Goal: Task Accomplishment & Management: Manage account settings

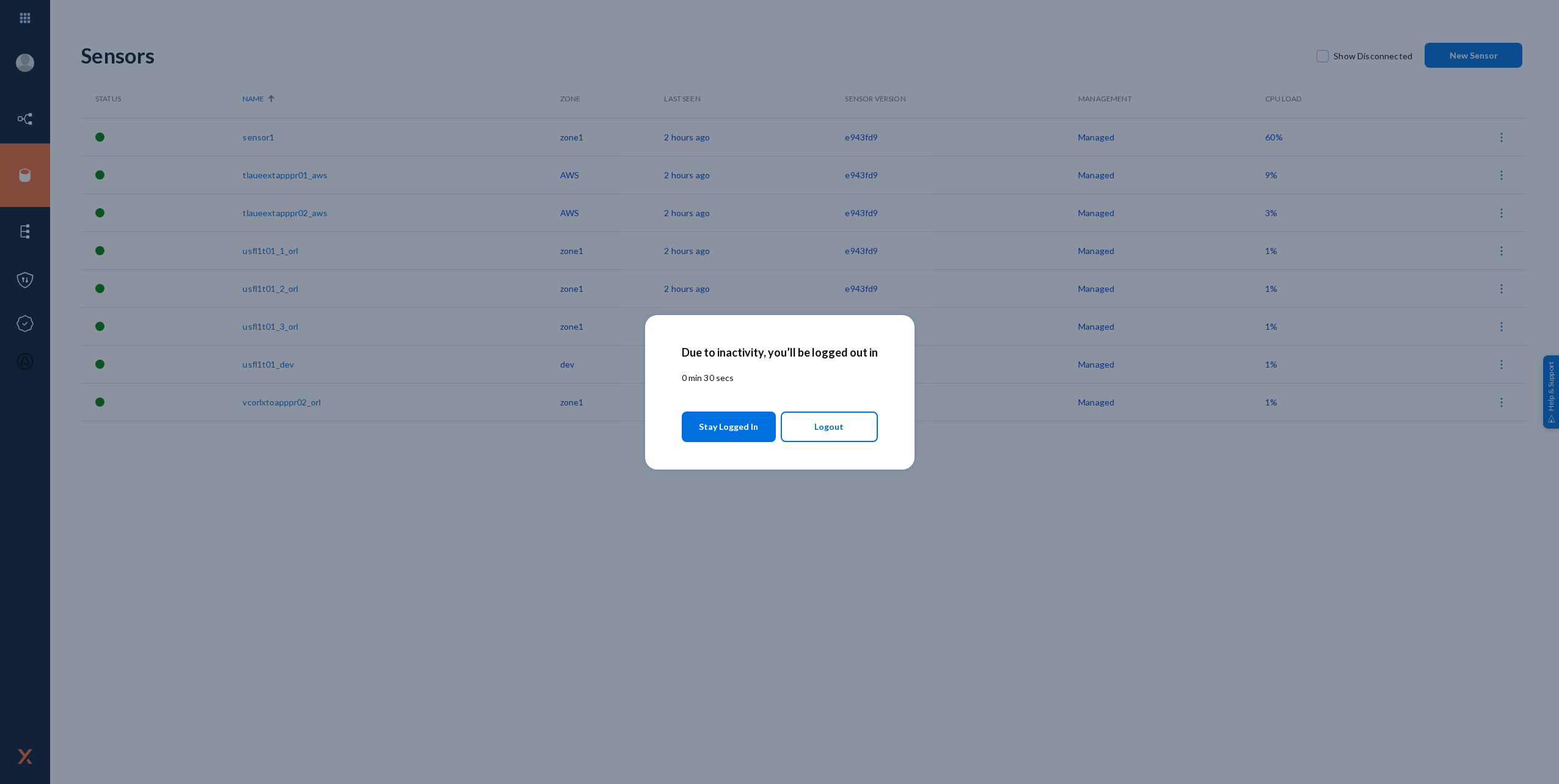
click at [738, 435] on span "Stay Logged In" at bounding box center [728, 427] width 59 height 22
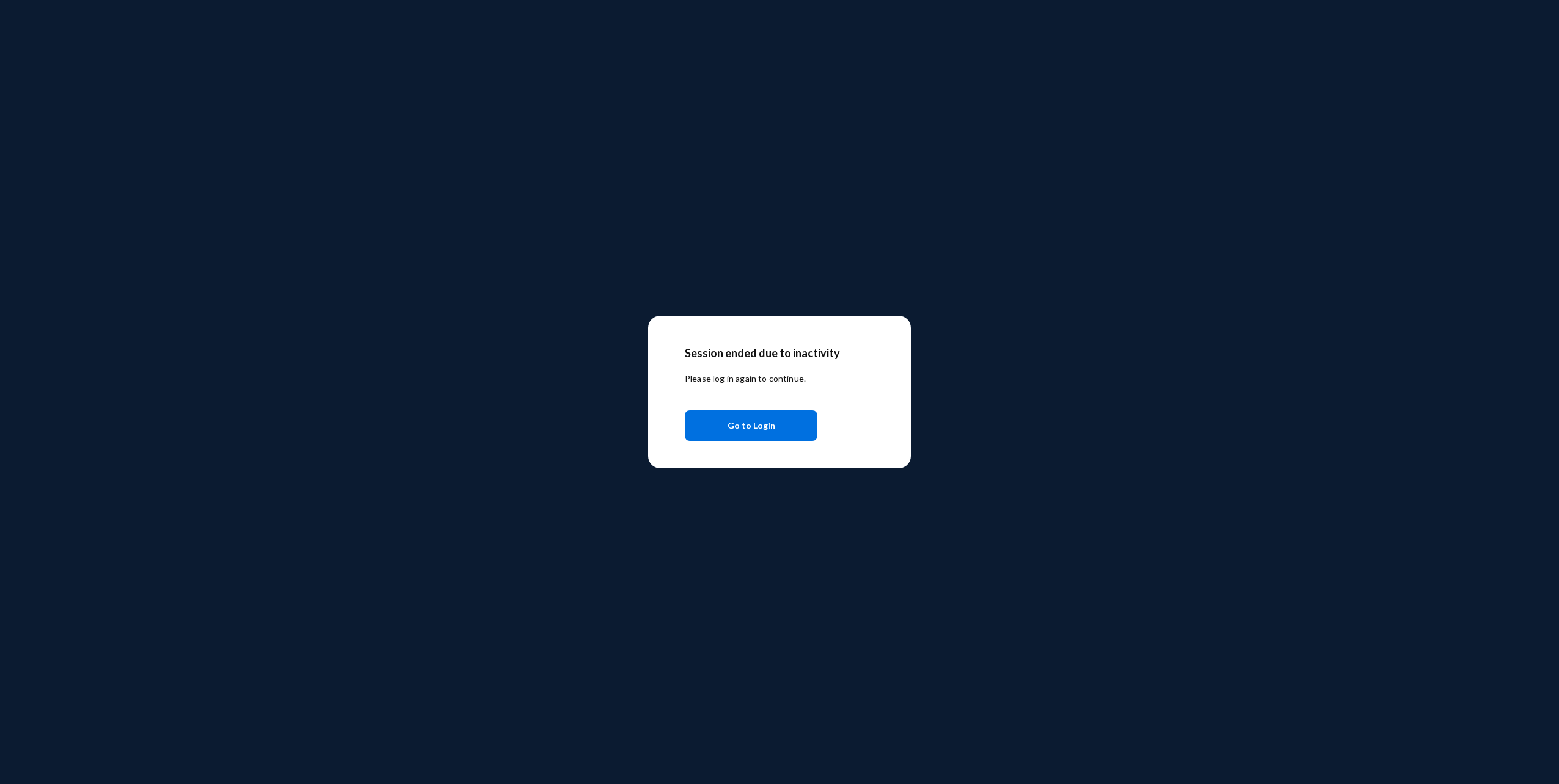
click at [763, 429] on span "Go to Login" at bounding box center [751, 425] width 48 height 22
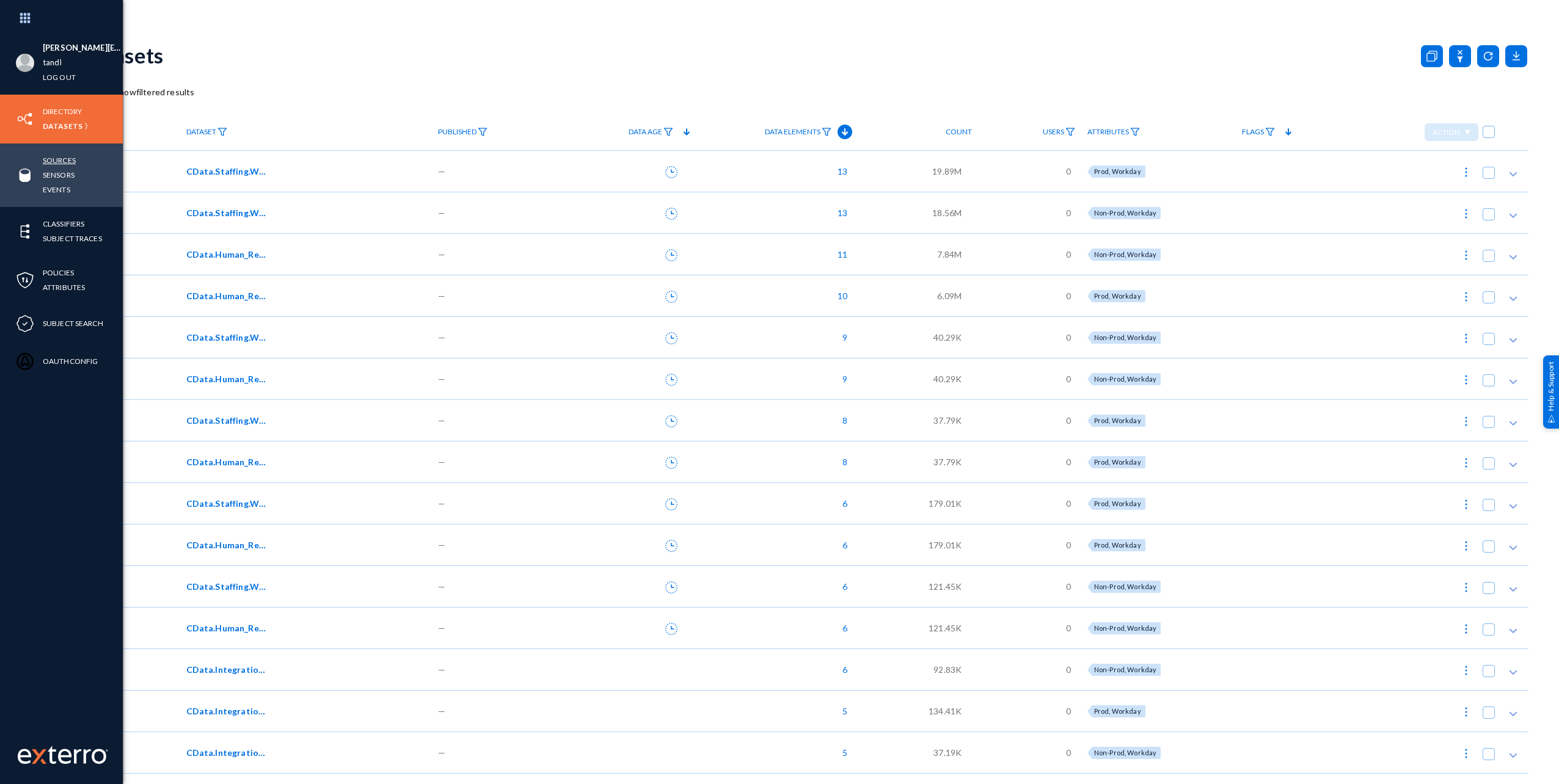
click at [64, 159] on link "Sources" at bounding box center [59, 160] width 33 height 14
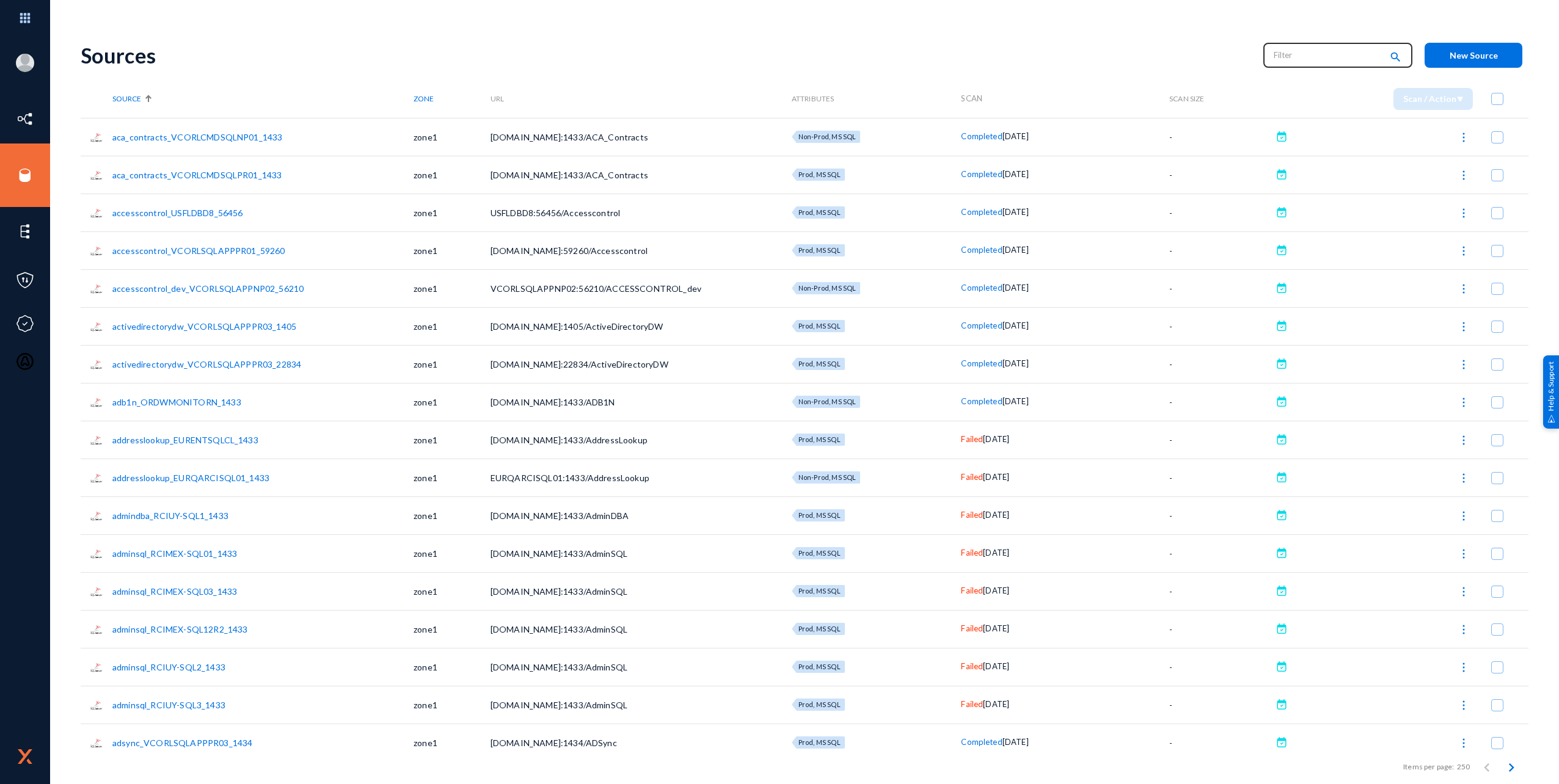
click at [1330, 50] on input "text" at bounding box center [1327, 55] width 107 height 18
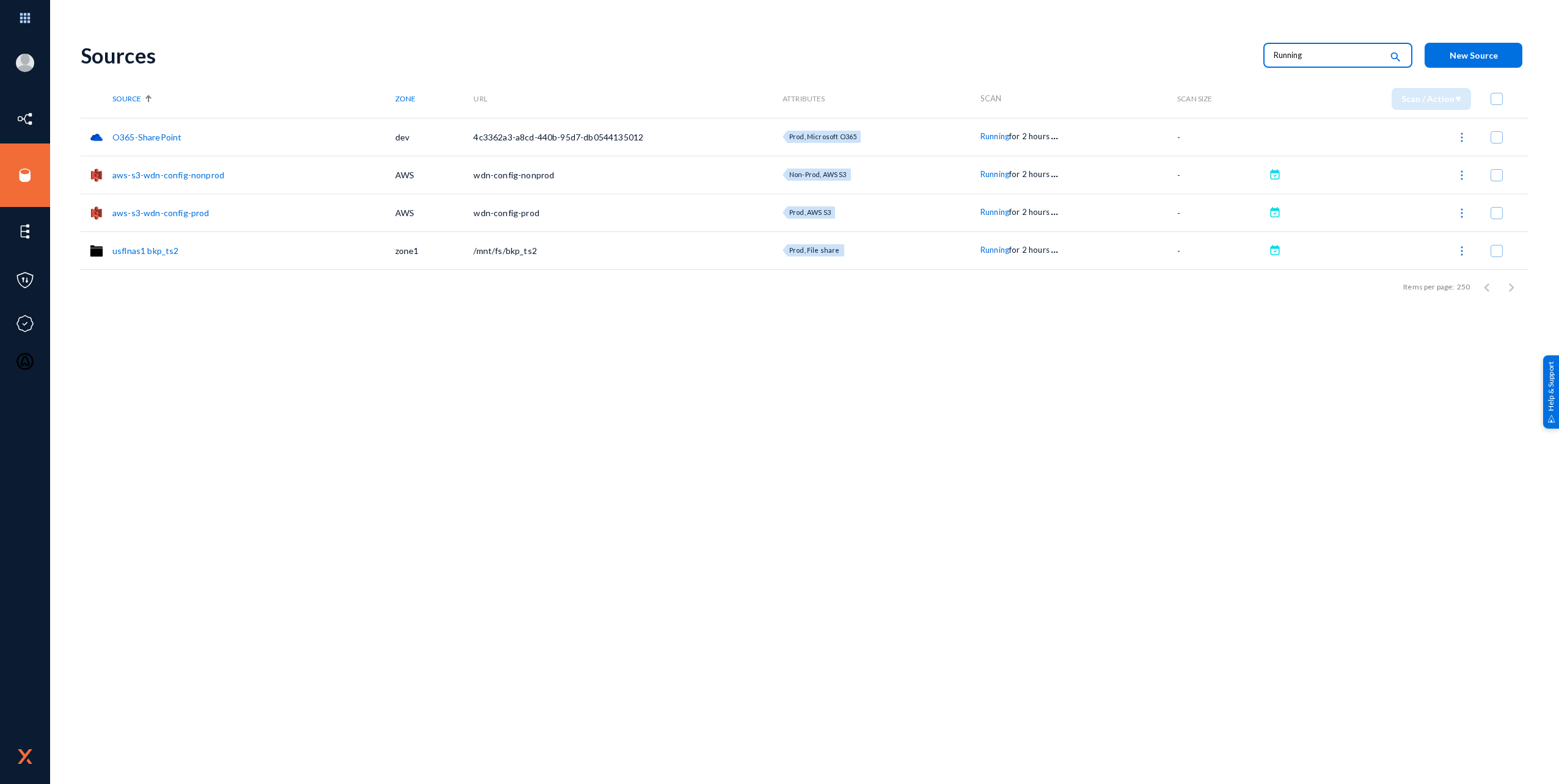
click at [856, 510] on div "Sources Running search New Source Source Zone URL Attributes Scan Scan Size Sca…" at bounding box center [805, 407] width 1448 height 753
click at [924, 415] on div "Sources Running search New Source Source Zone URL Attributes Scan Scan Size Sca…" at bounding box center [805, 407] width 1448 height 753
click at [474, 48] on div "Sources" at bounding box center [666, 55] width 1170 height 25
click at [372, 414] on div "Sources Running search New Source Source Zone URL Attributes Scan Scan Size Sca…" at bounding box center [805, 407] width 1448 height 753
click at [1300, 54] on input "Running" at bounding box center [1327, 55] width 107 height 18
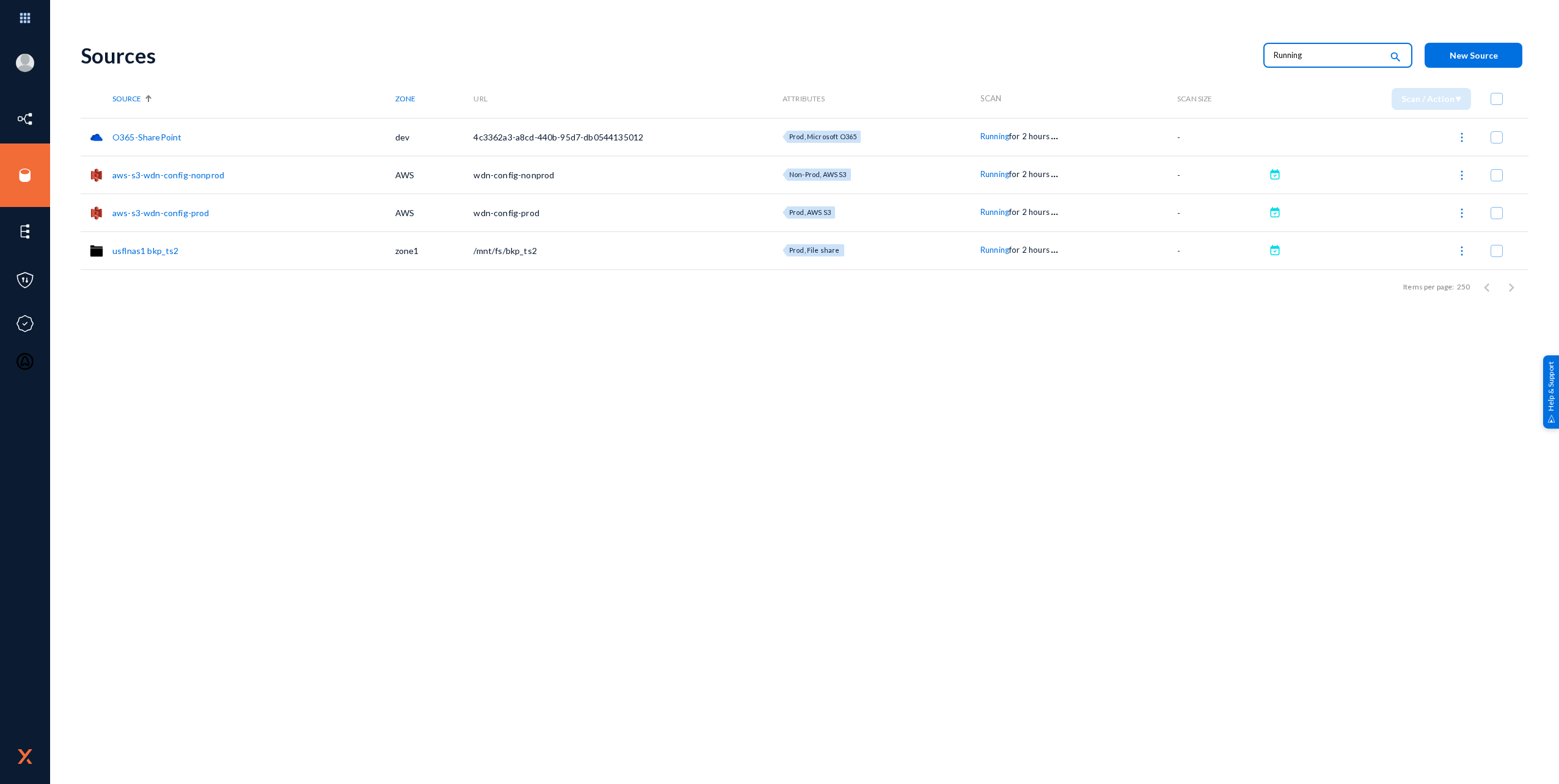
click at [1300, 54] on input "Running" at bounding box center [1327, 55] width 107 height 18
type input "Failed"
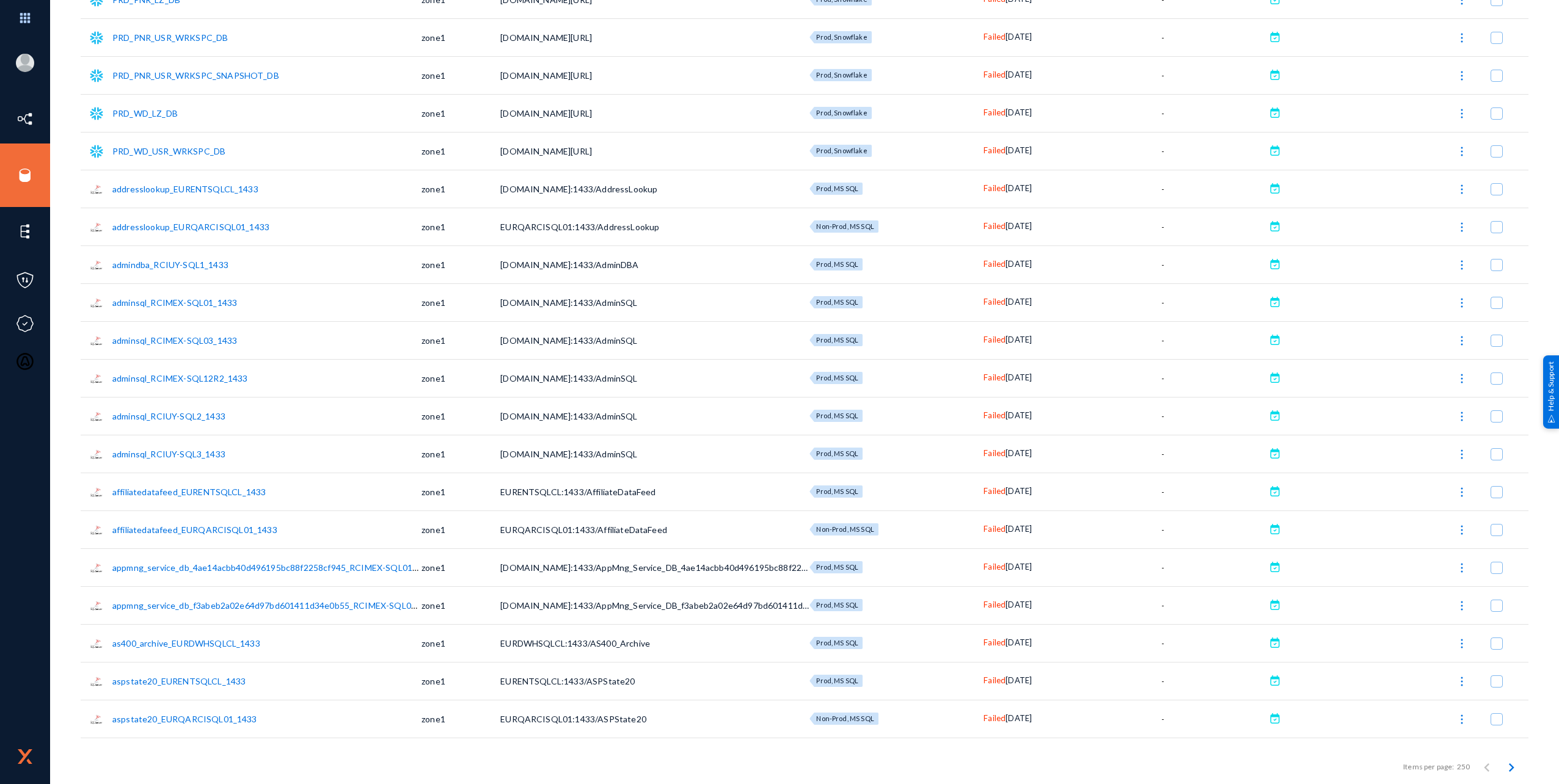
scroll to position [183, 0]
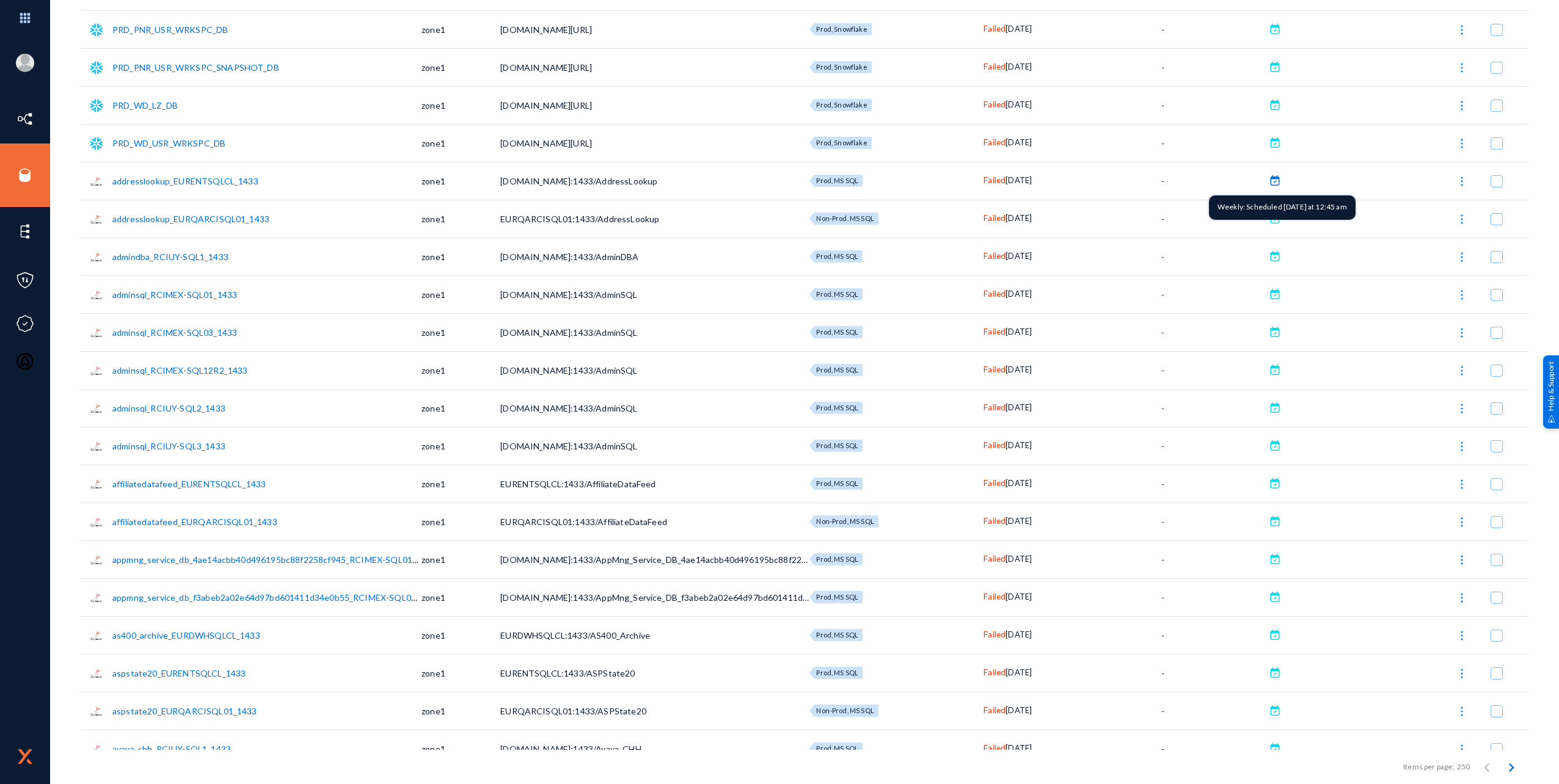
click at [1270, 180] on button at bounding box center [1275, 181] width 12 height 12
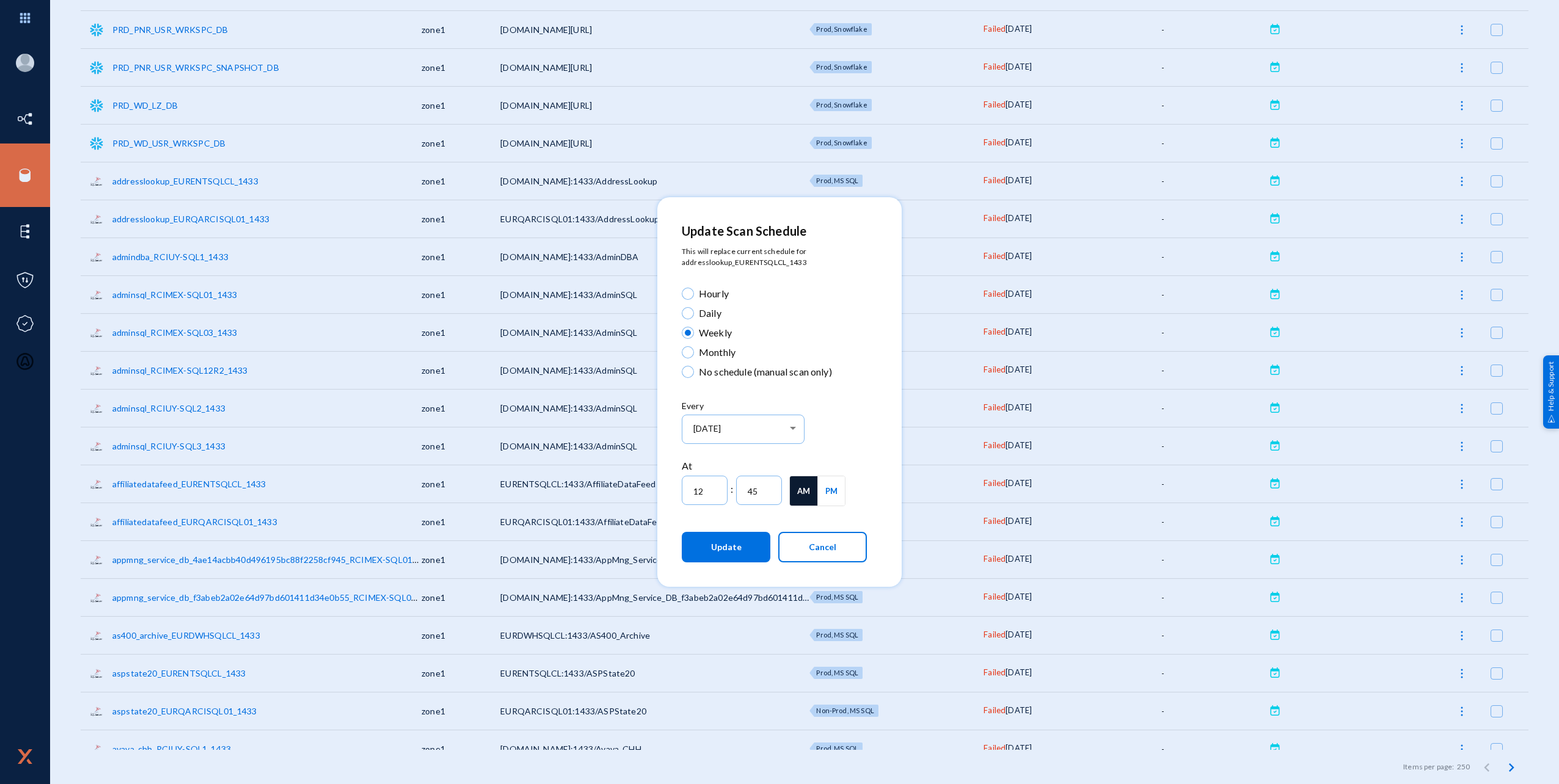
click at [777, 373] on span "No schedule (manual scan only)" at bounding box center [763, 371] width 138 height 15
click at [694, 373] on input "No schedule (manual scan only)" at bounding box center [688, 371] width 12 height 12
radio input "true"
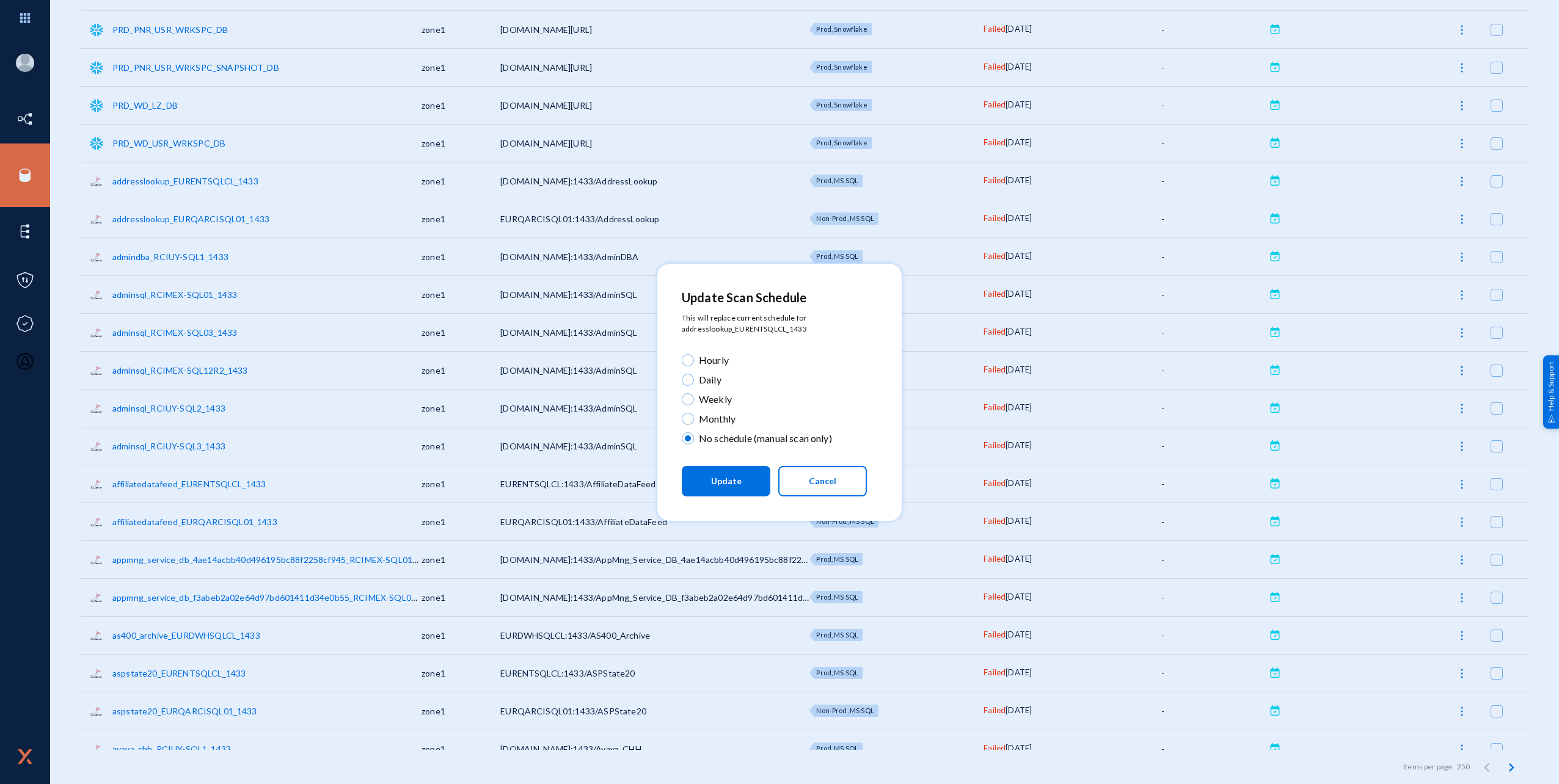
click at [855, 484] on button "Cancel" at bounding box center [822, 481] width 88 height 31
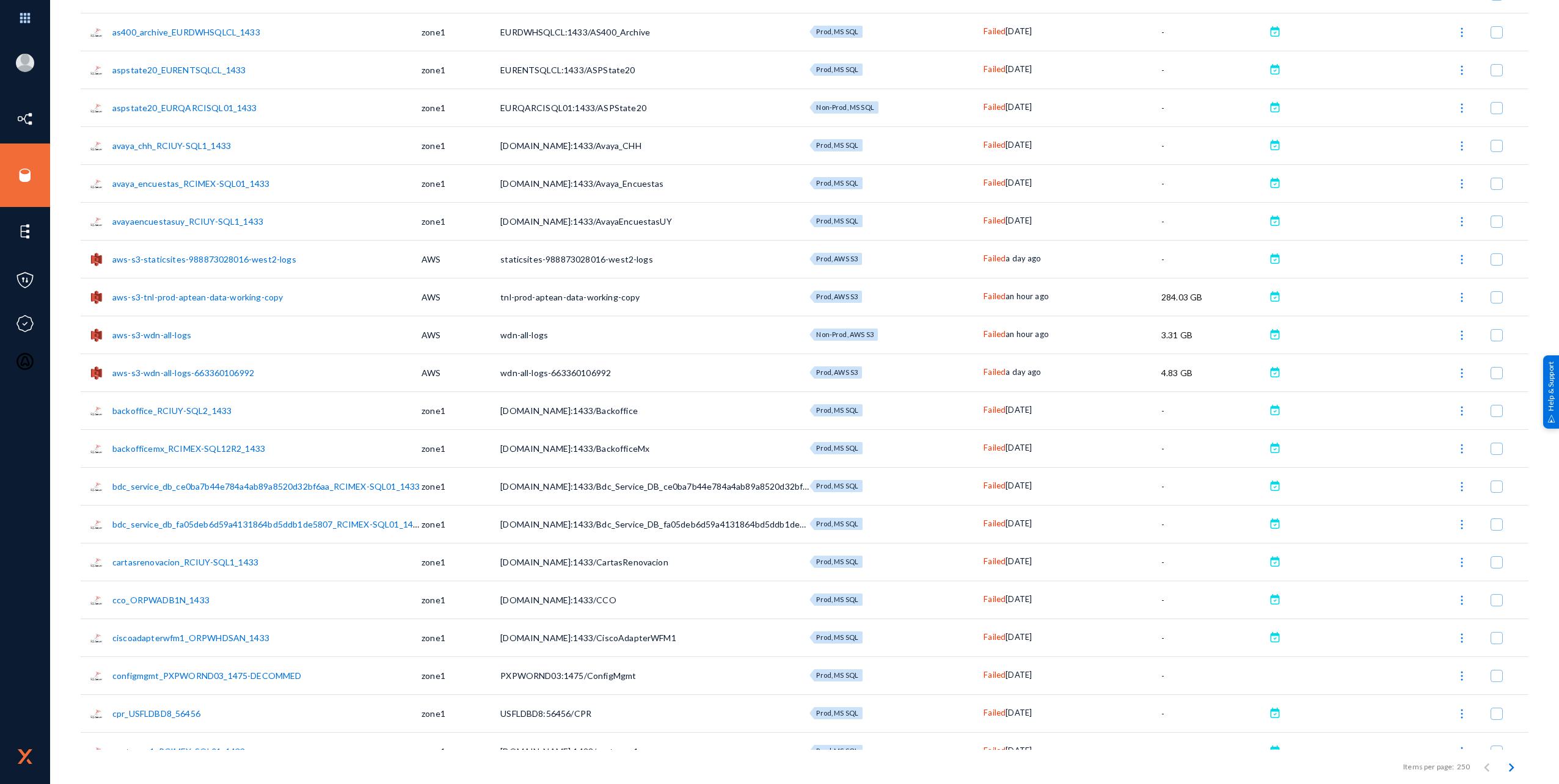
scroll to position [916, 0]
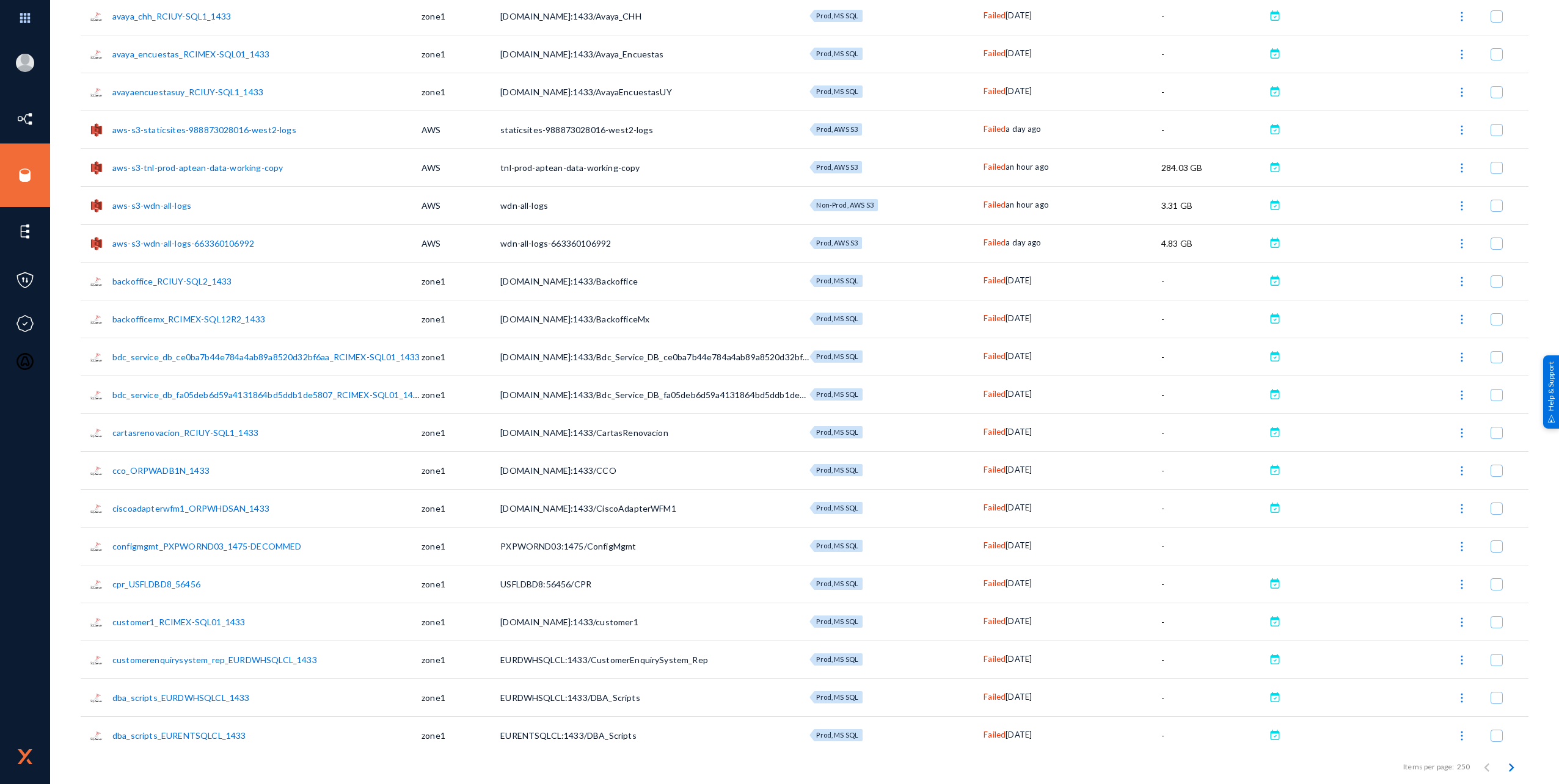
click at [991, 243] on span "Failed" at bounding box center [994, 242] width 22 height 10
click at [991, 249] on div at bounding box center [779, 392] width 1559 height 784
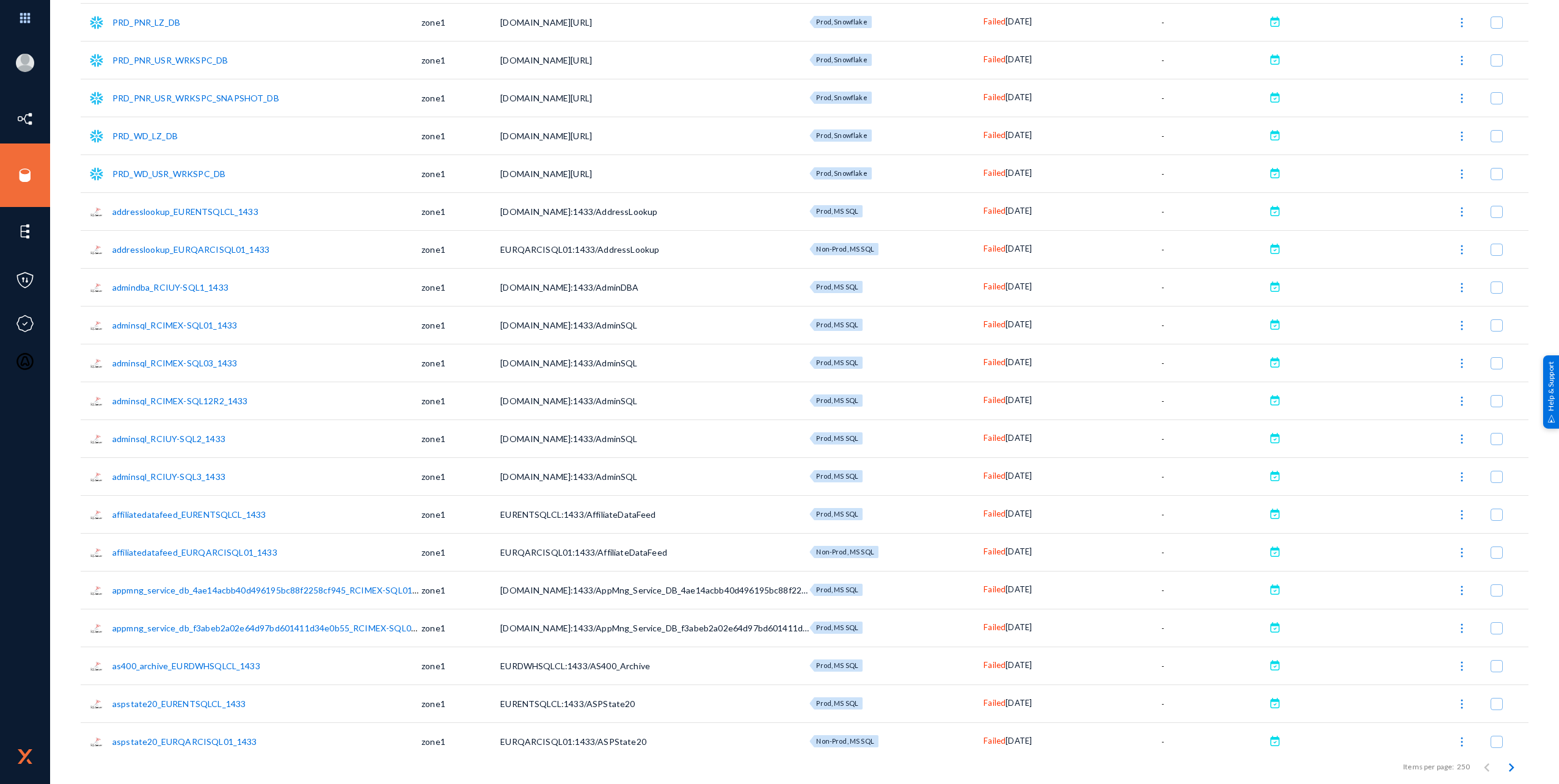
scroll to position [61, 0]
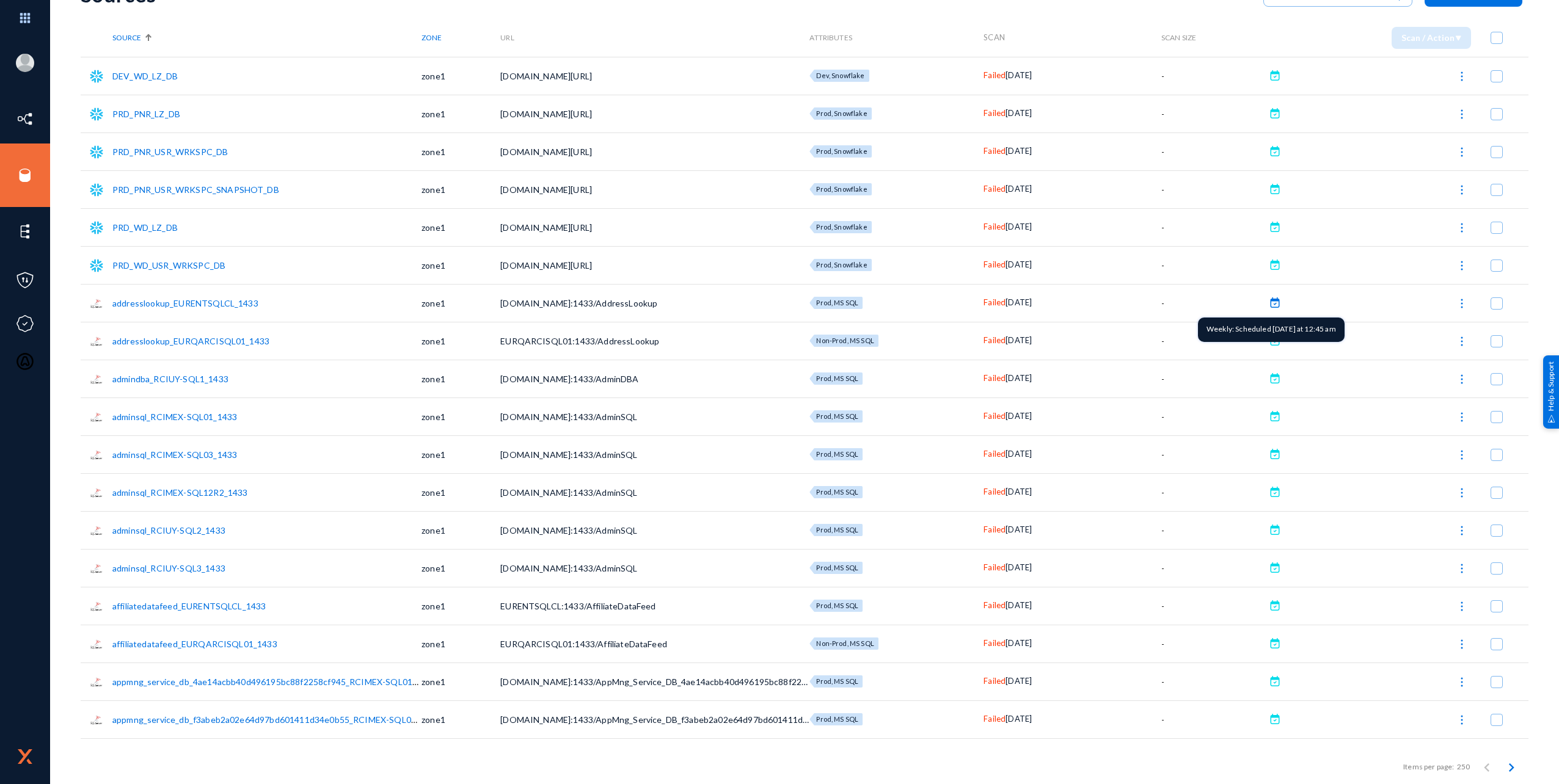
click at [1272, 304] on button at bounding box center [1275, 303] width 12 height 12
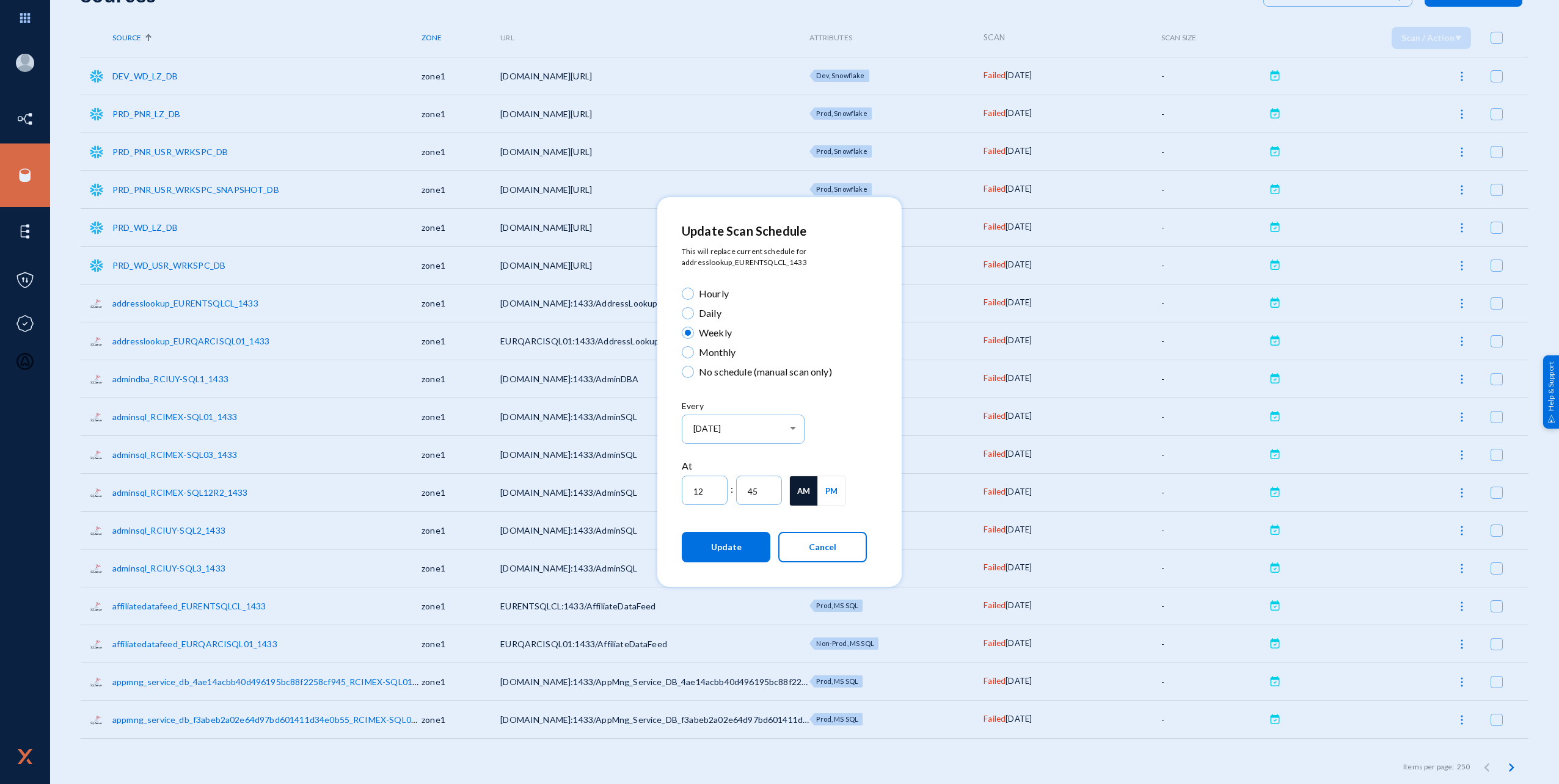
click at [776, 370] on span "No schedule (manual scan only)" at bounding box center [763, 371] width 138 height 15
click at [694, 370] on input "No schedule (manual scan only)" at bounding box center [688, 371] width 12 height 12
radio input "true"
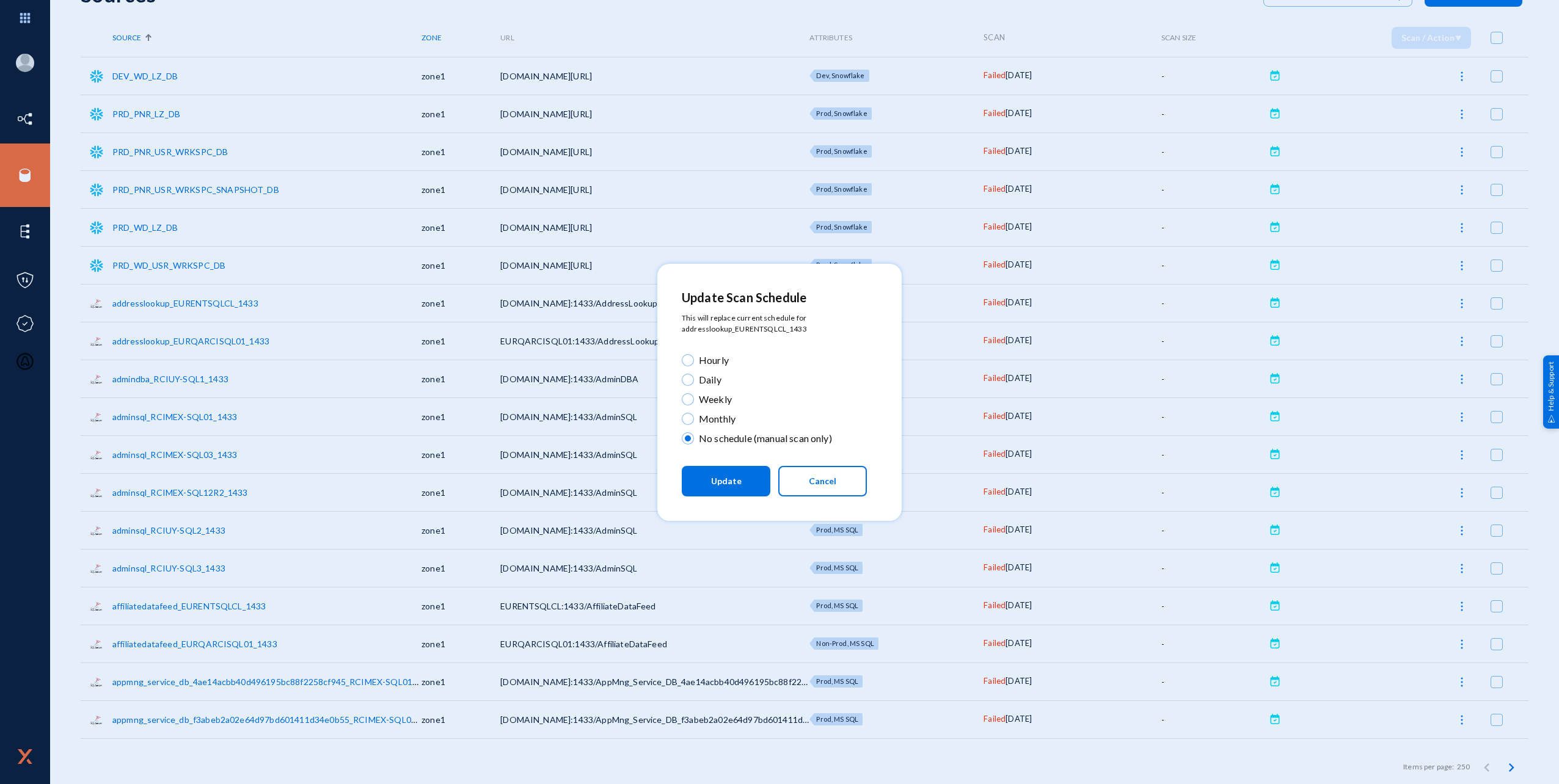
click at [803, 327] on p "This will replace current schedule for addresslookup_EURENTSQLCL_1433" at bounding box center [775, 324] width 186 height 22
drag, startPoint x: 803, startPoint y: 327, endPoint x: 747, endPoint y: 327, distance: 56.0
click at [747, 327] on p "This will replace current schedule for addresslookup_EURENTSQLCL_1433" at bounding box center [775, 324] width 186 height 22
click at [901, 26] on div at bounding box center [779, 392] width 1559 height 784
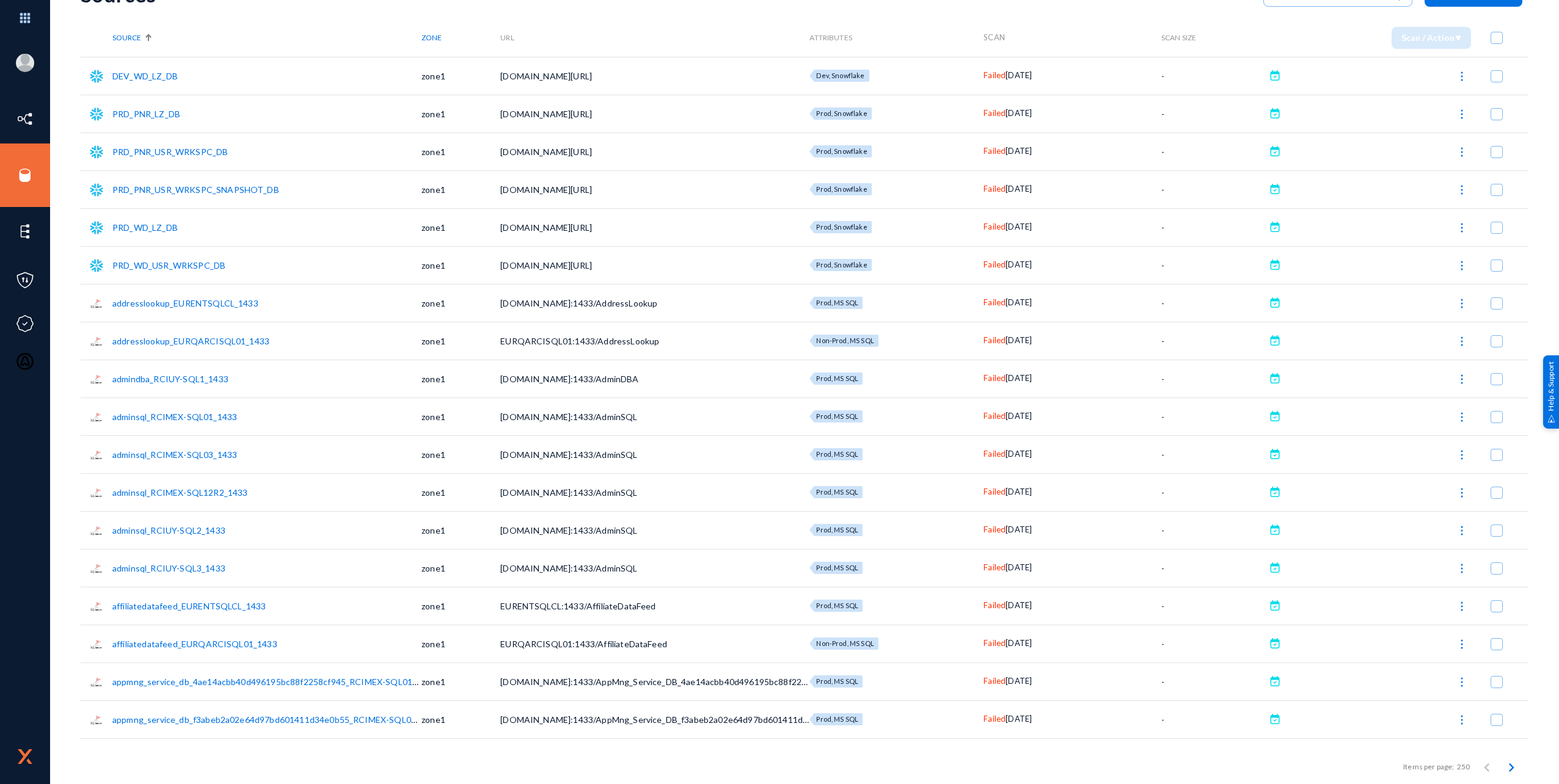
click at [57, 499] on div "Benjamin.Orensky@travelandleisure.com tandl Log out Directory Datasets Sources …" at bounding box center [779, 392] width 1559 height 784
click at [891, 760] on div "Items per page: 250 1 – 250 of 316" at bounding box center [805, 767] width 1448 height 34
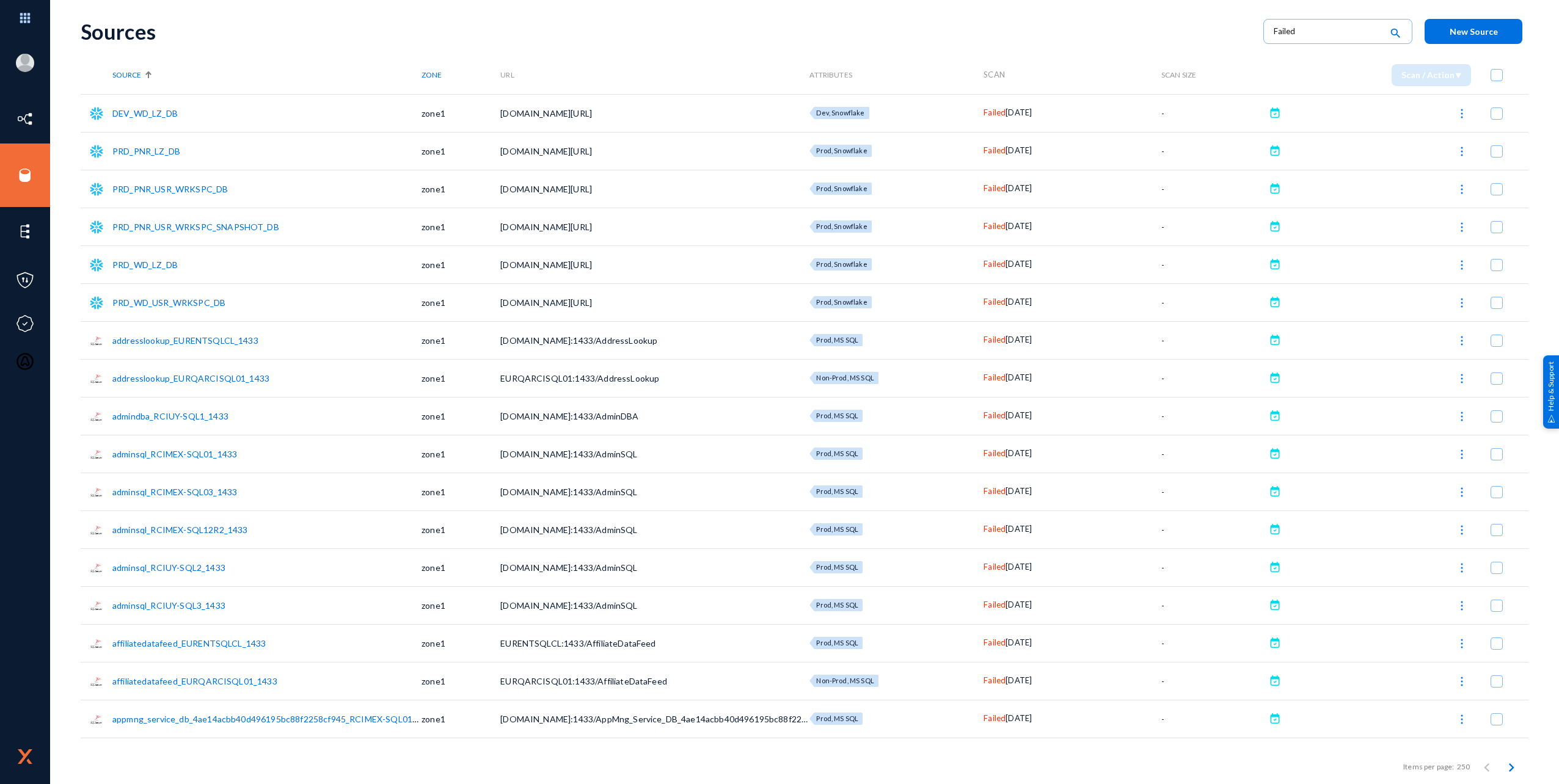
scroll to position [0, 0]
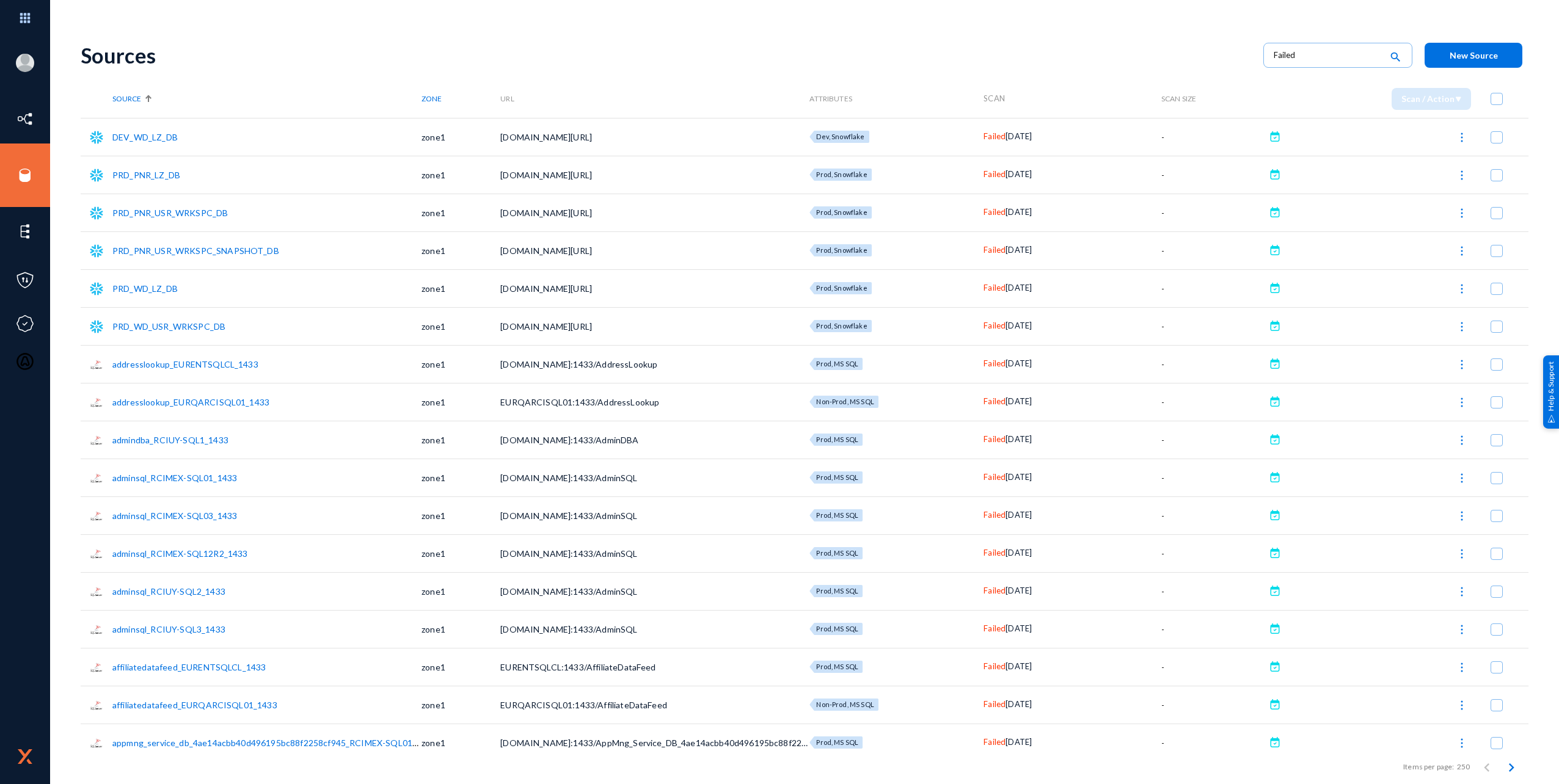
click at [179, 367] on link "addresslookup_EURENTSQLCL_1433" at bounding box center [186, 364] width 146 height 10
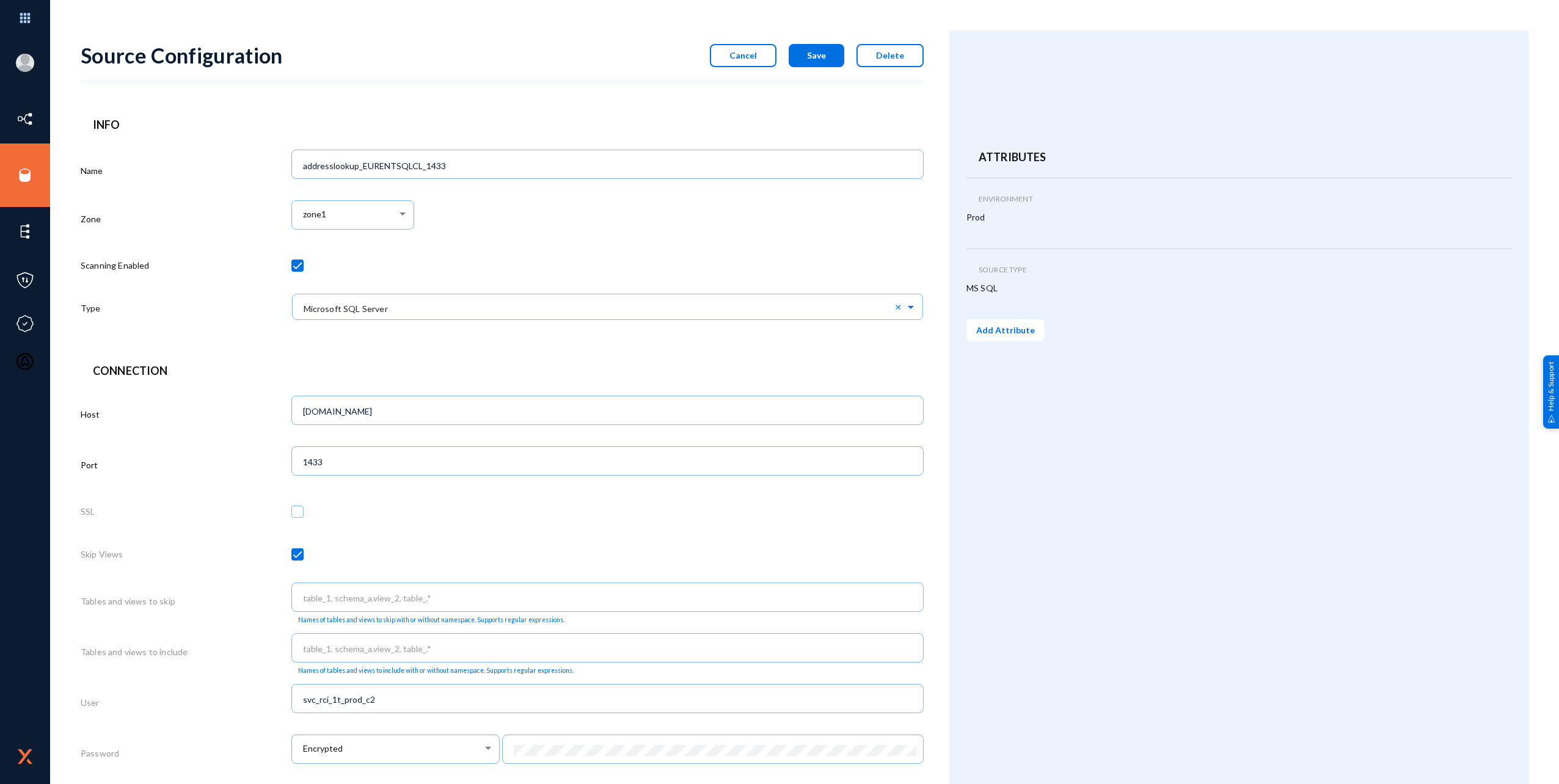
click at [93, 266] on label "Scanning Enabled" at bounding box center [115, 265] width 69 height 13
drag, startPoint x: 93, startPoint y: 266, endPoint x: 126, endPoint y: 269, distance: 33.1
click at [126, 269] on label "Scanning Enabled" at bounding box center [115, 265] width 69 height 13
click at [1048, 533] on div "Attributes Environment delete Prod edit Source type delete MS SQL edit Add Attr…" at bounding box center [1238, 547] width 579 height 1033
click at [738, 58] on span "Cancel" at bounding box center [743, 55] width 27 height 10
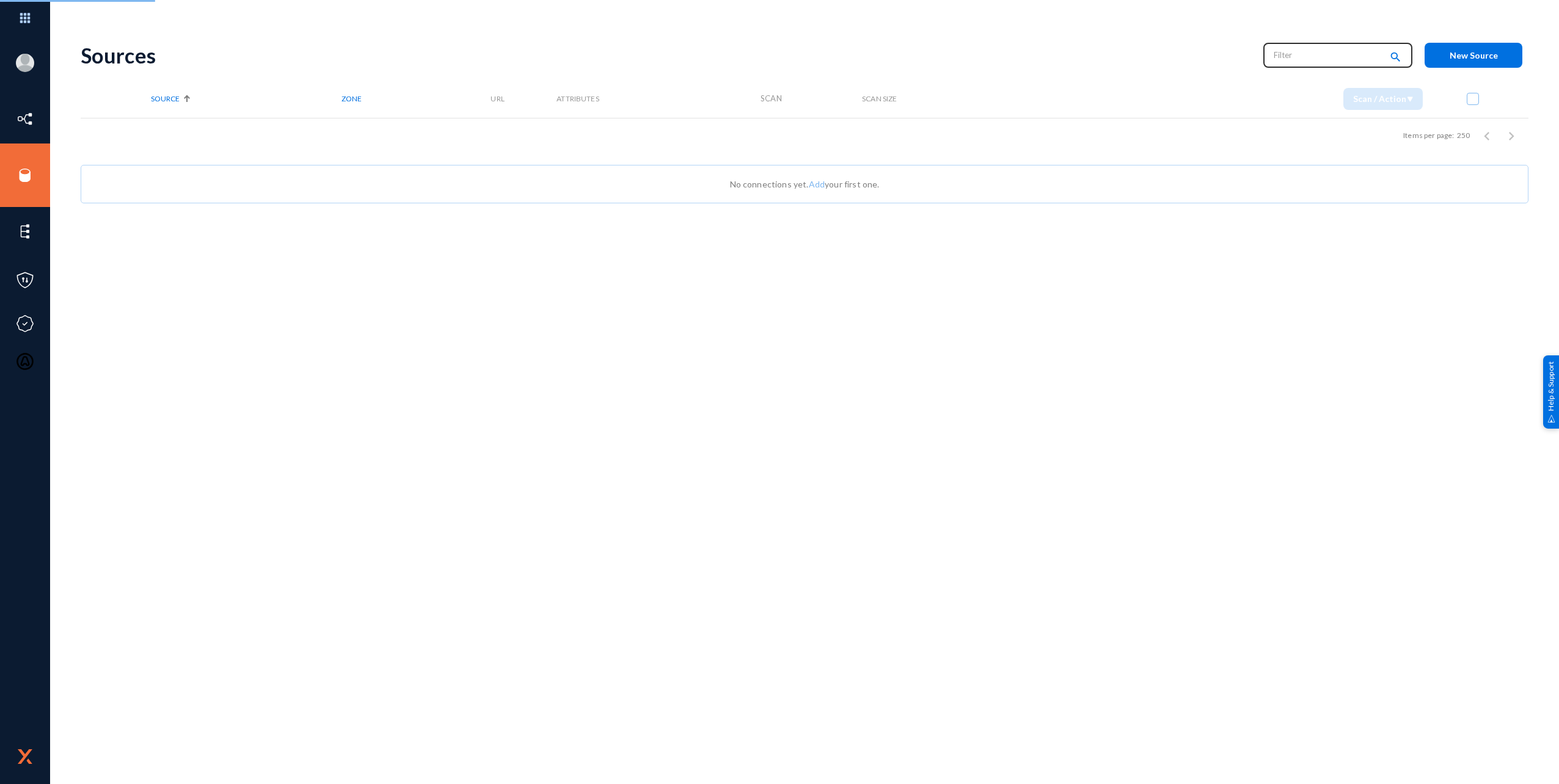
click at [1323, 61] on input "text" at bounding box center [1327, 55] width 107 height 18
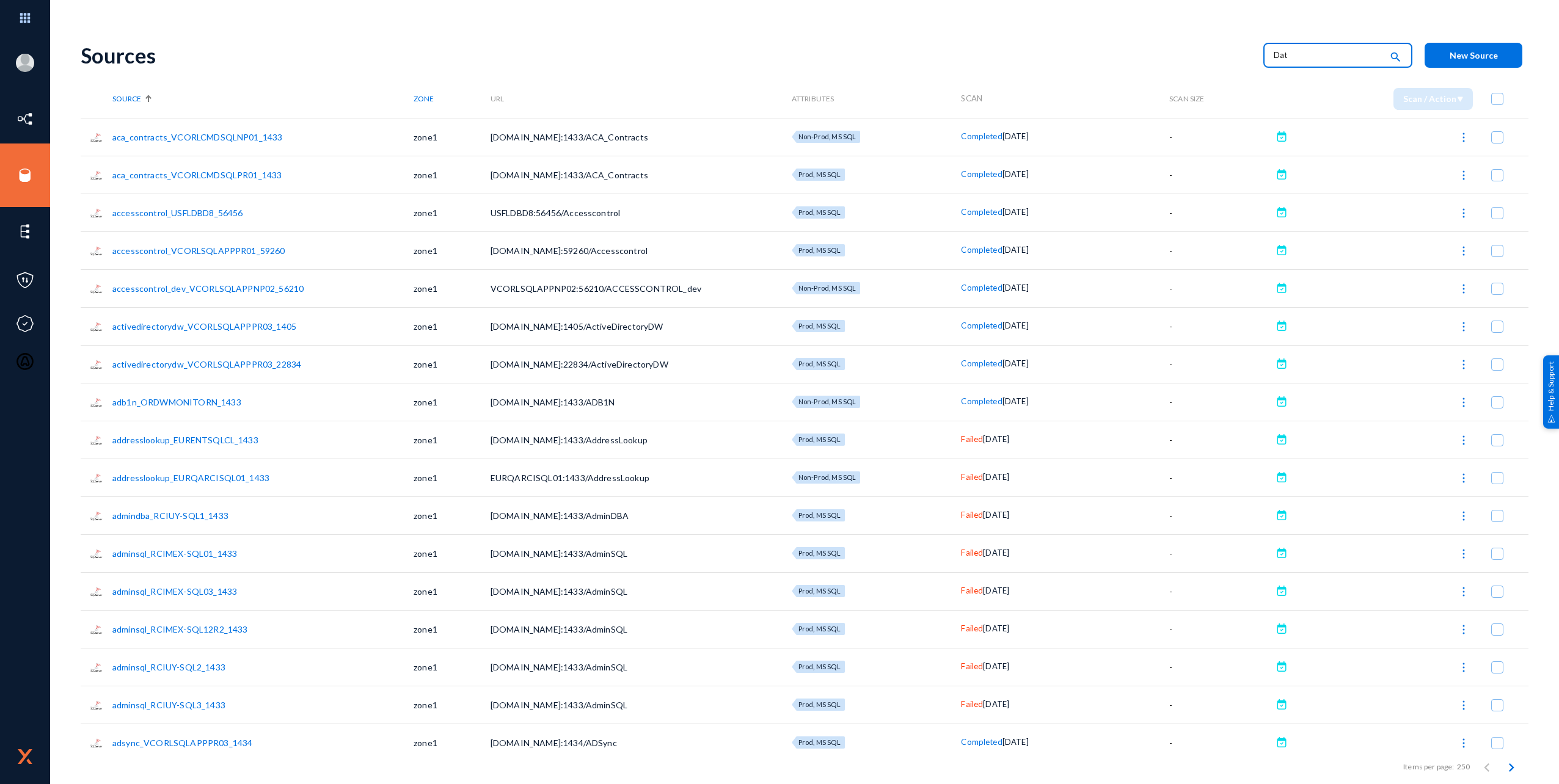
type input "Dat"
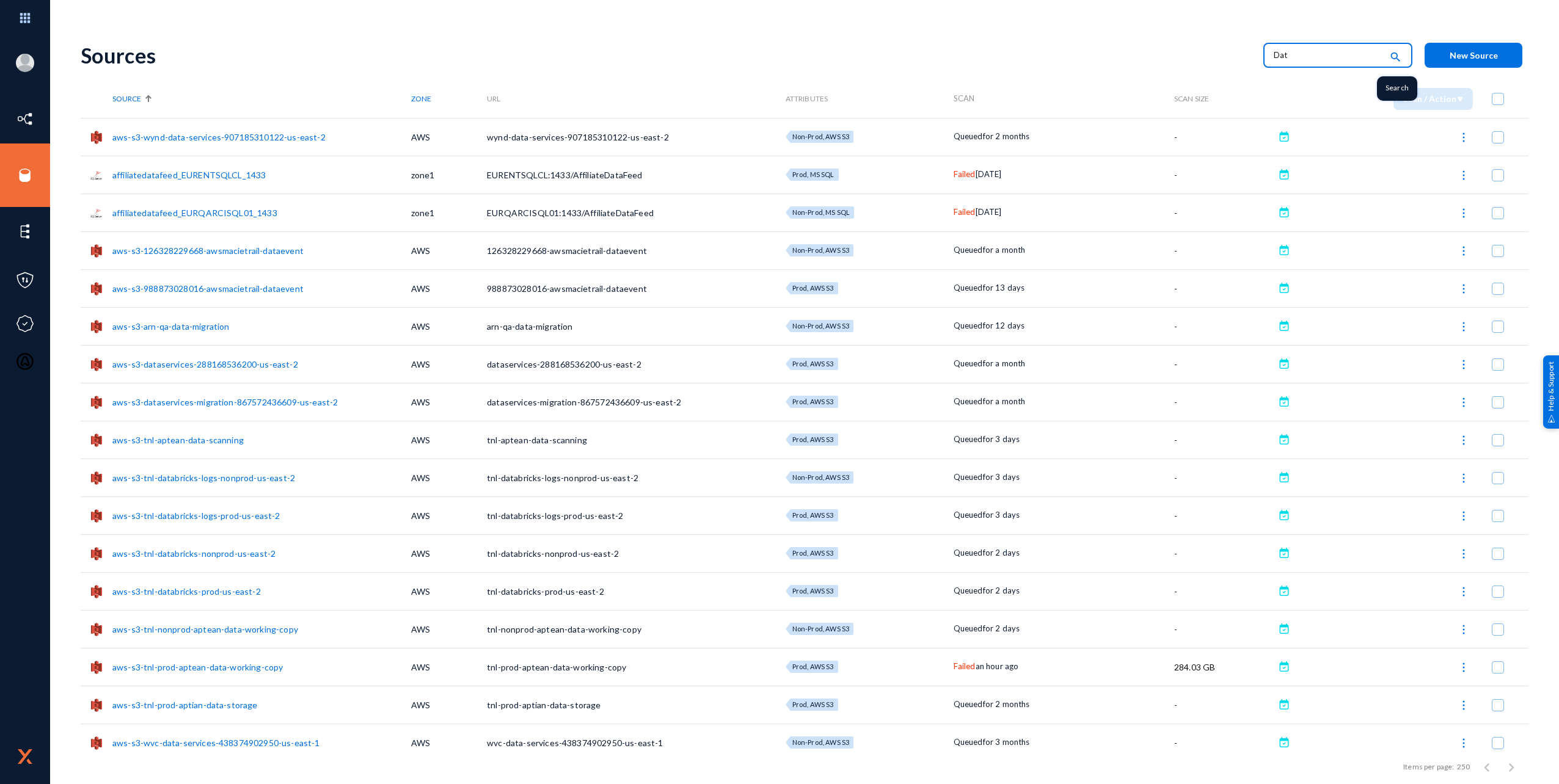
click at [1393, 57] on mat-icon "search" at bounding box center [1395, 58] width 15 height 17
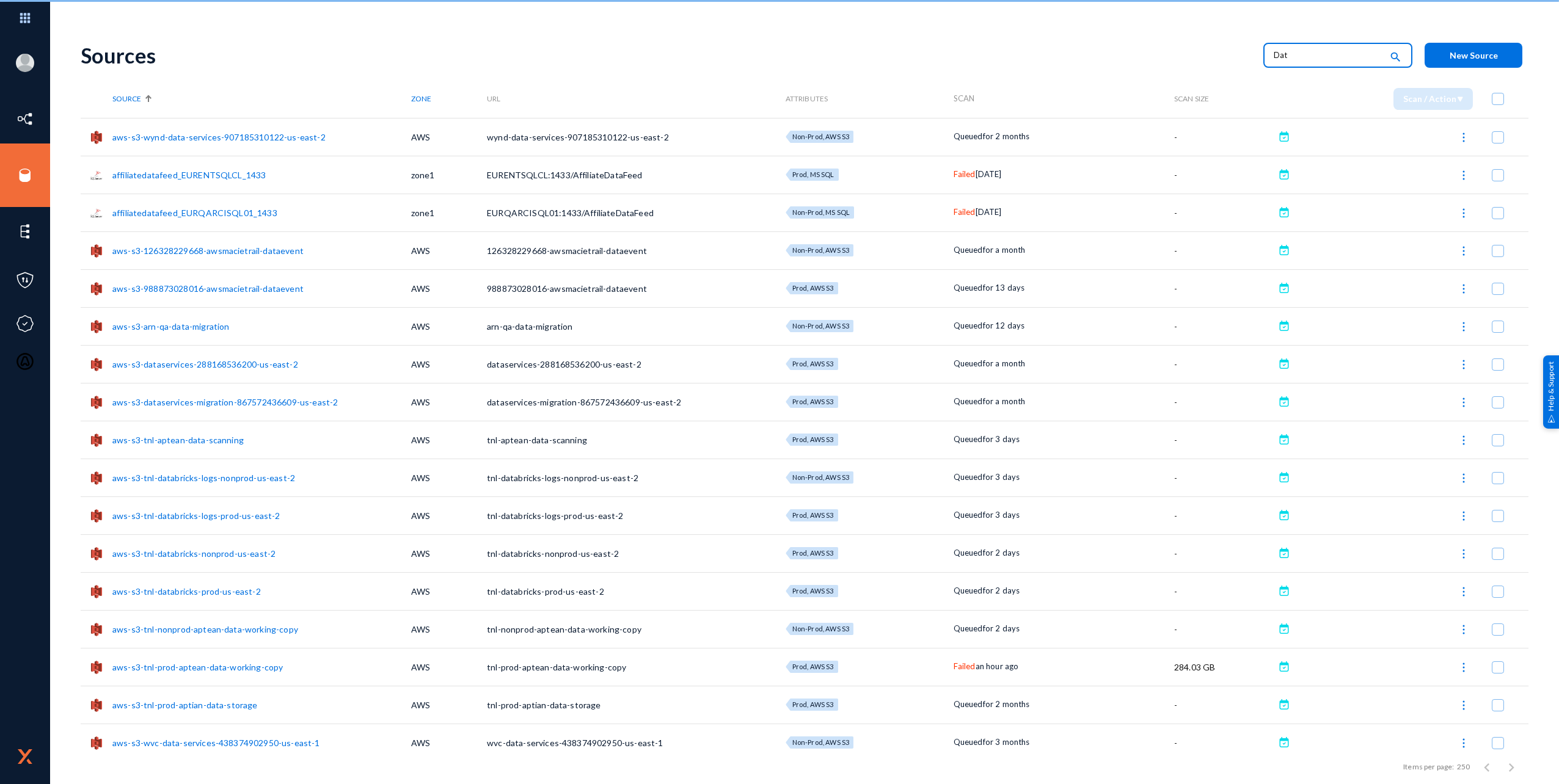
click at [1328, 50] on input "Dat" at bounding box center [1327, 55] width 107 height 18
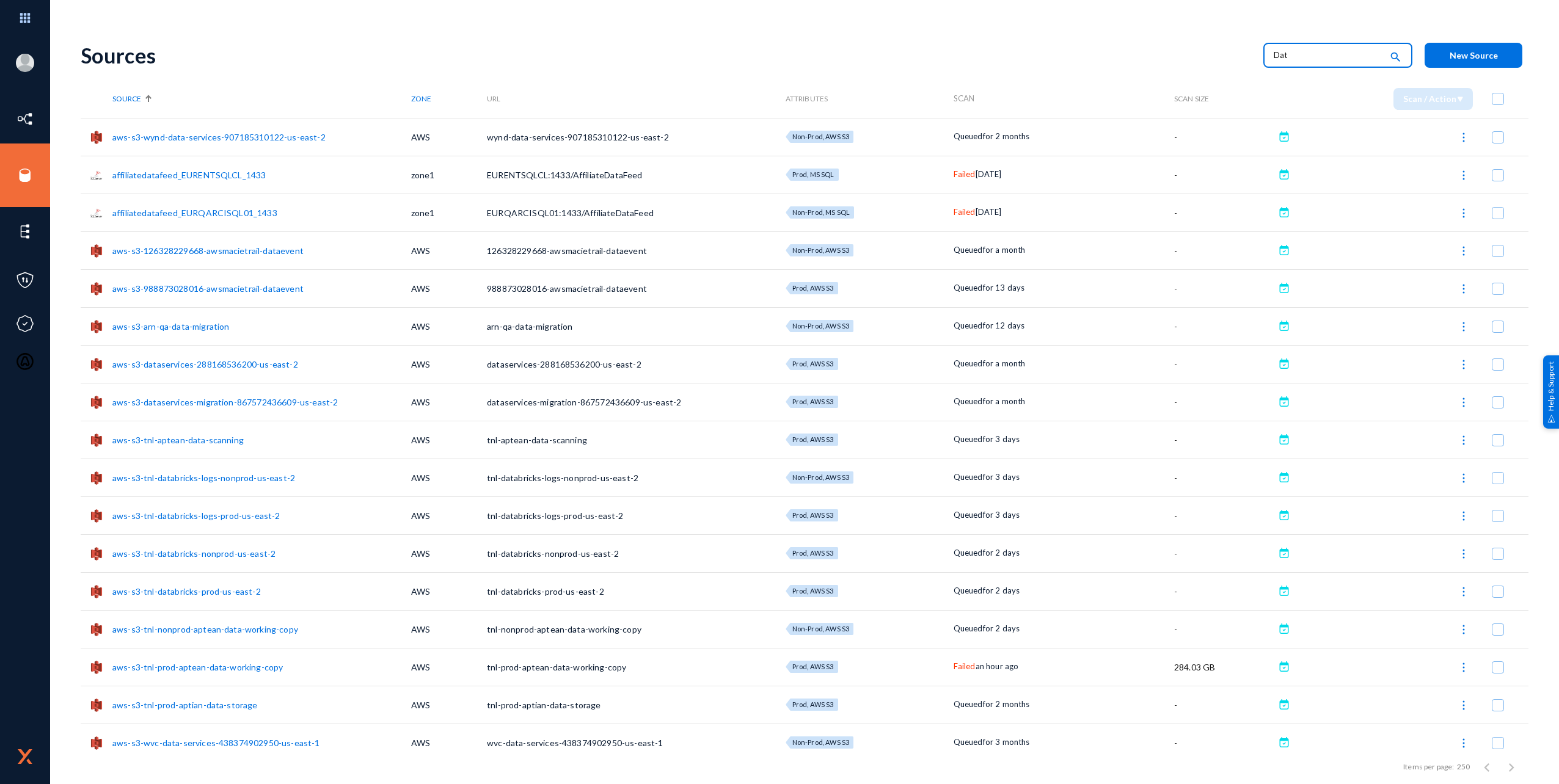
click at [1295, 60] on input "Dat" at bounding box center [1327, 55] width 107 height 18
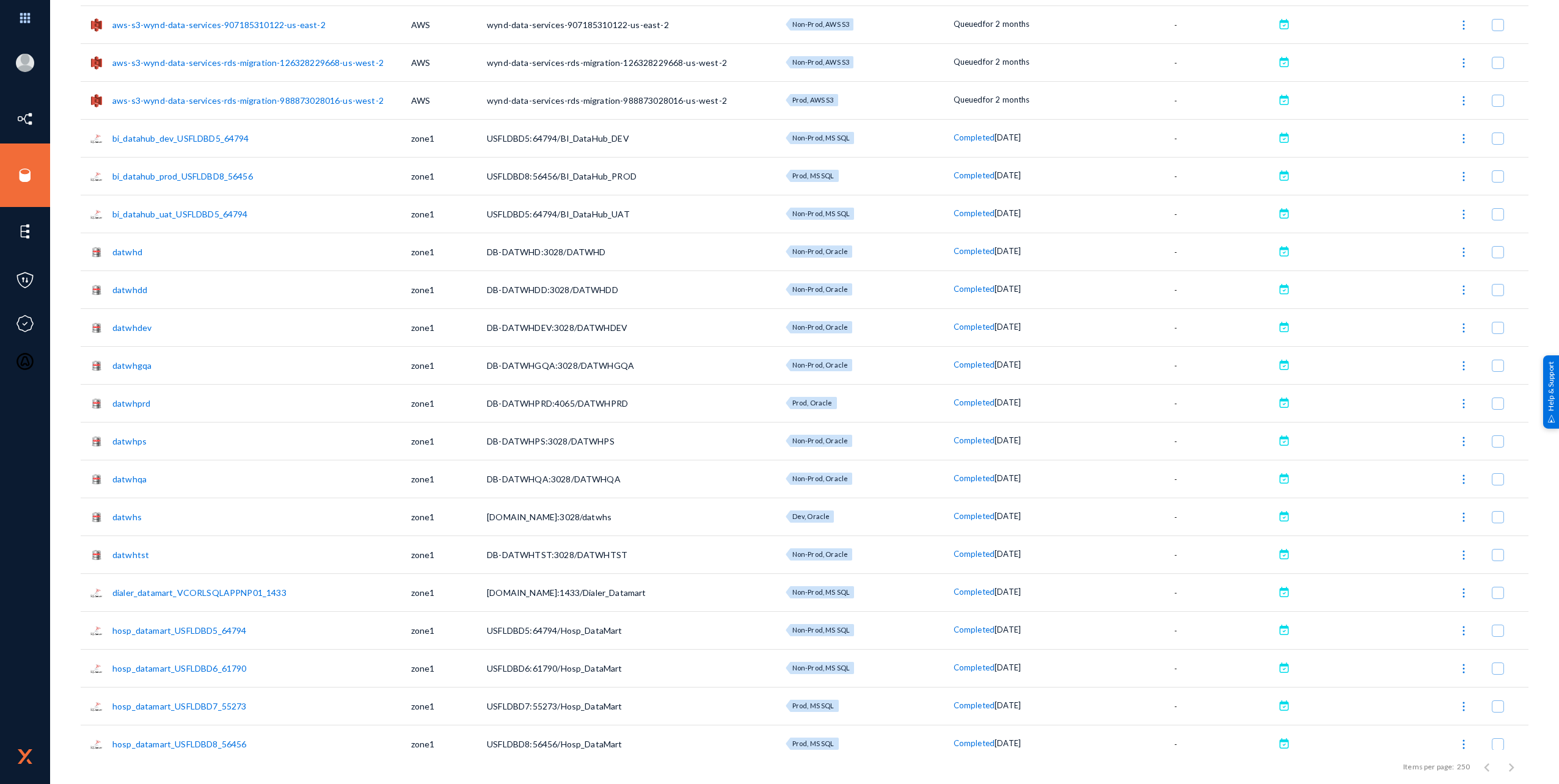
scroll to position [50, 0]
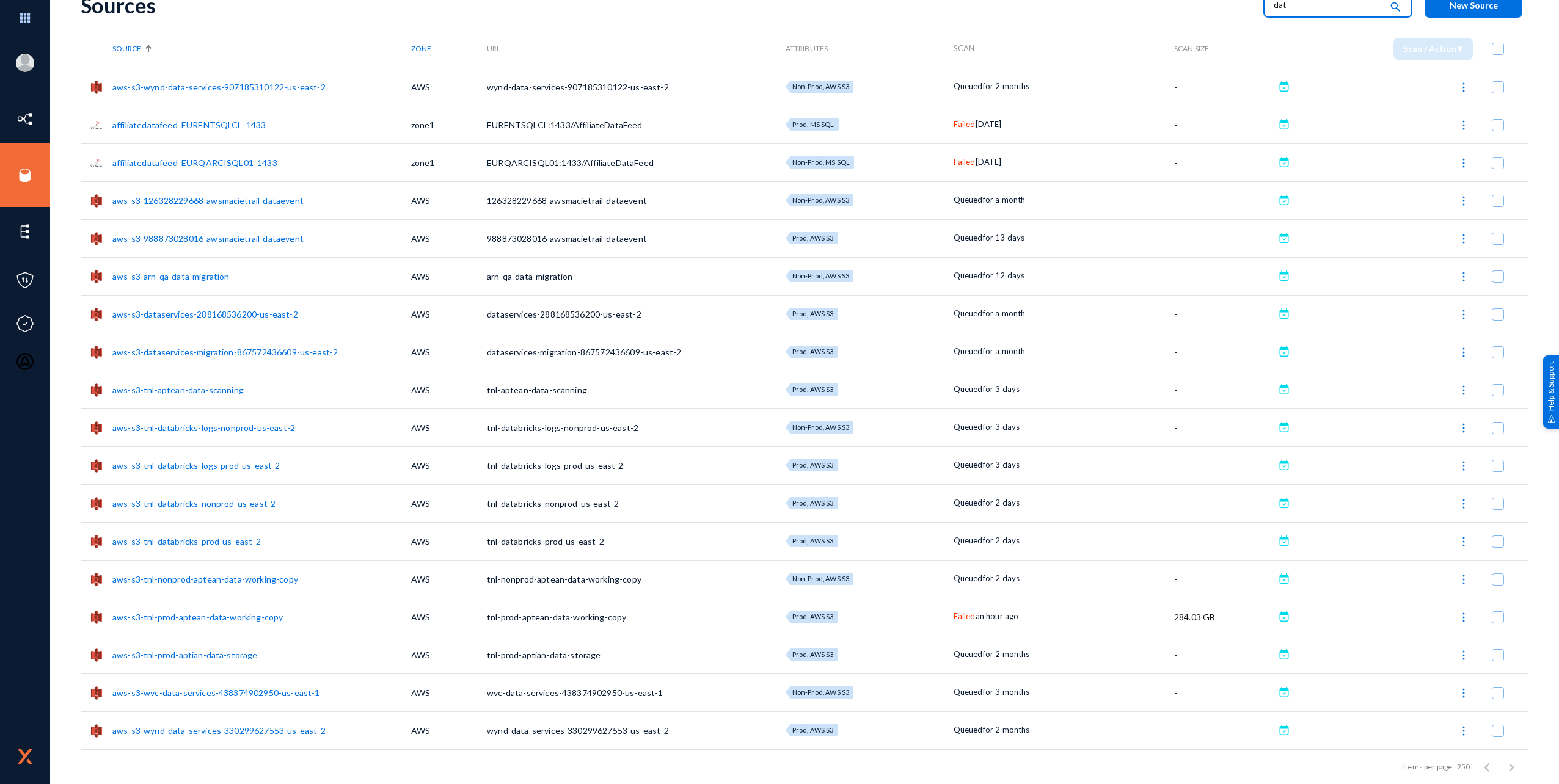
click at [1284, 3] on div "Sources dat search New Source" at bounding box center [805, 5] width 1448 height 50
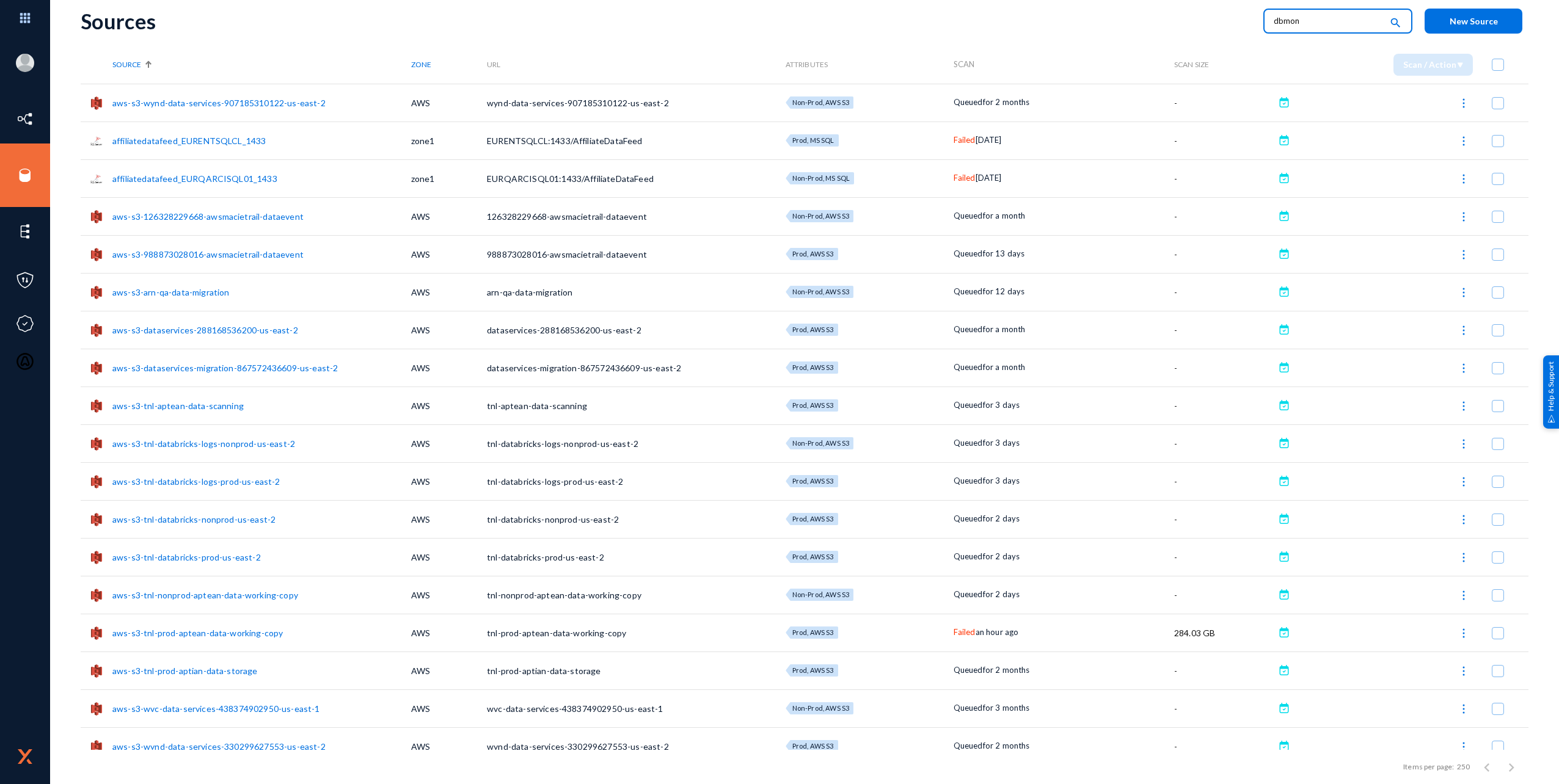
type input "dbmon"
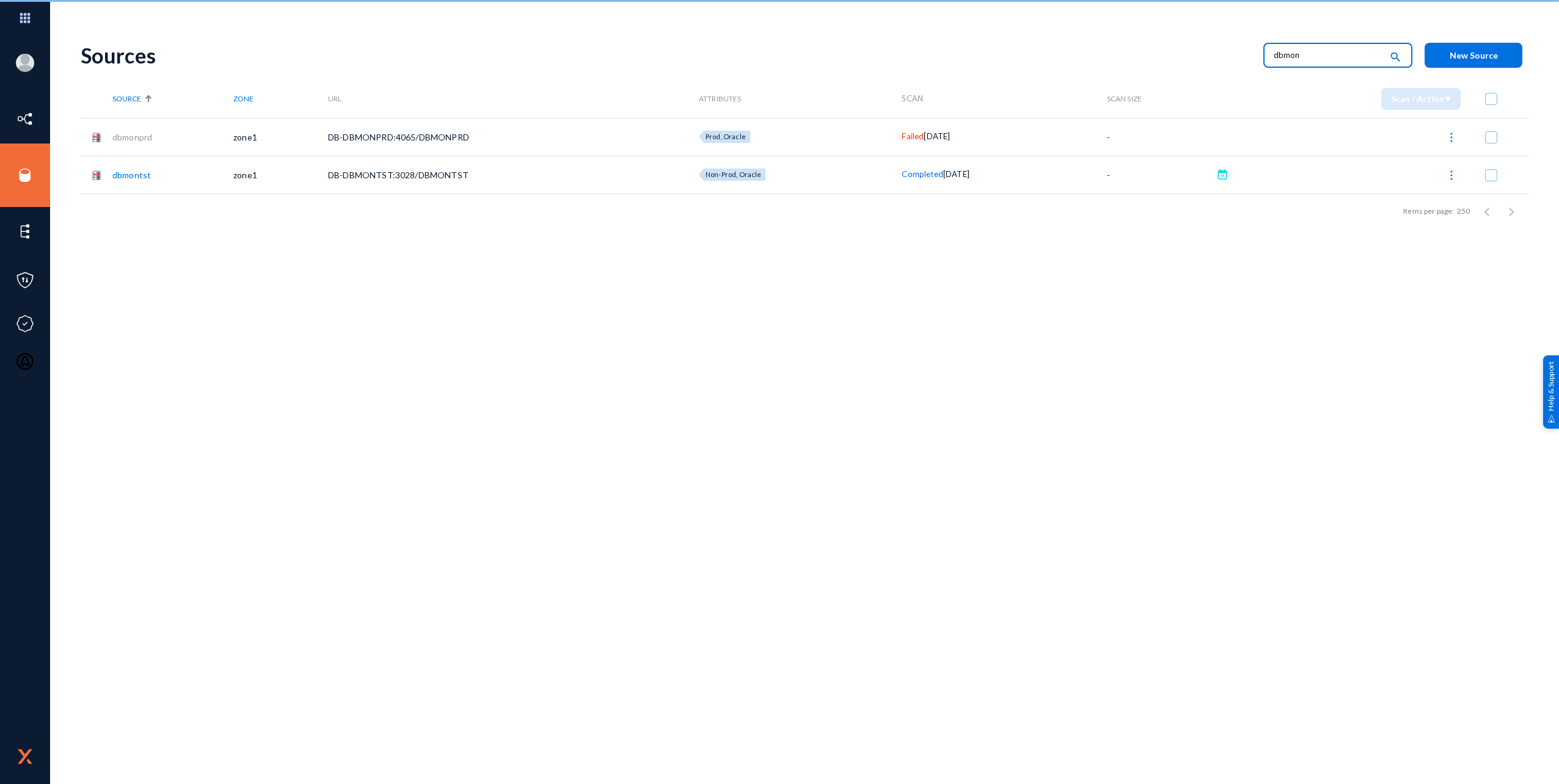
scroll to position [0, 0]
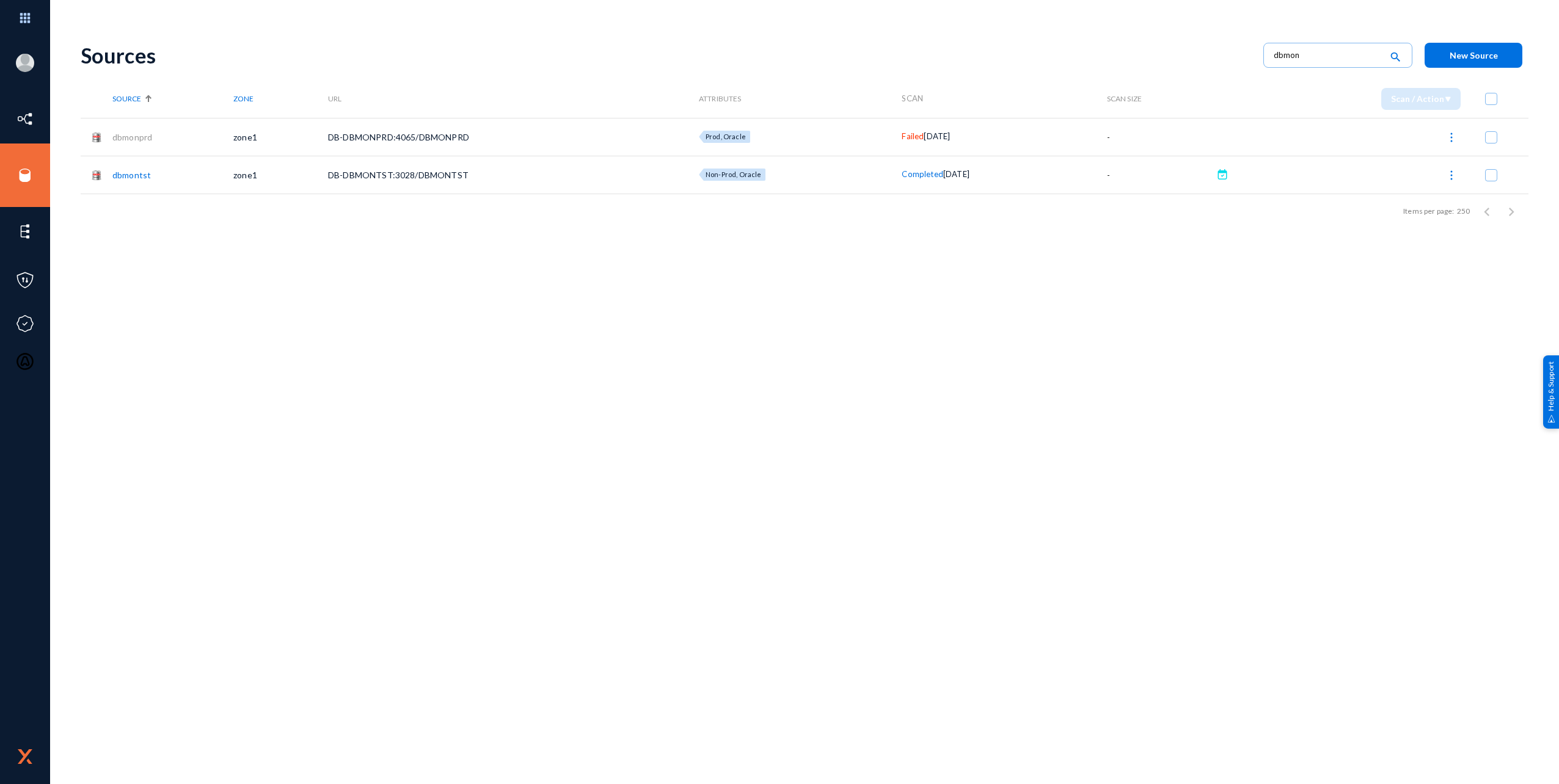
drag, startPoint x: 78, startPoint y: 168, endPoint x: 162, endPoint y: 177, distance: 84.5
click at [162, 177] on div "Benjamin.Orensky@travelandleisure.com tandl Log out Directory Datasets Sources …" at bounding box center [779, 392] width 1559 height 784
click at [162, 176] on td "dbmontst" at bounding box center [173, 175] width 121 height 38
click at [1452, 138] on img at bounding box center [1451, 137] width 12 height 12
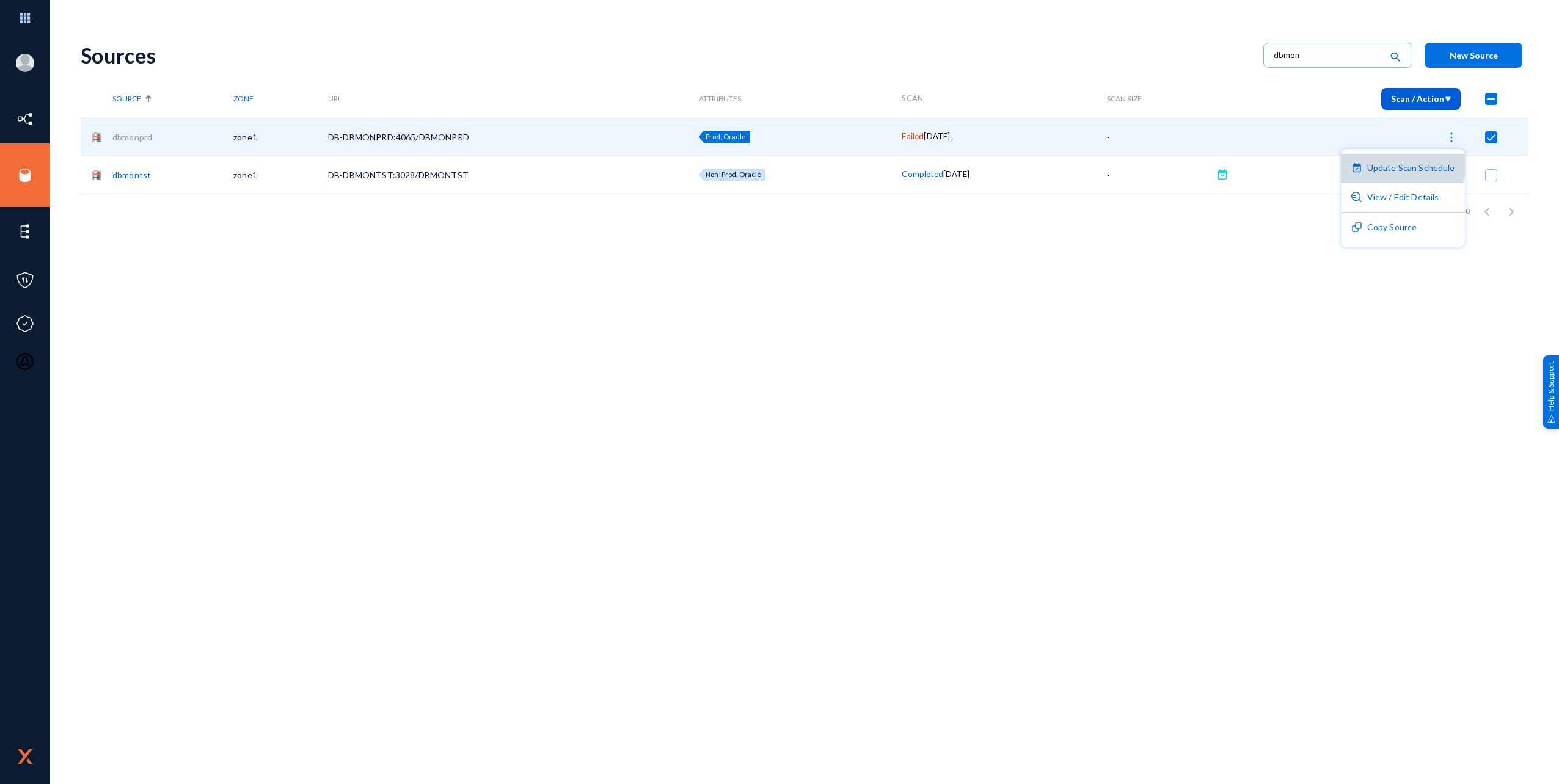
click at [1399, 165] on button "Update Scan Schedule" at bounding box center [1403, 168] width 124 height 29
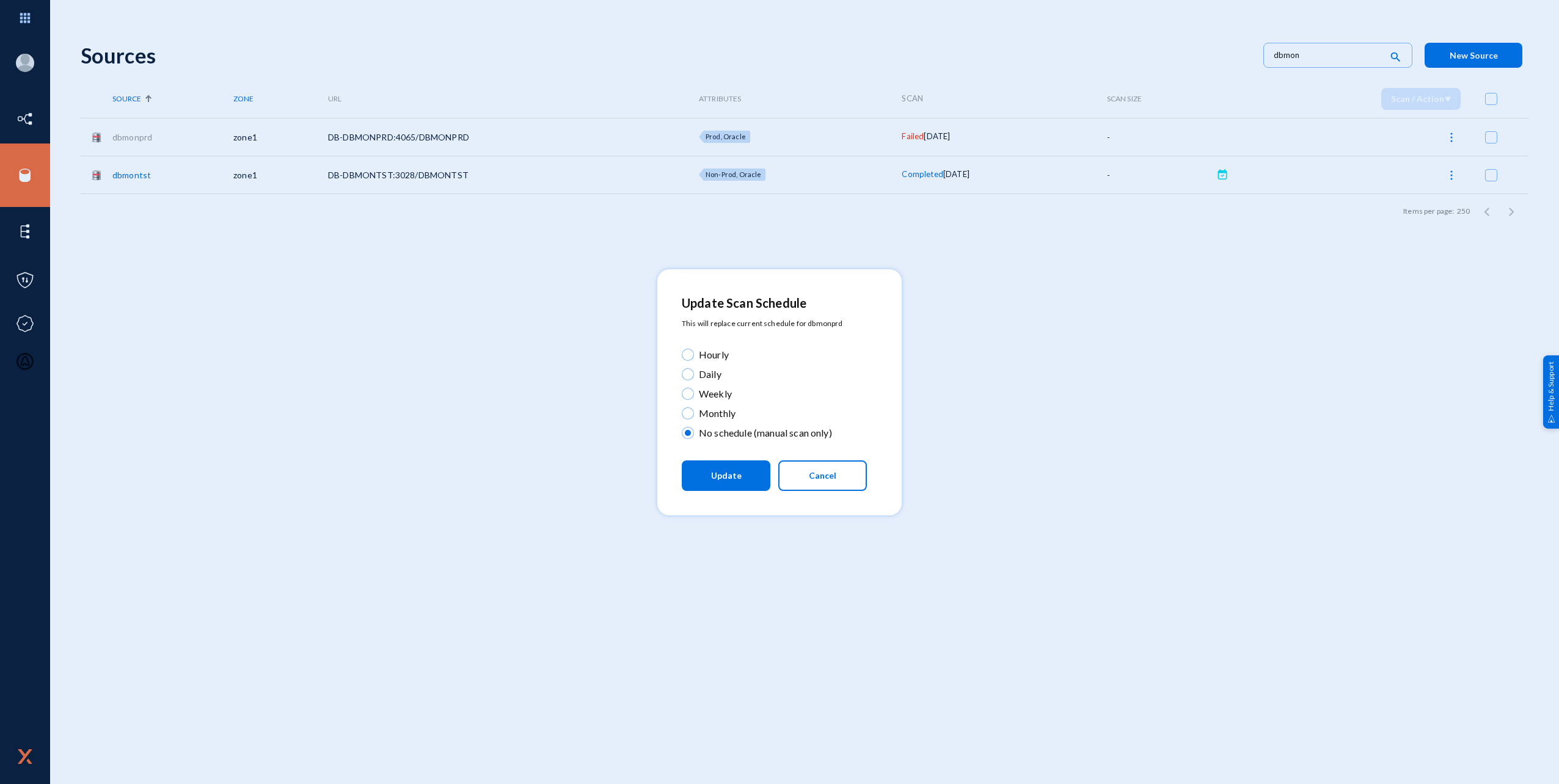
click at [814, 464] on button "Cancel" at bounding box center [822, 476] width 88 height 31
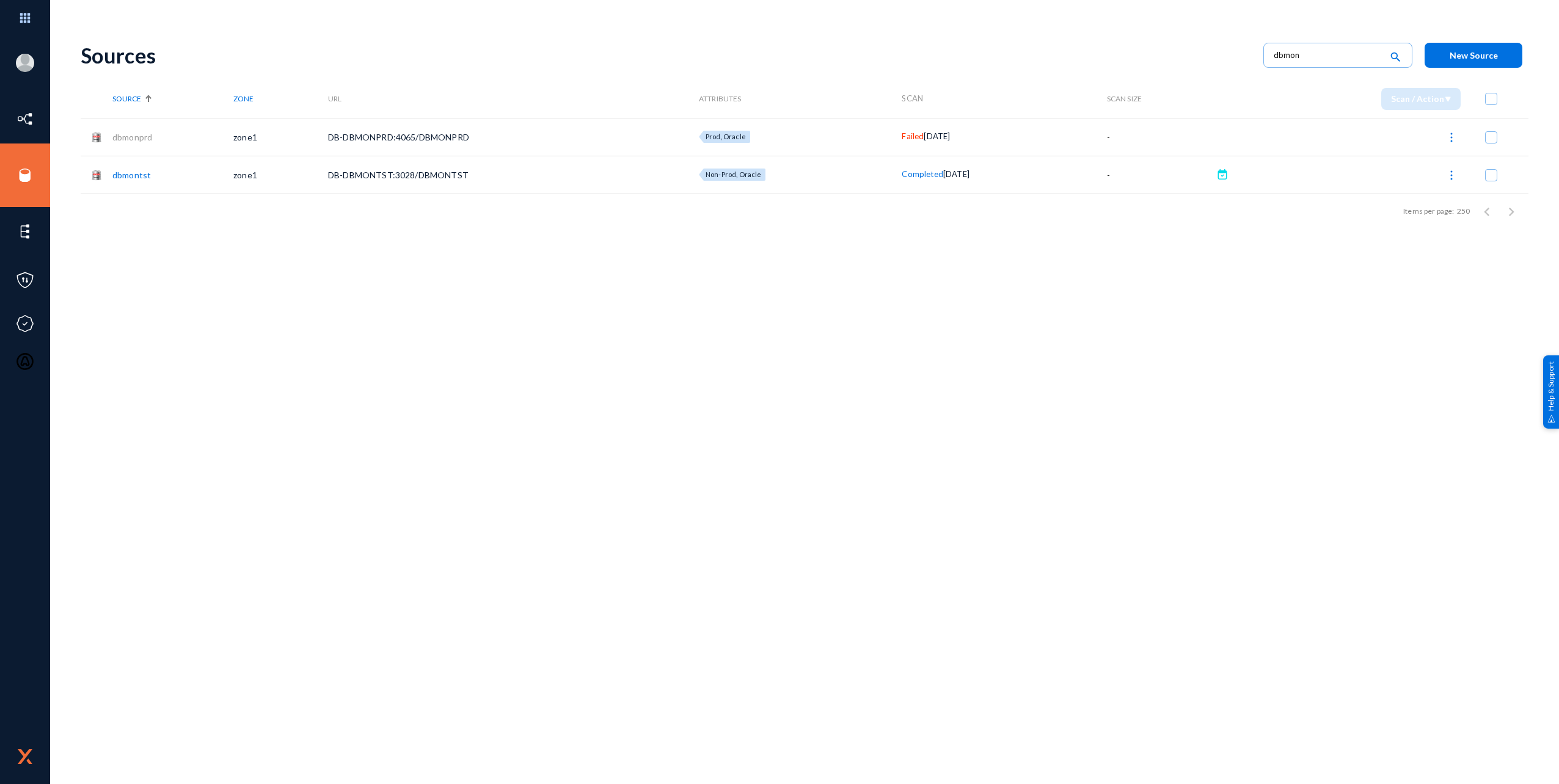
drag, startPoint x: 170, startPoint y: 133, endPoint x: 109, endPoint y: 138, distance: 61.2
click at [109, 138] on tr "dbmonprd zone1 DB-DBMONPRD:4065/DBMONPRD Prod, Oracle Failed 7 months ago -" at bounding box center [805, 137] width 1448 height 38
drag, startPoint x: 109, startPoint y: 138, endPoint x: 278, endPoint y: 265, distance: 211.4
click at [279, 268] on div "Sources dbmon search New Source Source Zone URL Attributes Scan Scan Size Scan …" at bounding box center [805, 214] width 1448 height 366
click at [1454, 142] on img at bounding box center [1451, 137] width 12 height 12
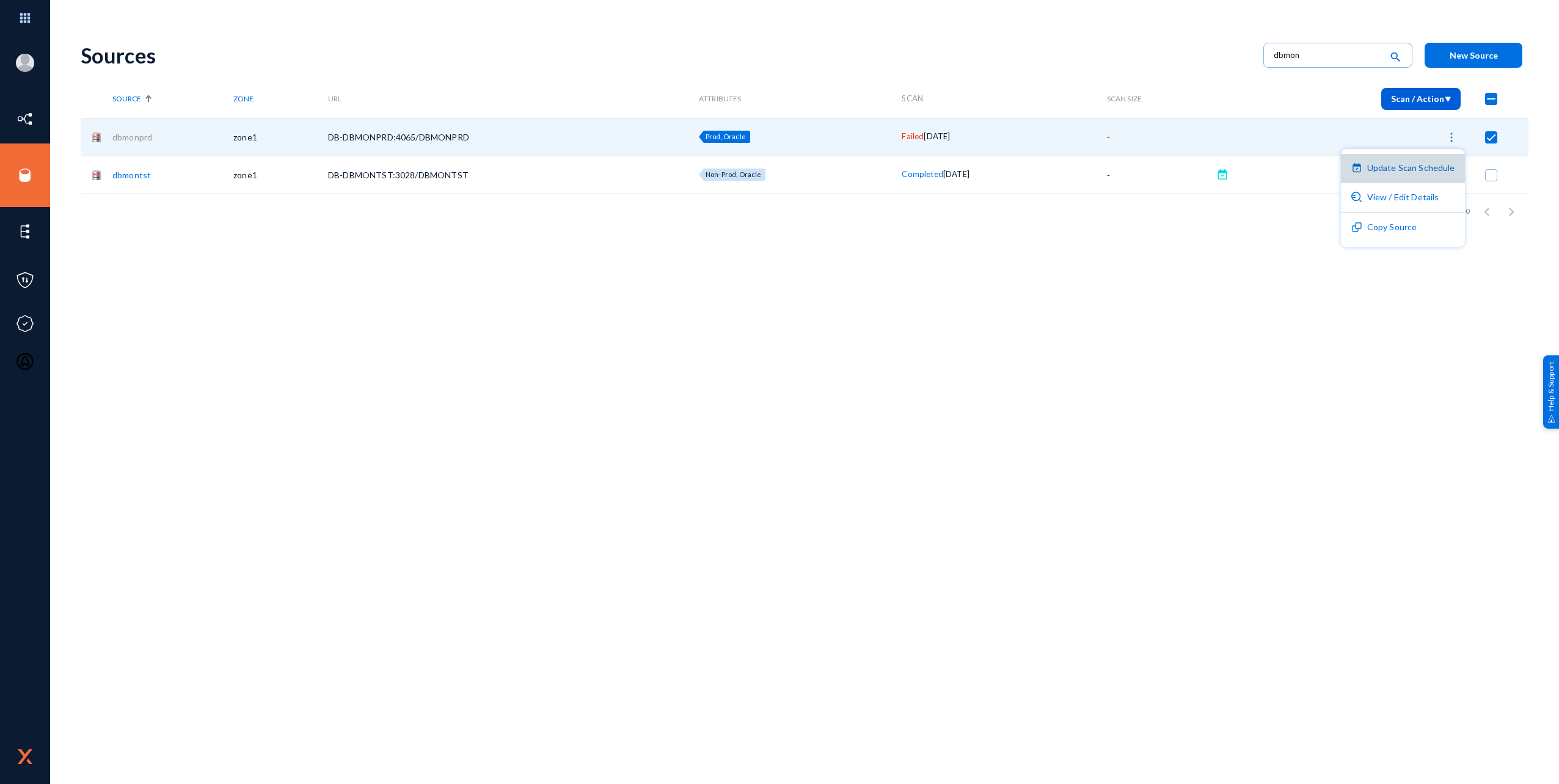
click at [1409, 165] on button "Update Scan Schedule" at bounding box center [1403, 168] width 124 height 29
checkbox input "false"
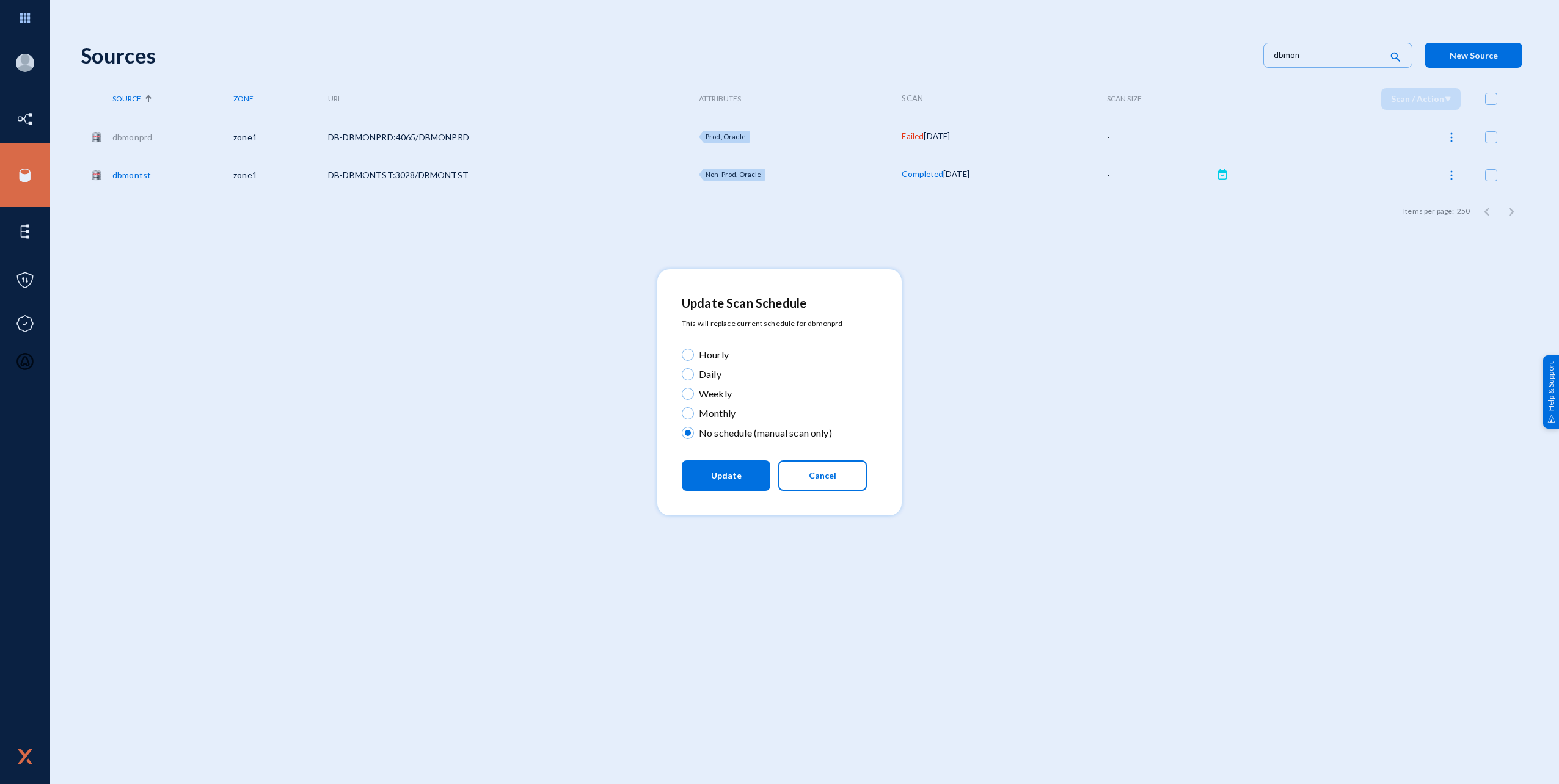
click at [814, 478] on span "Cancel" at bounding box center [822, 475] width 27 height 10
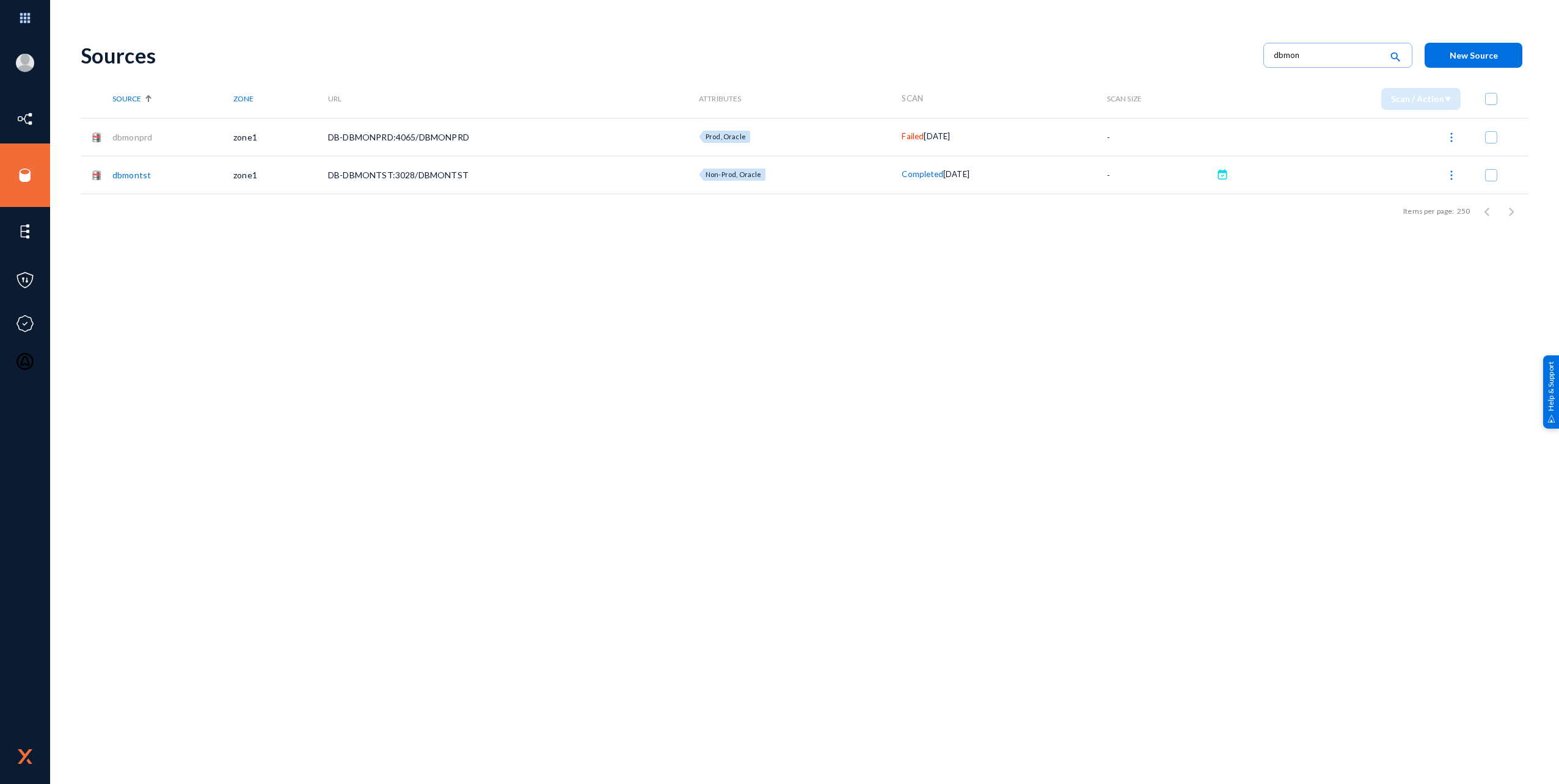
click at [131, 135] on link "dbmonprd" at bounding box center [132, 137] width 39 height 10
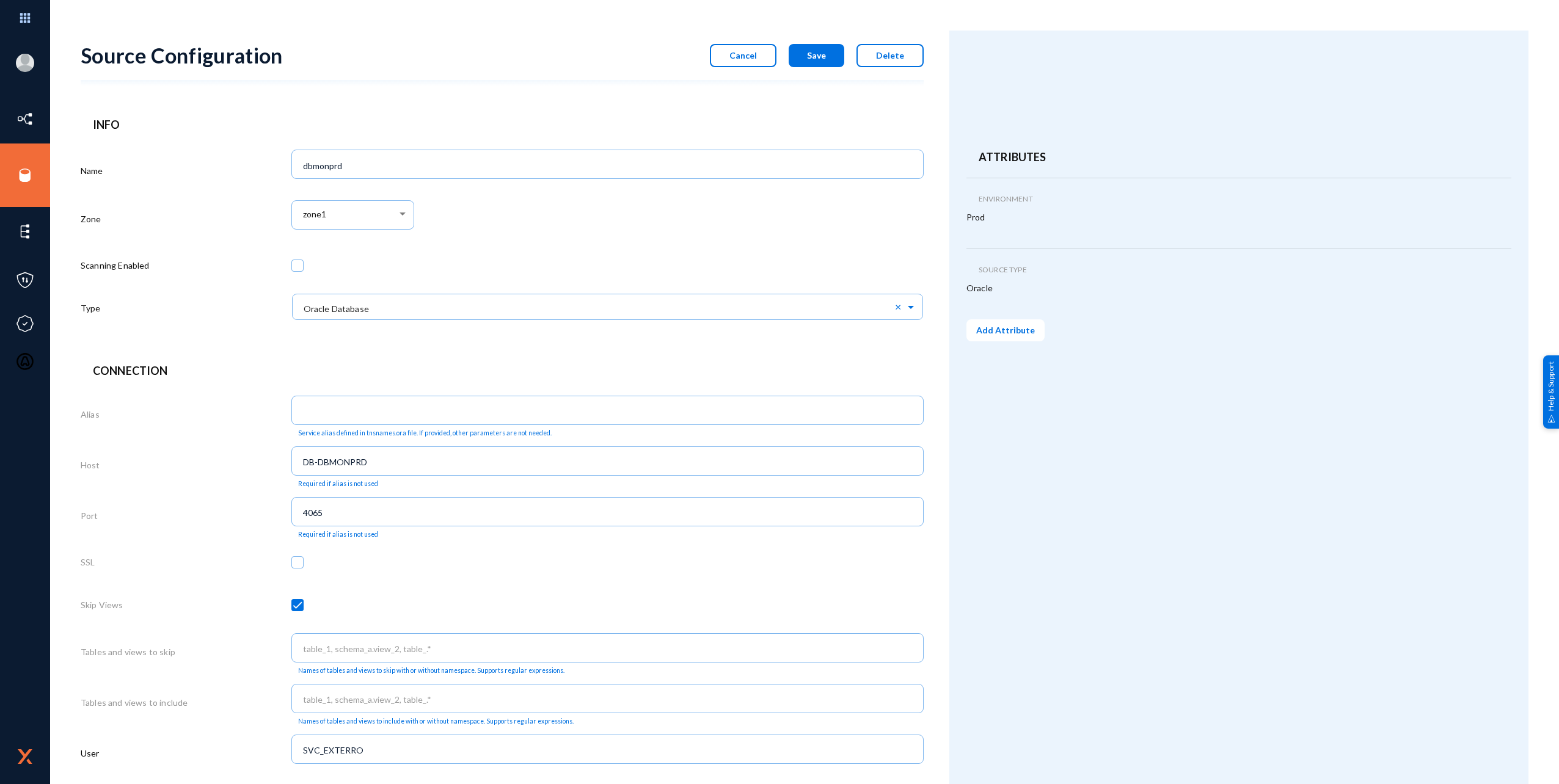
click at [297, 264] on span at bounding box center [297, 265] width 12 height 12
click at [297, 271] on input "checkbox" at bounding box center [298, 272] width 1 height 1
checkbox input "true"
click at [389, 162] on input "dbmonprd" at bounding box center [610, 166] width 614 height 11
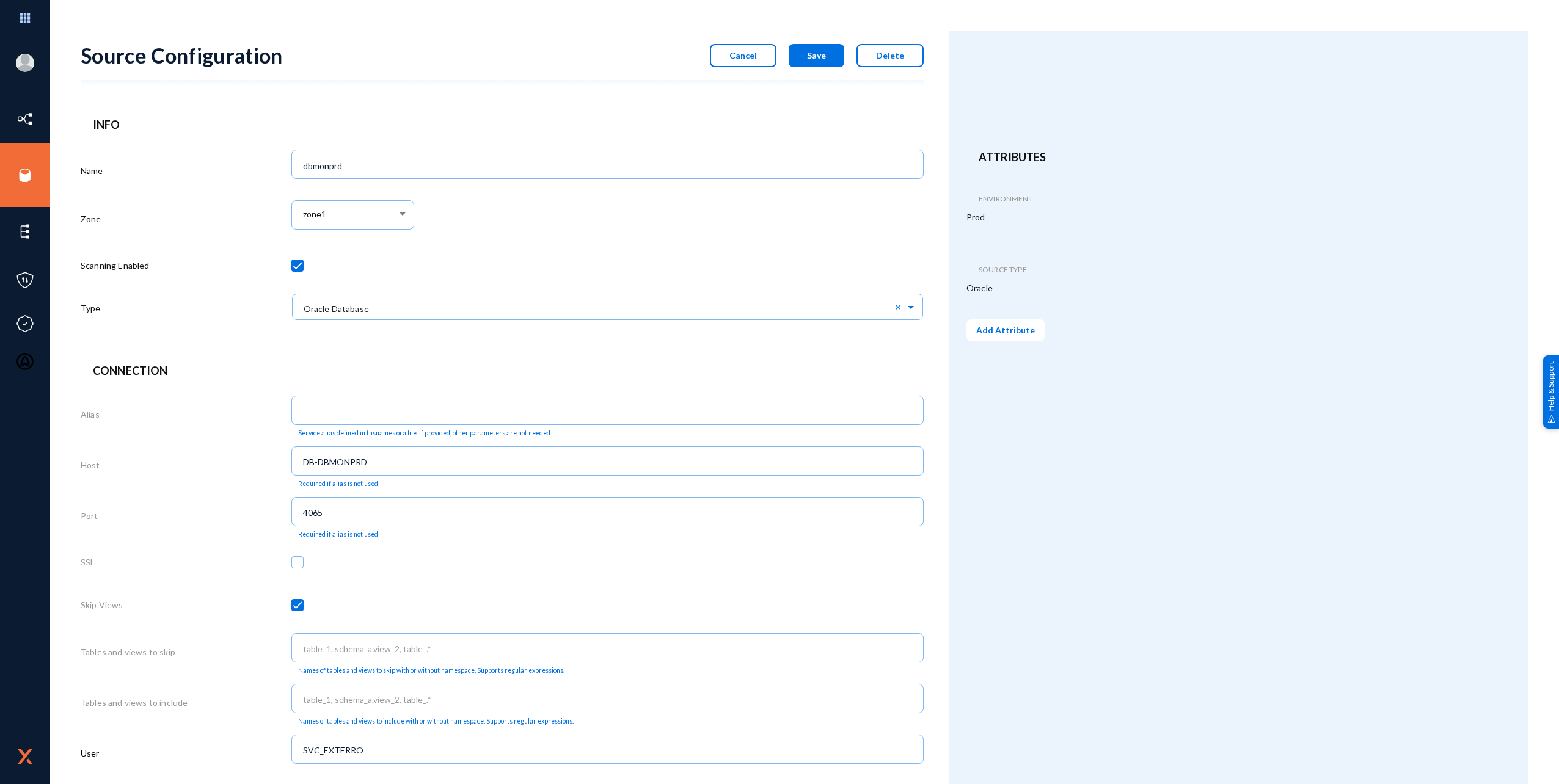
click at [810, 58] on span "Save" at bounding box center [817, 55] width 19 height 10
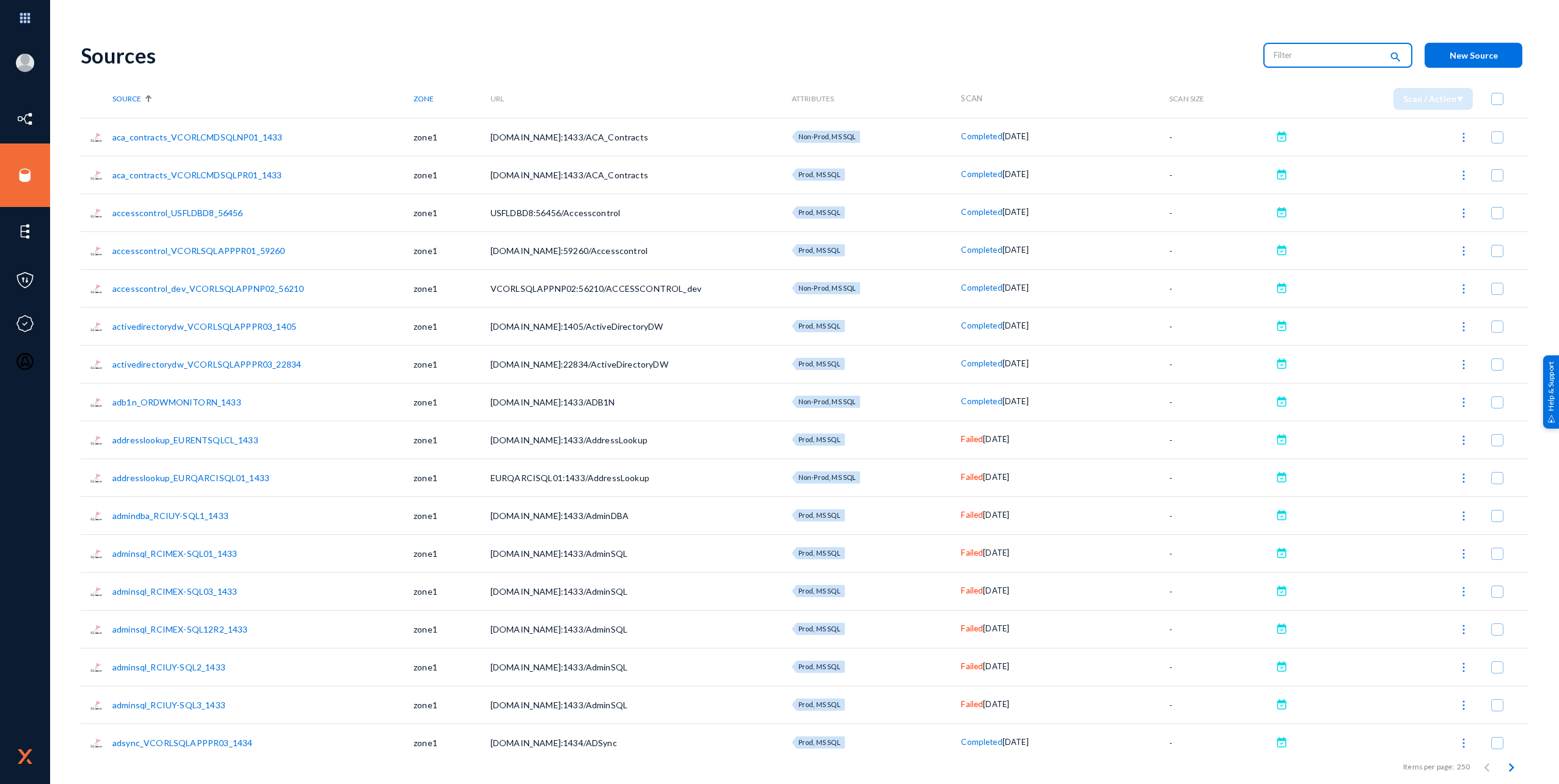
click at [1302, 57] on input "text" at bounding box center [1327, 55] width 107 height 18
paste input "dbmonprd"
type input "dbmonprd"
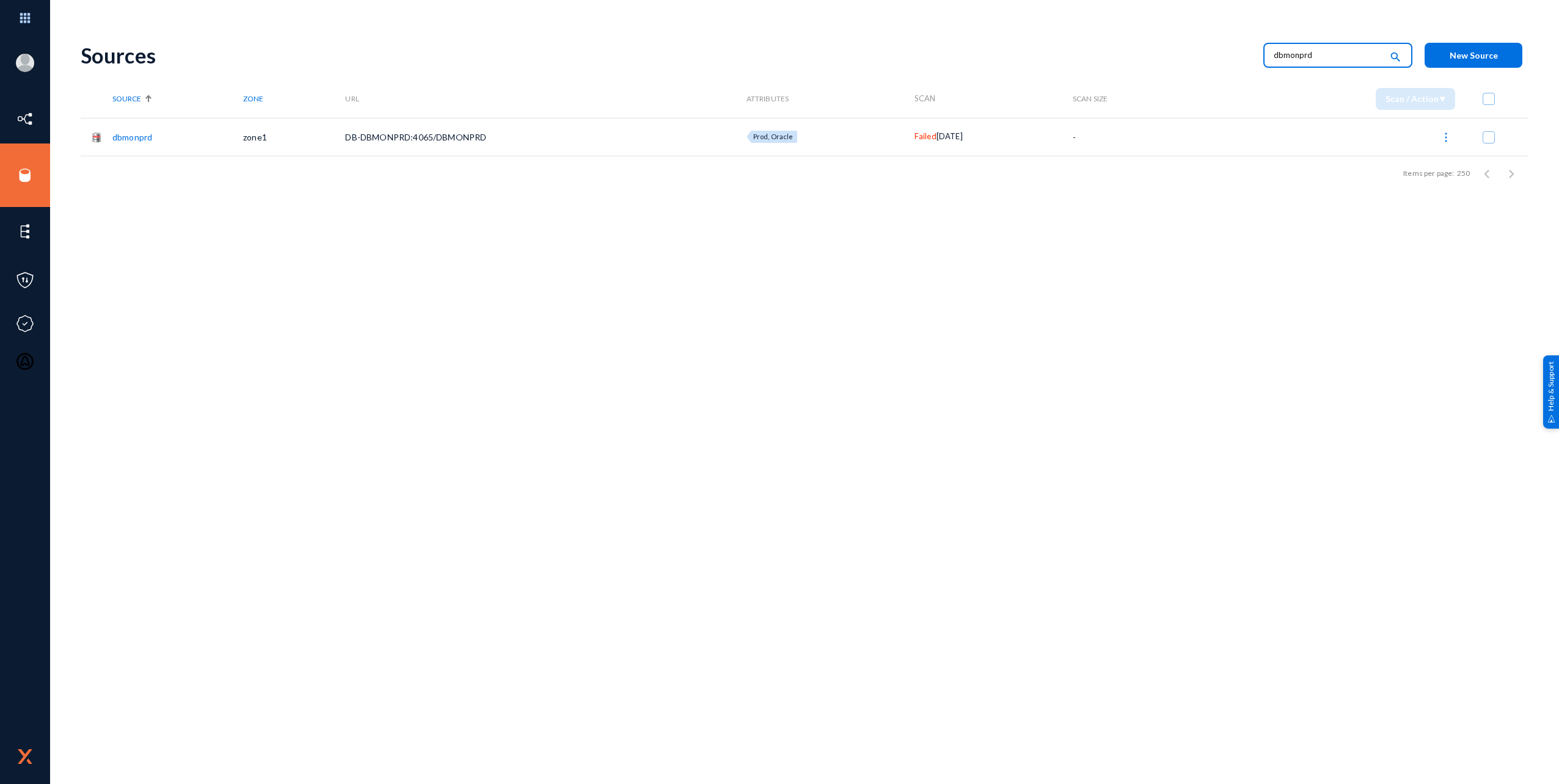
click at [1452, 137] on img at bounding box center [1446, 137] width 12 height 12
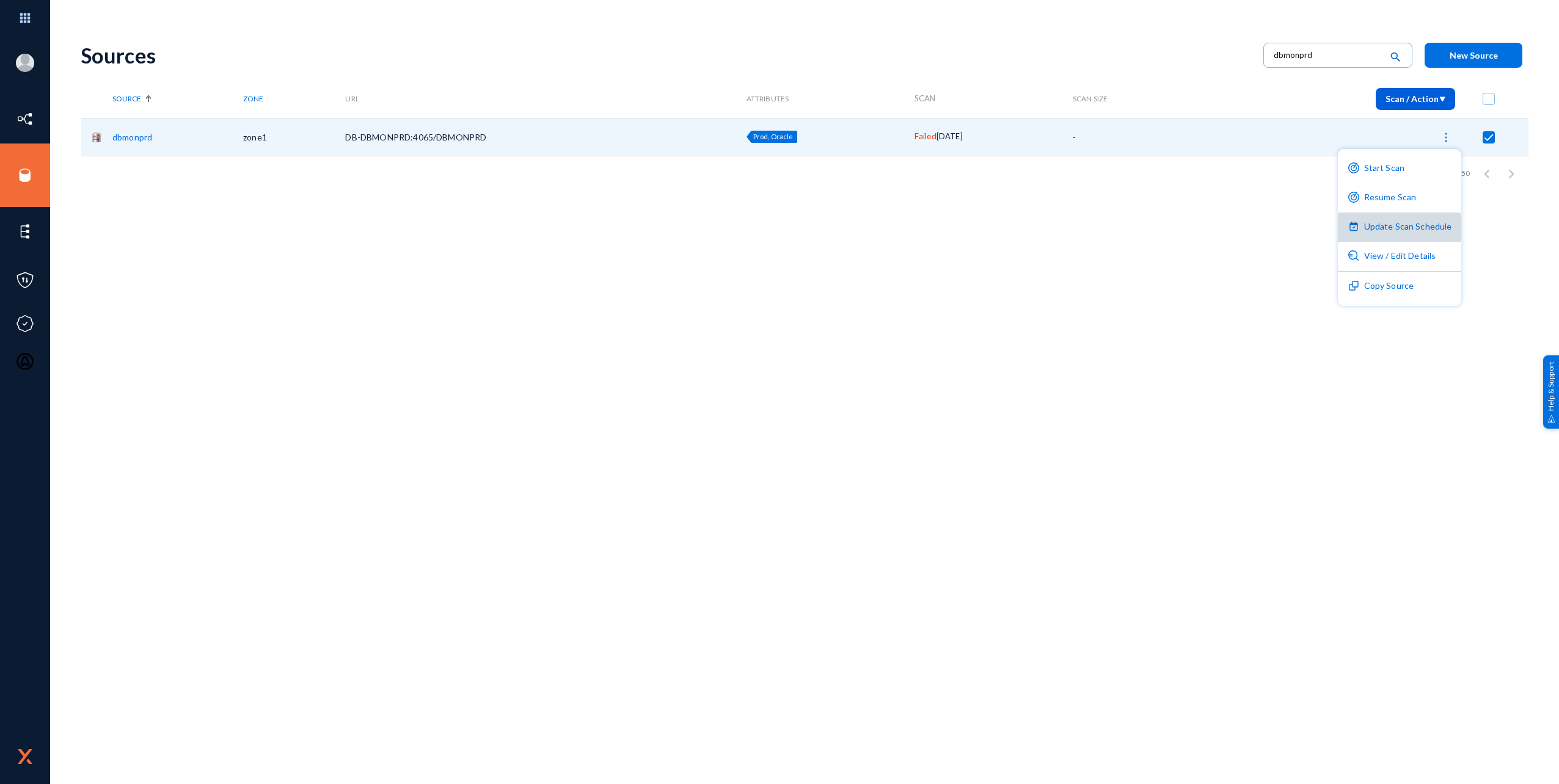
click at [1396, 228] on button "Update Scan Schedule" at bounding box center [1399, 227] width 124 height 29
checkbox input "false"
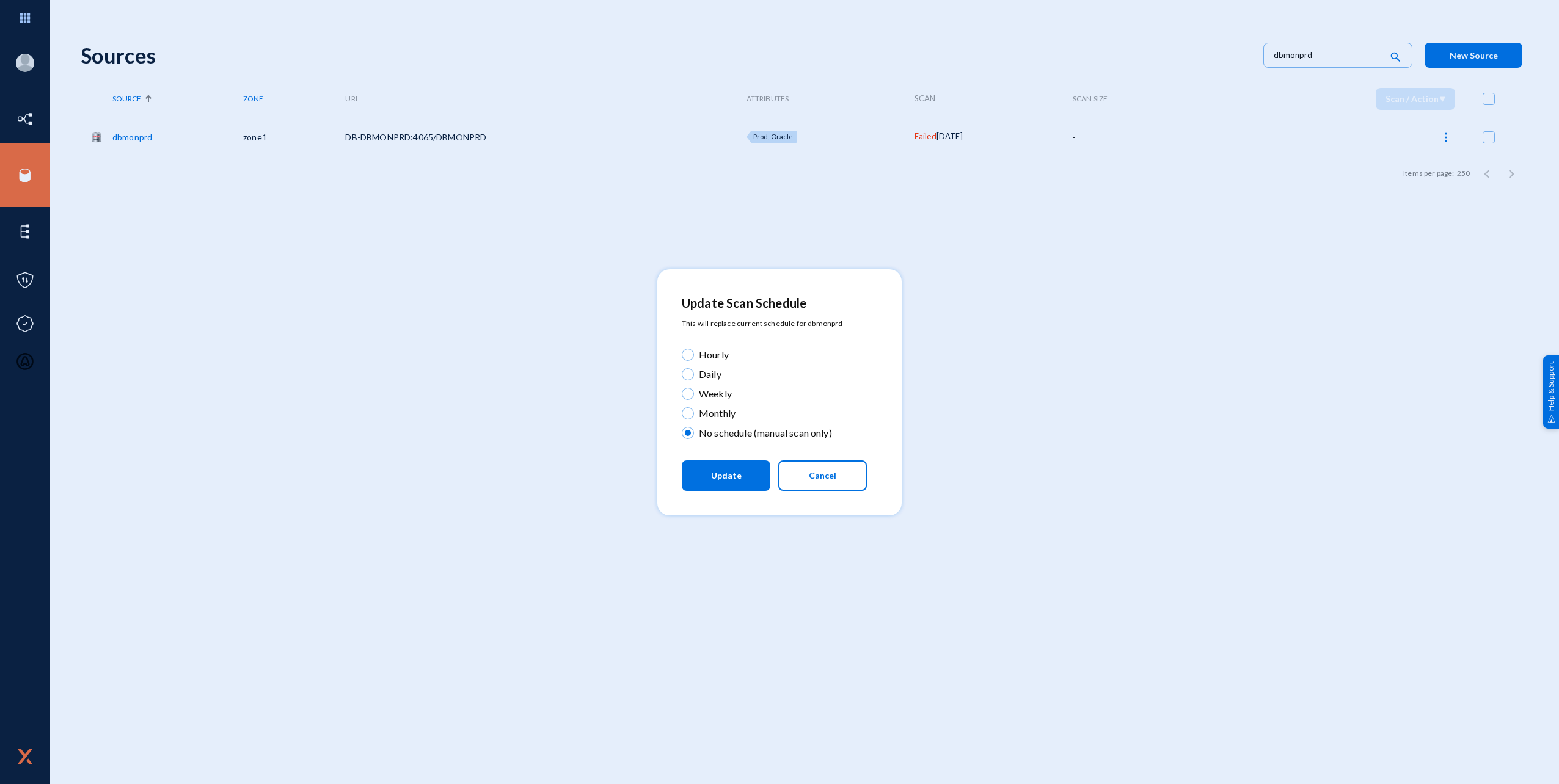
click at [714, 394] on span "Weekly" at bounding box center [713, 394] width 38 height 15
click at [694, 394] on input "Weekly" at bounding box center [688, 394] width 12 height 12
radio input "true"
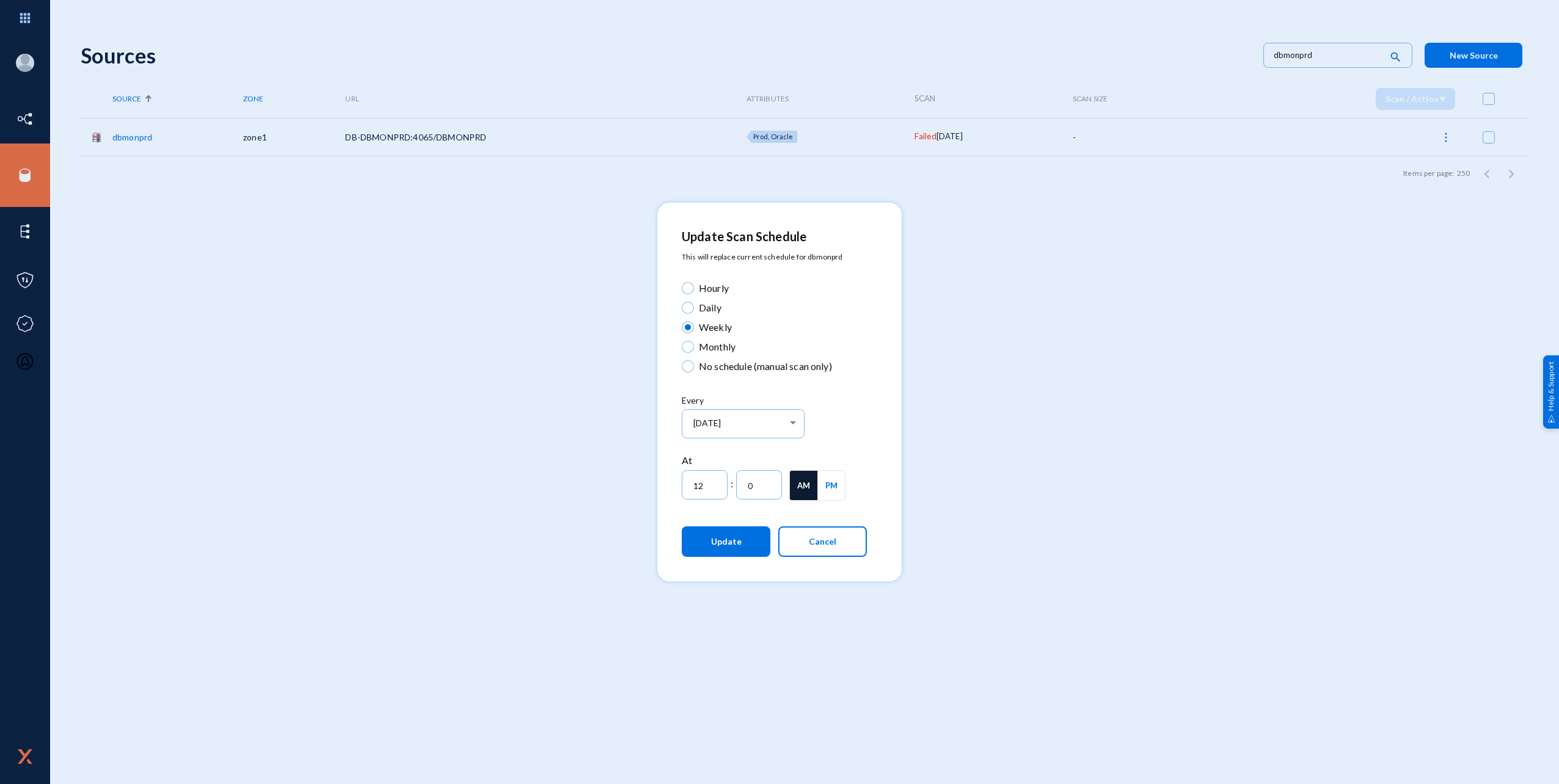
click at [712, 535] on button "Update" at bounding box center [726, 542] width 88 height 31
type input "0"
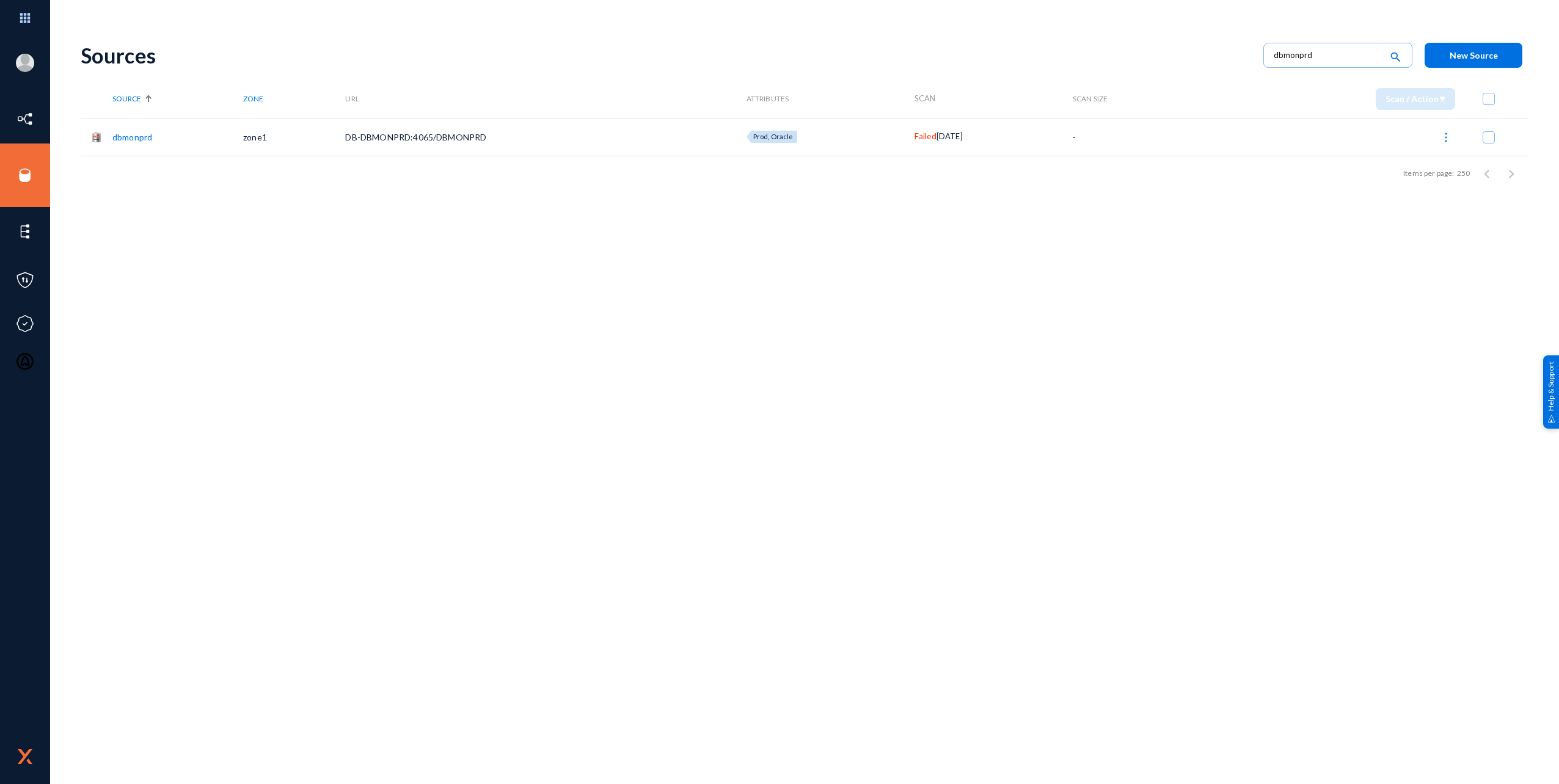
click at [1005, 265] on div "Sources dbmonprd search New Source Source Zone URL Attributes Scan Scan Size Sc…" at bounding box center [805, 214] width 1448 height 366
click at [1449, 137] on img at bounding box center [1446, 137] width 12 height 12
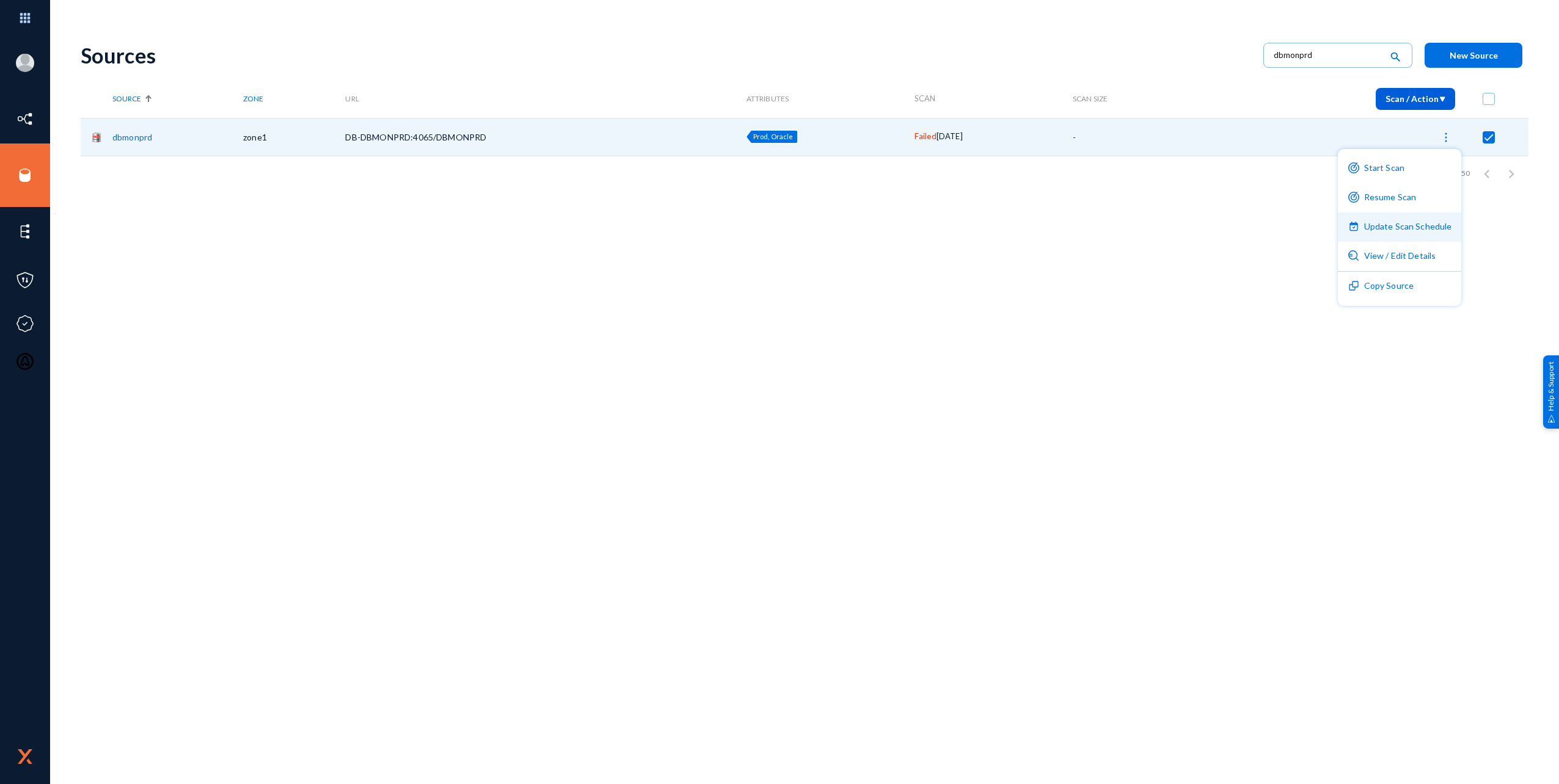
click at [1377, 226] on button "Update Scan Schedule" at bounding box center [1399, 227] width 124 height 29
checkbox input "false"
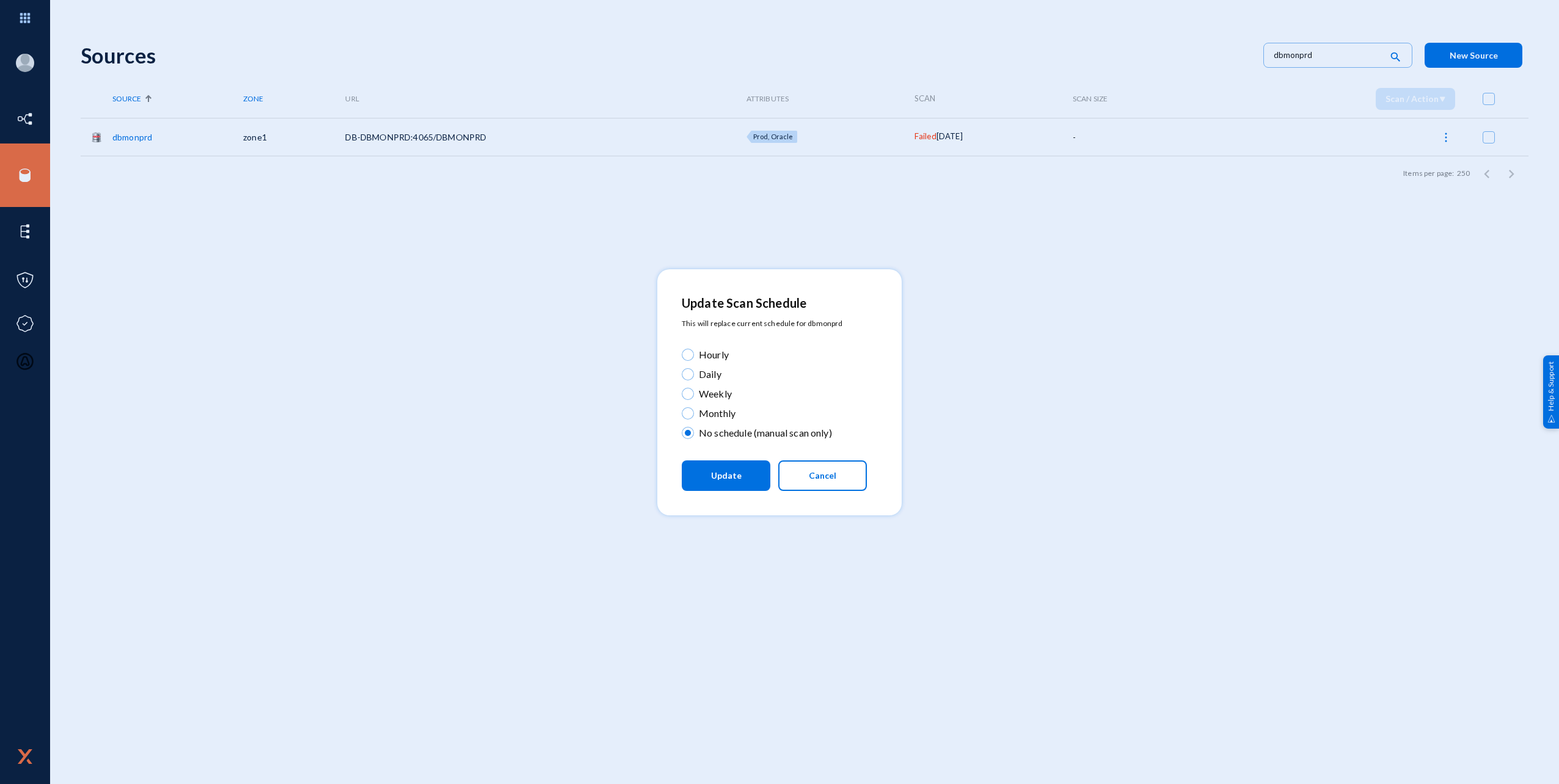
click at [716, 394] on span "Weekly" at bounding box center [713, 394] width 38 height 15
click at [694, 394] on input "Weekly" at bounding box center [688, 394] width 12 height 12
radio input "true"
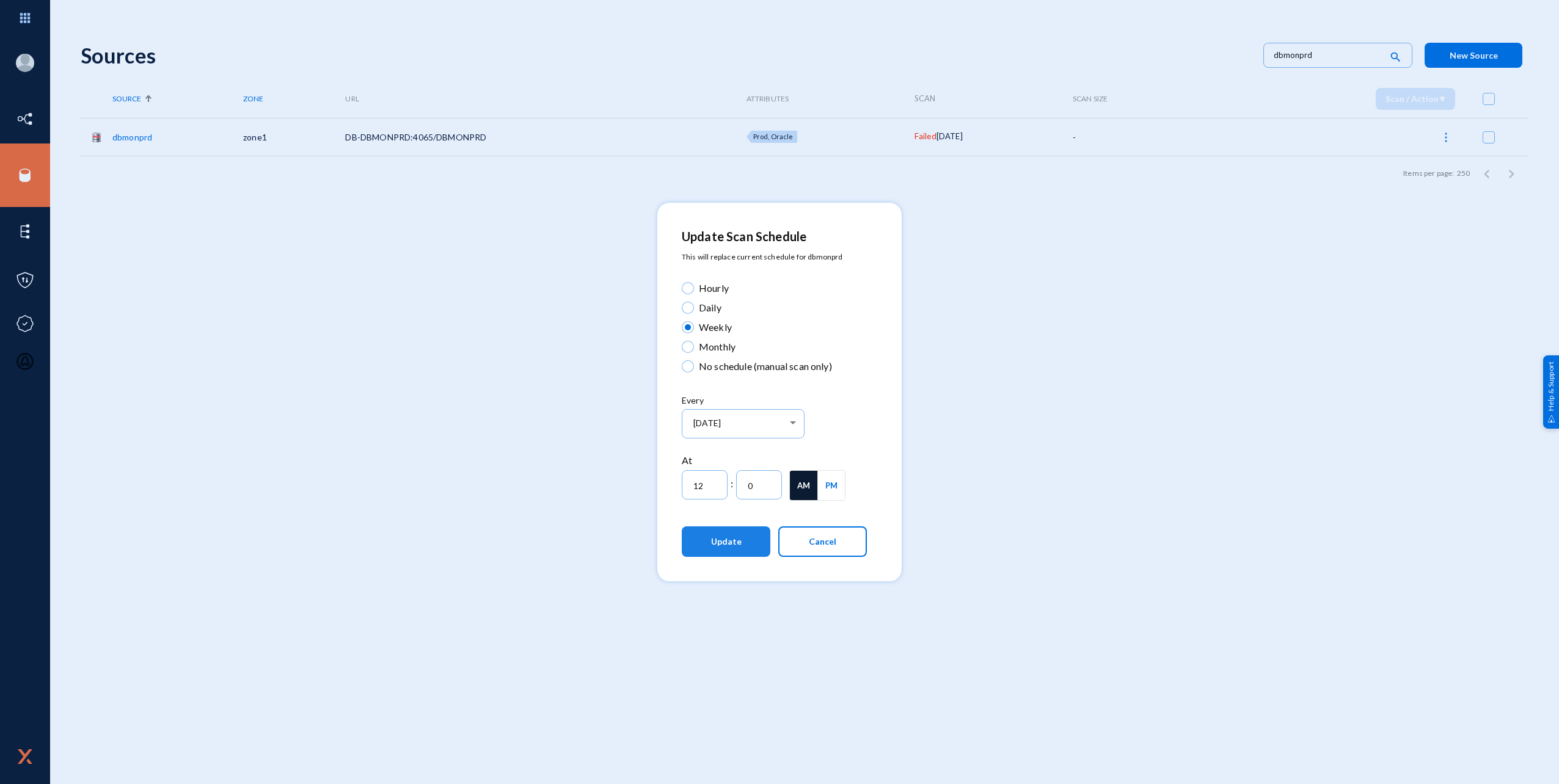
click at [719, 536] on span "Update" at bounding box center [726, 541] width 31 height 10
type input "0"
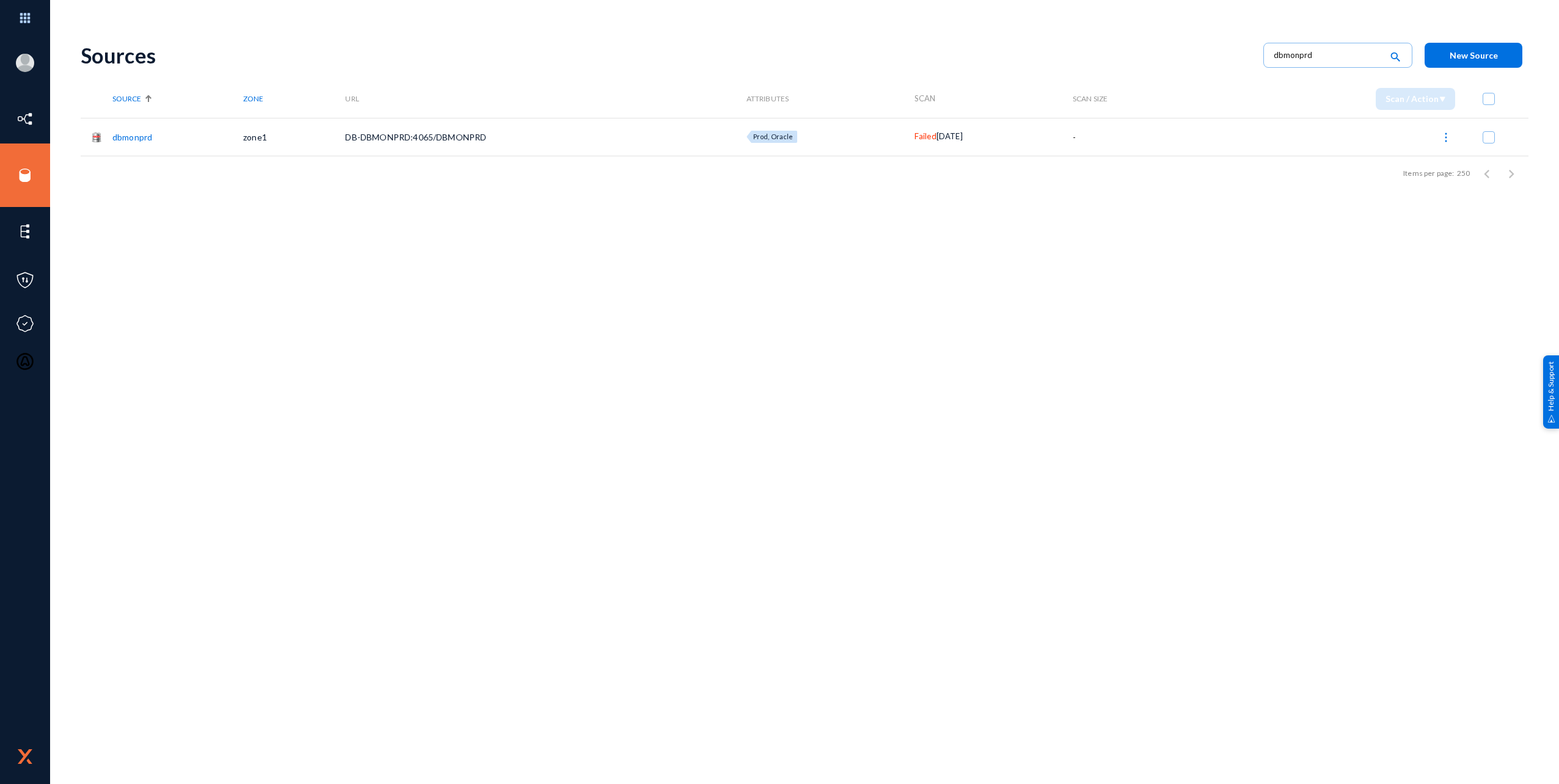
click at [503, 285] on div "Sources dbmonprd search New Source Source Zone URL Attributes Scan Scan Size Sc…" at bounding box center [805, 214] width 1448 height 366
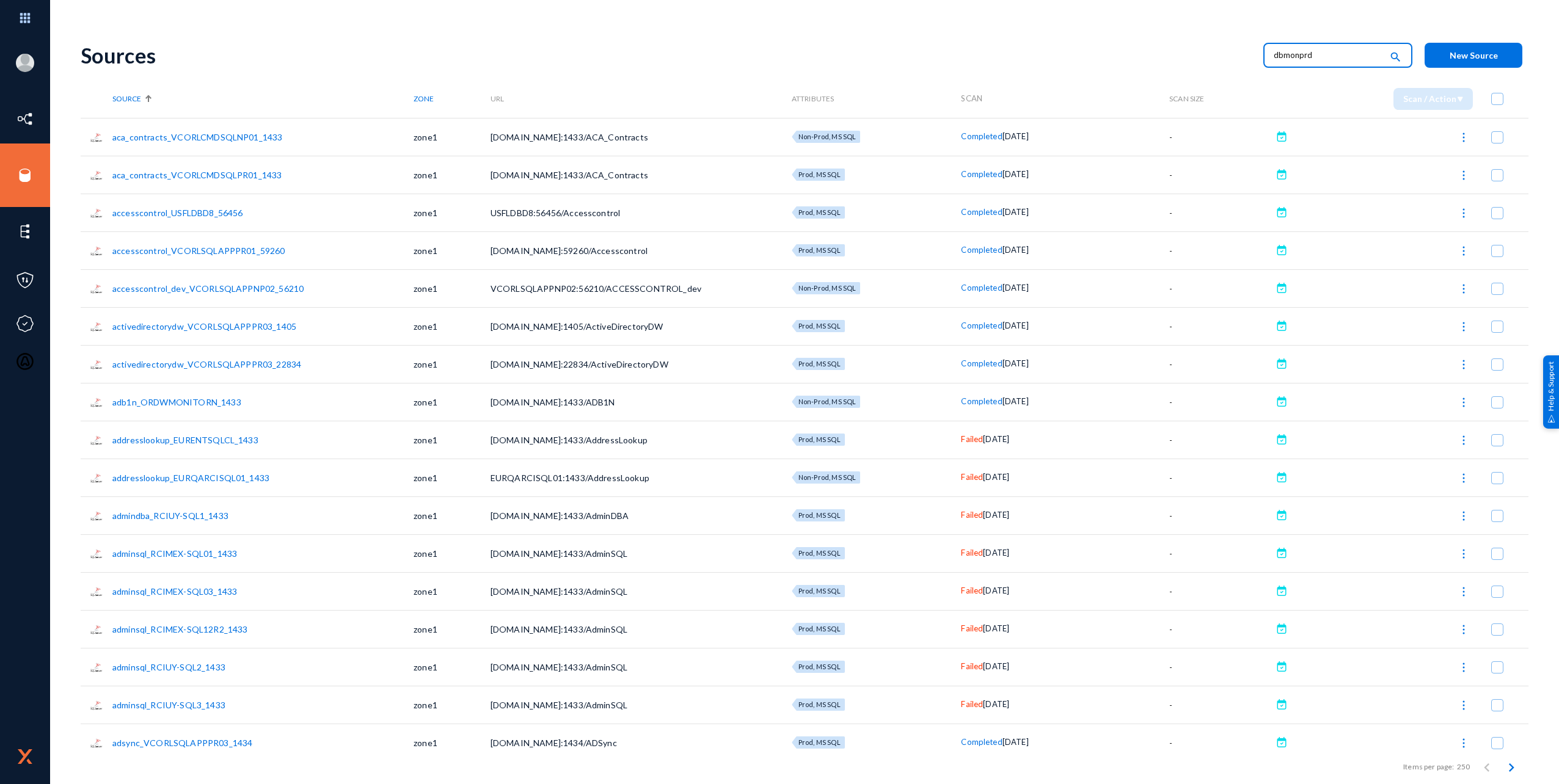
type input "dbmonprd"
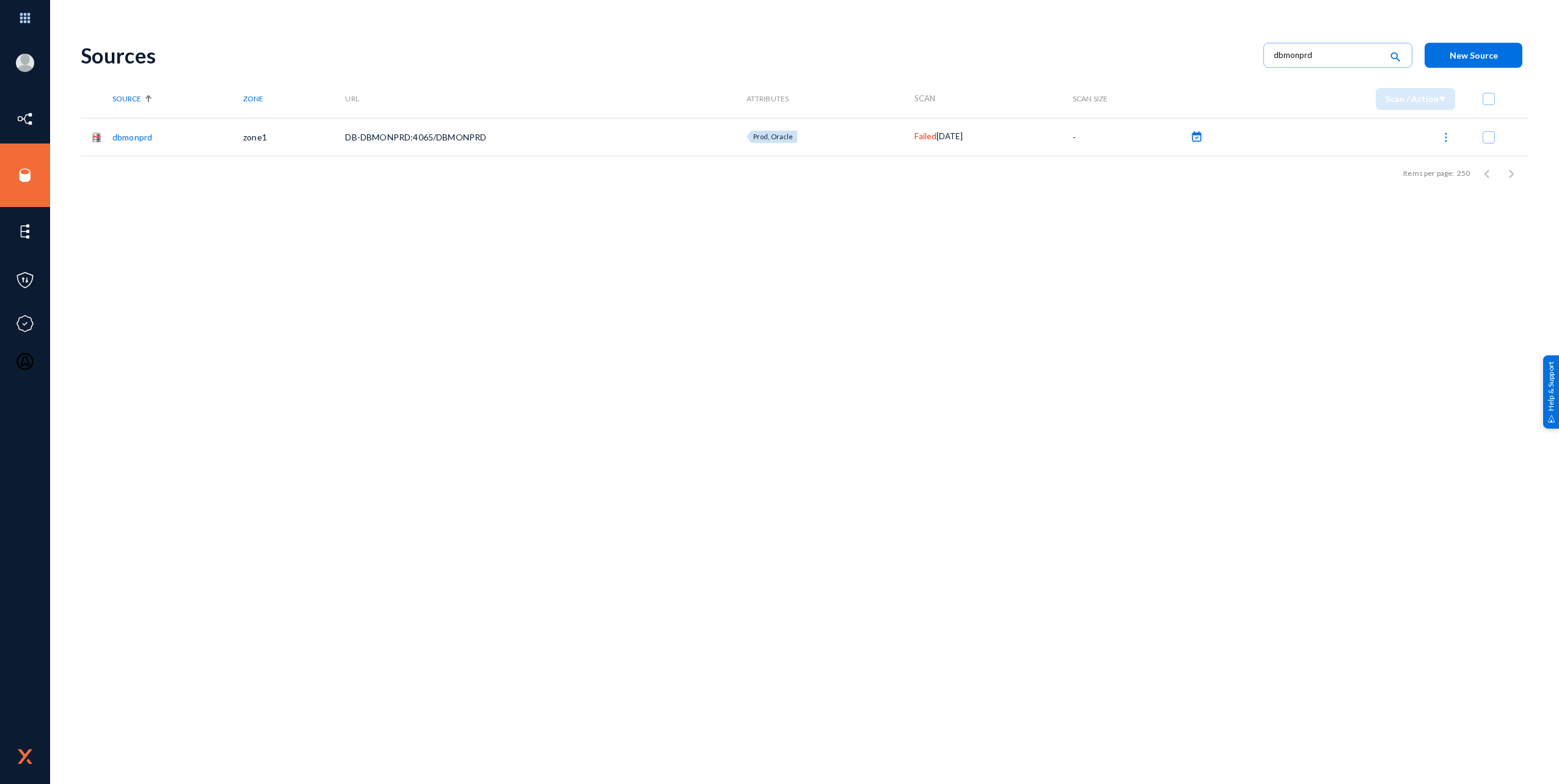
click at [1203, 137] on button at bounding box center [1196, 137] width 12 height 12
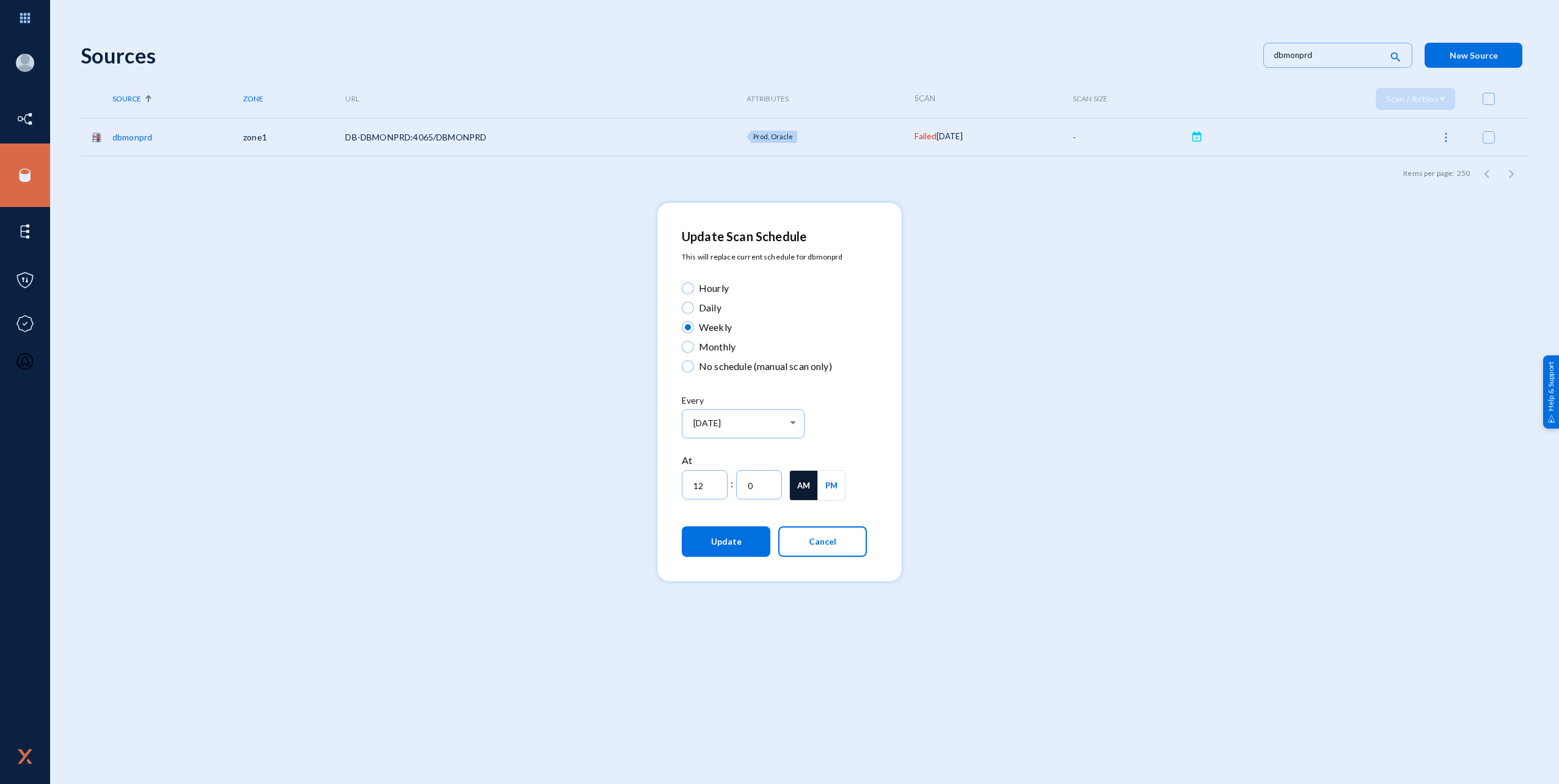
click at [546, 398] on div at bounding box center [779, 392] width 1559 height 784
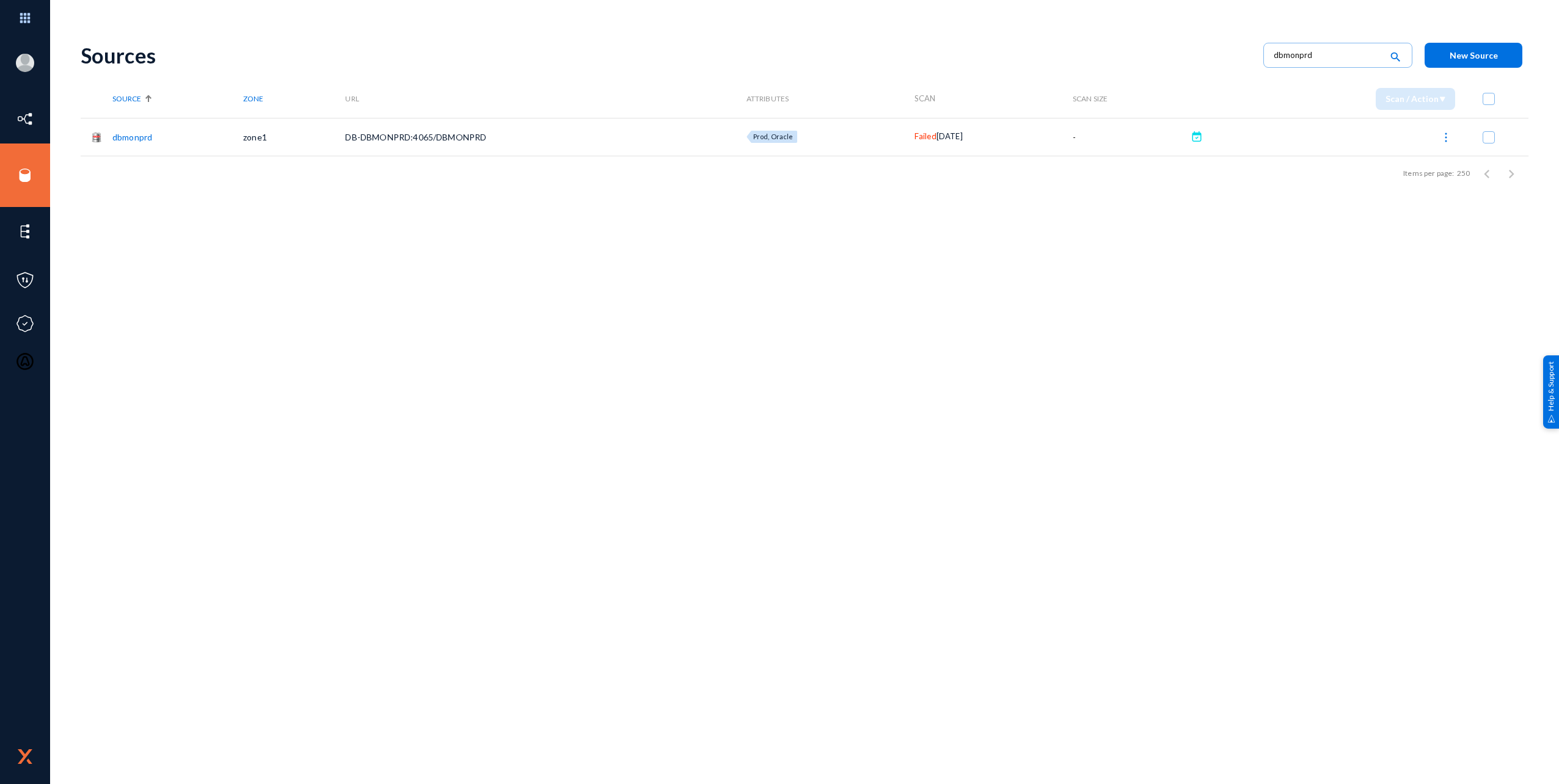
click at [128, 135] on link "dbmonprd" at bounding box center [132, 137] width 39 height 10
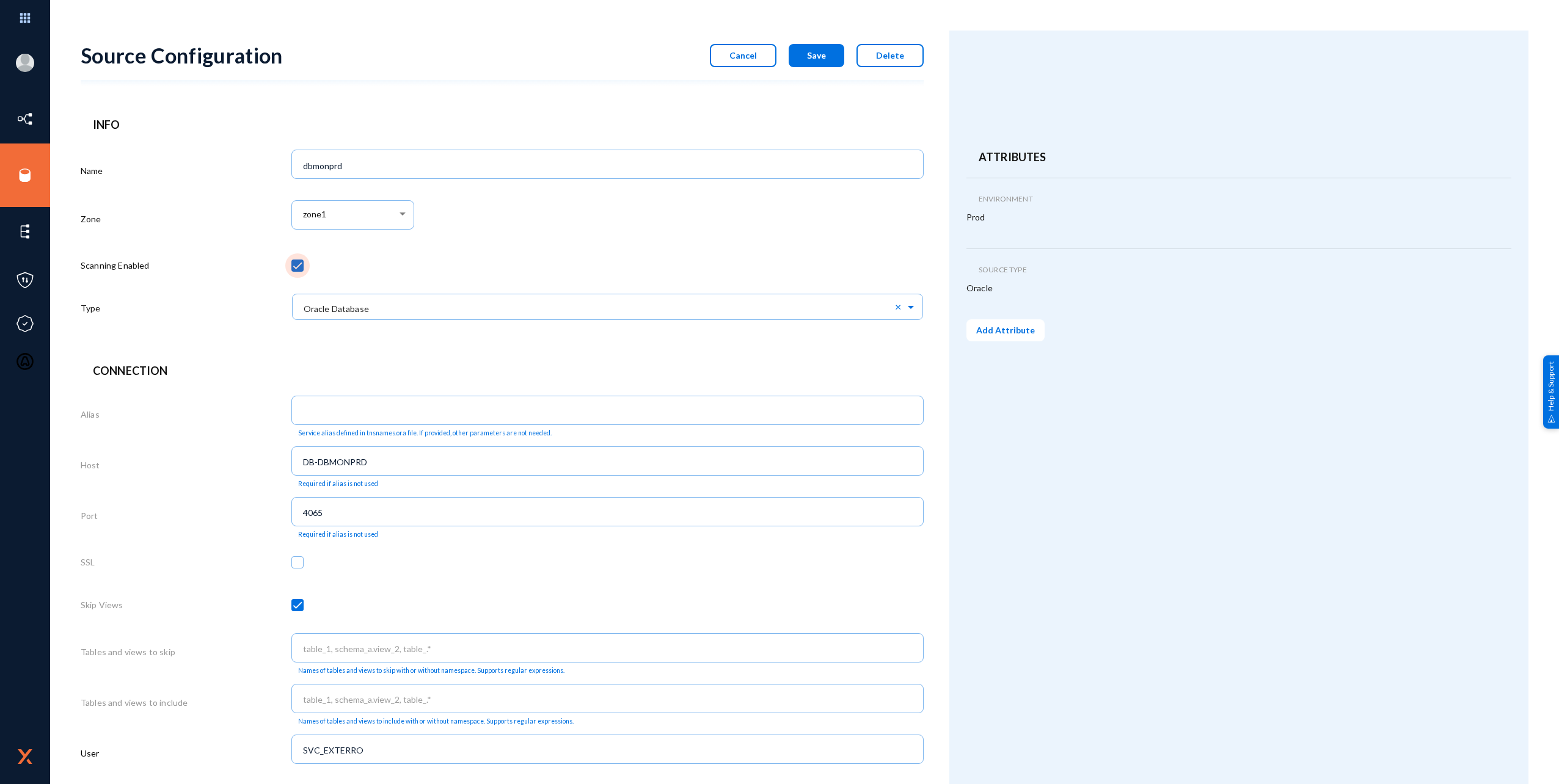
click at [293, 266] on span at bounding box center [297, 265] width 12 height 12
click at [297, 271] on input "checkbox" at bounding box center [298, 272] width 1 height 1
checkbox input "false"
click at [824, 56] on span "Save" at bounding box center [817, 55] width 19 height 10
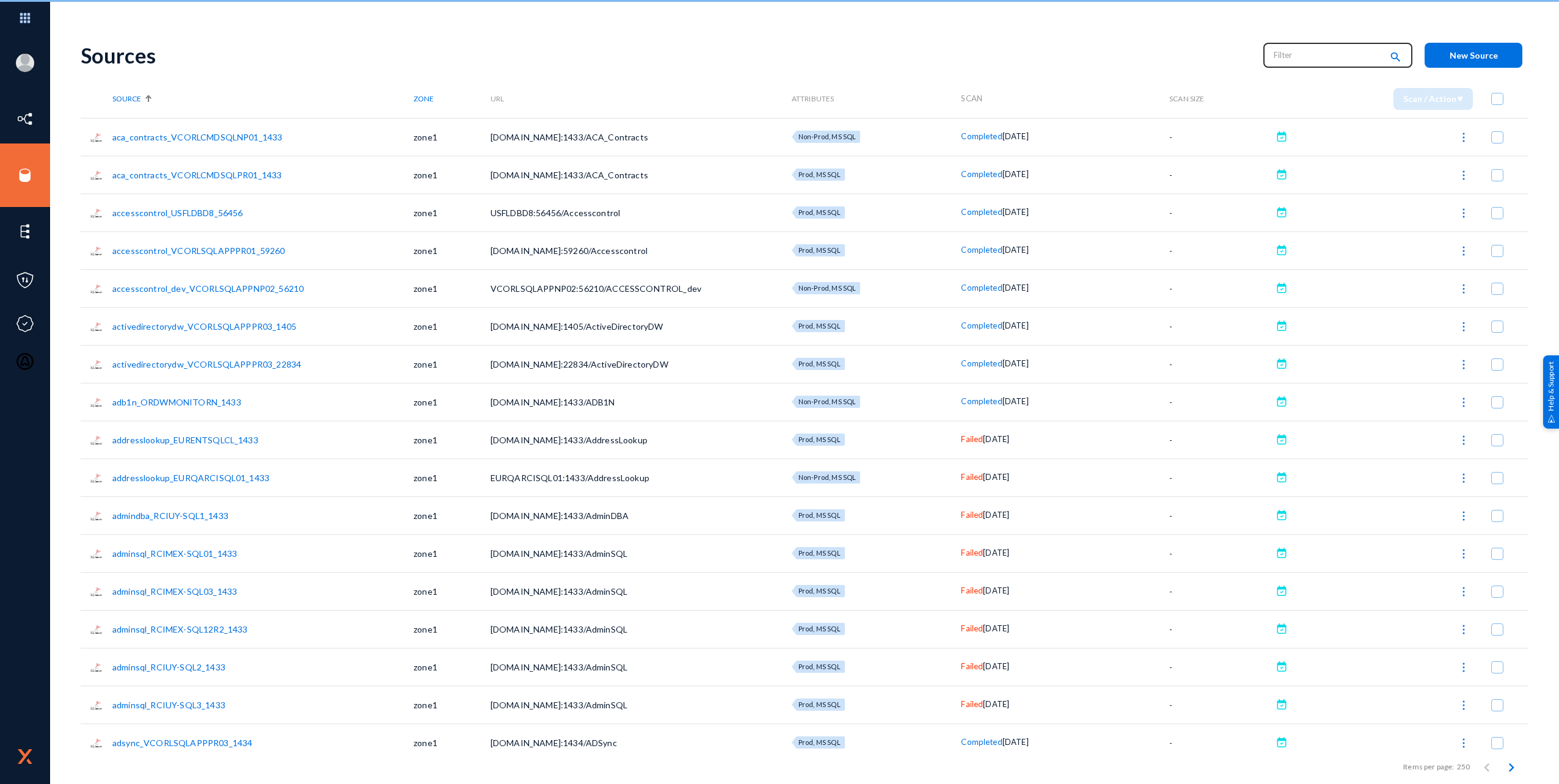
click at [1318, 57] on input "text" at bounding box center [1327, 55] width 107 height 18
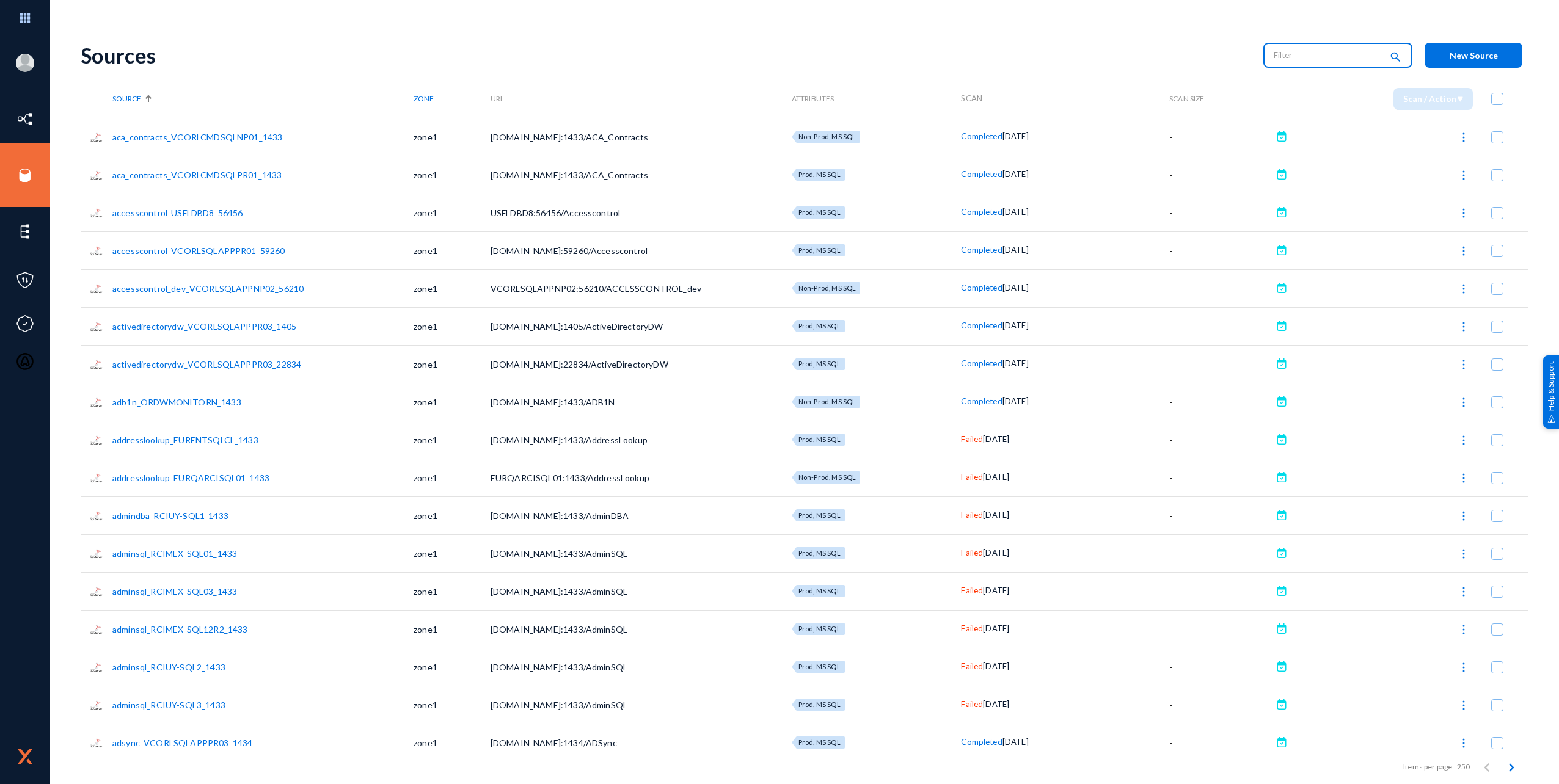
paste input "dbmonprd"
type input "dbmonprd"
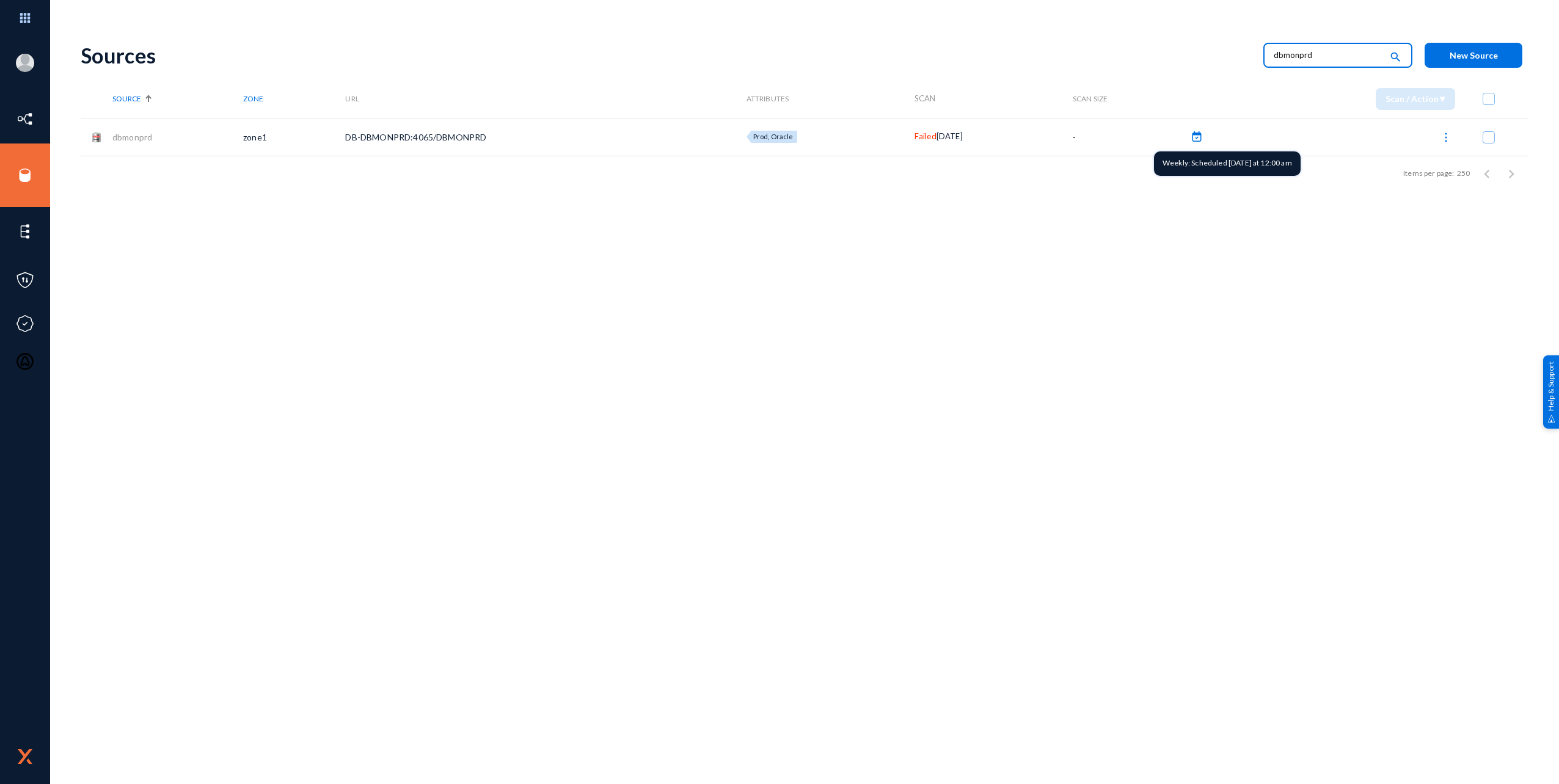
click at [1203, 137] on button at bounding box center [1196, 137] width 12 height 12
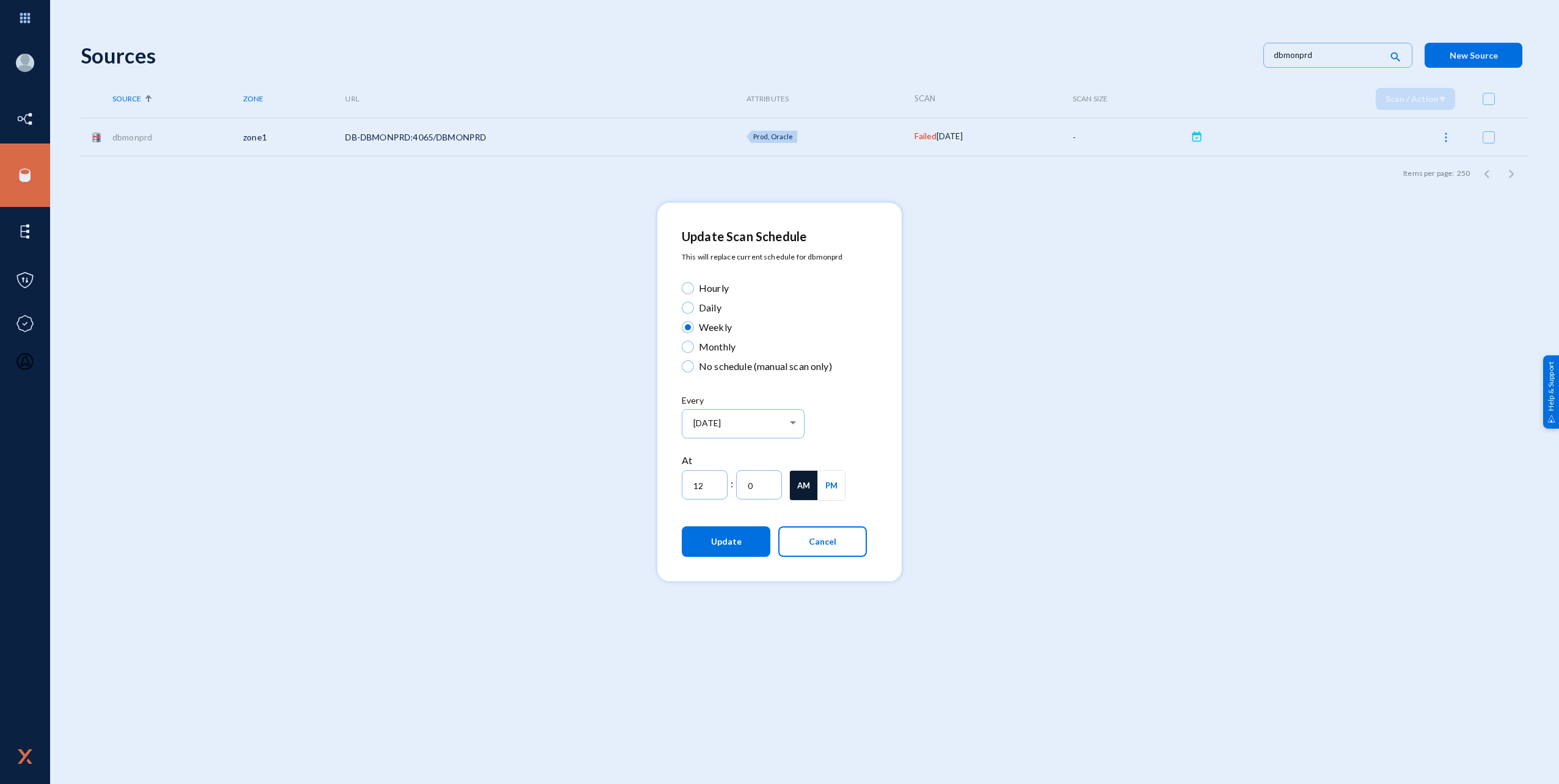
click at [745, 370] on span "No schedule (manual scan only)" at bounding box center [763, 366] width 138 height 15
click at [694, 370] on input "No schedule (manual scan only)" at bounding box center [688, 366] width 12 height 12
radio input "true"
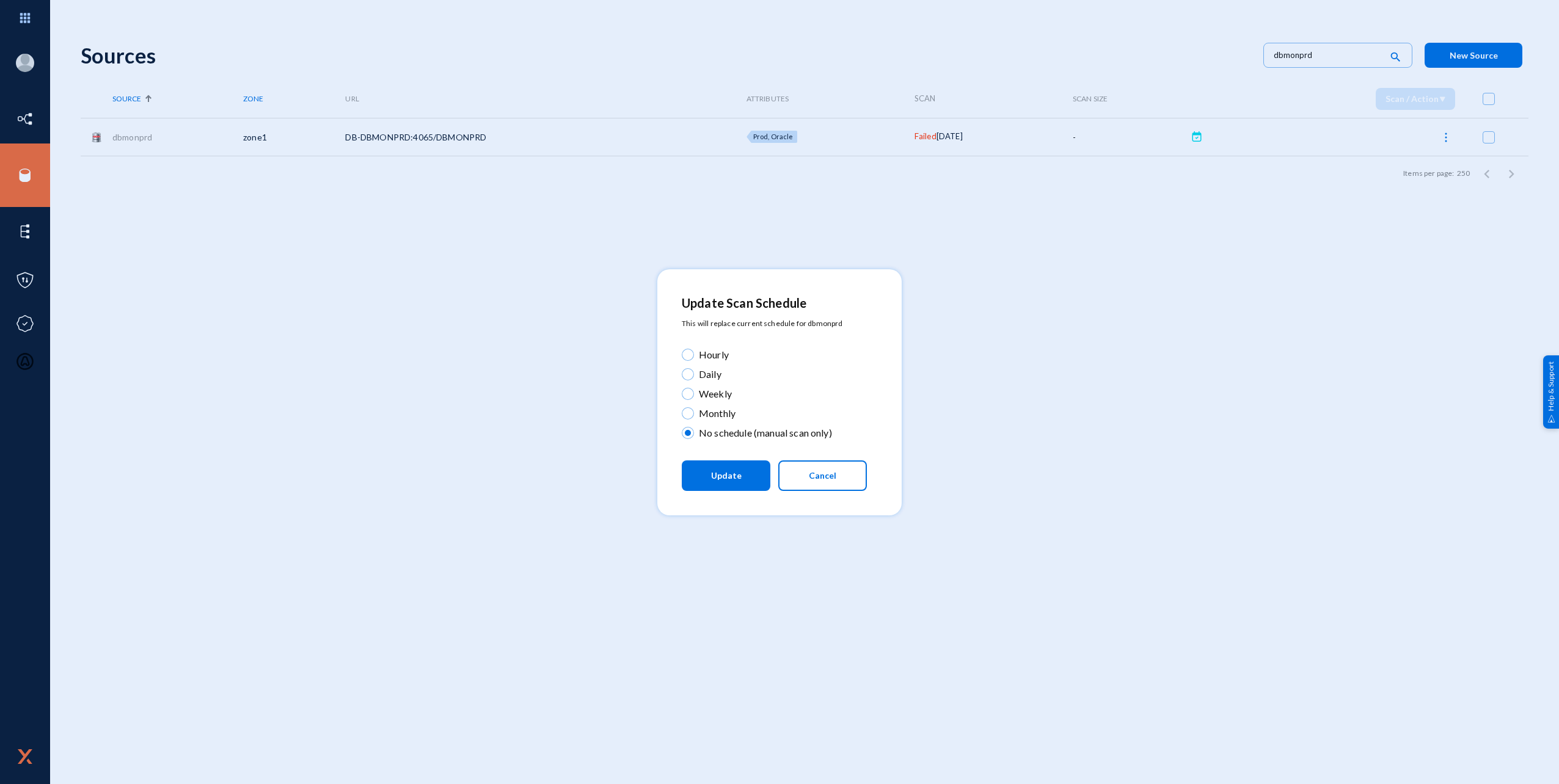
click at [750, 475] on button "Update" at bounding box center [726, 476] width 88 height 31
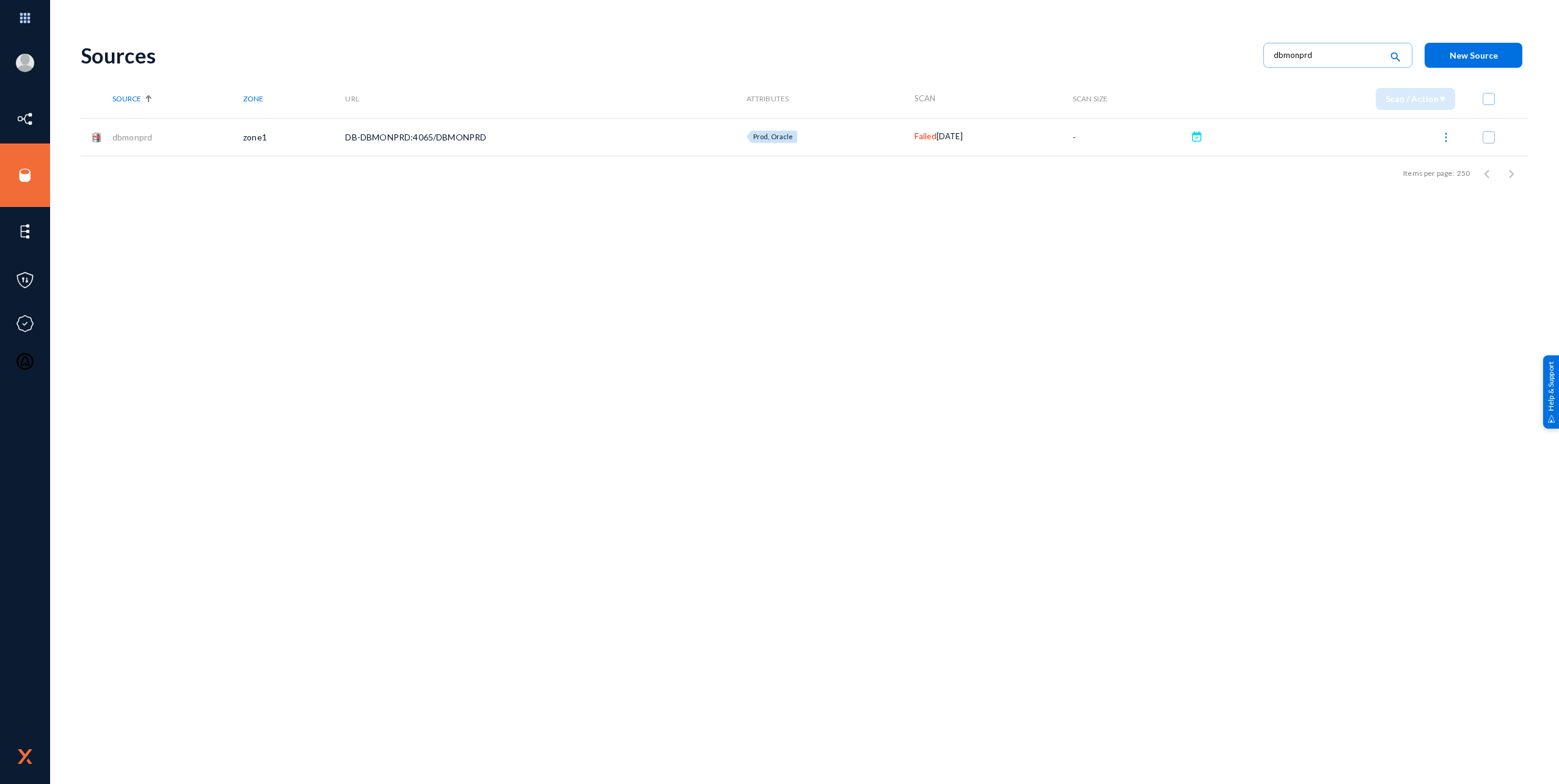
click at [766, 437] on div "Sources dbmonprd search New Source Source Zone URL Attributes Scan Scan Size Sc…" at bounding box center [805, 407] width 1448 height 753
click at [1308, 55] on input "dbmonprd" at bounding box center [1327, 55] width 107 height 18
click at [1446, 138] on img at bounding box center [1446, 137] width 12 height 12
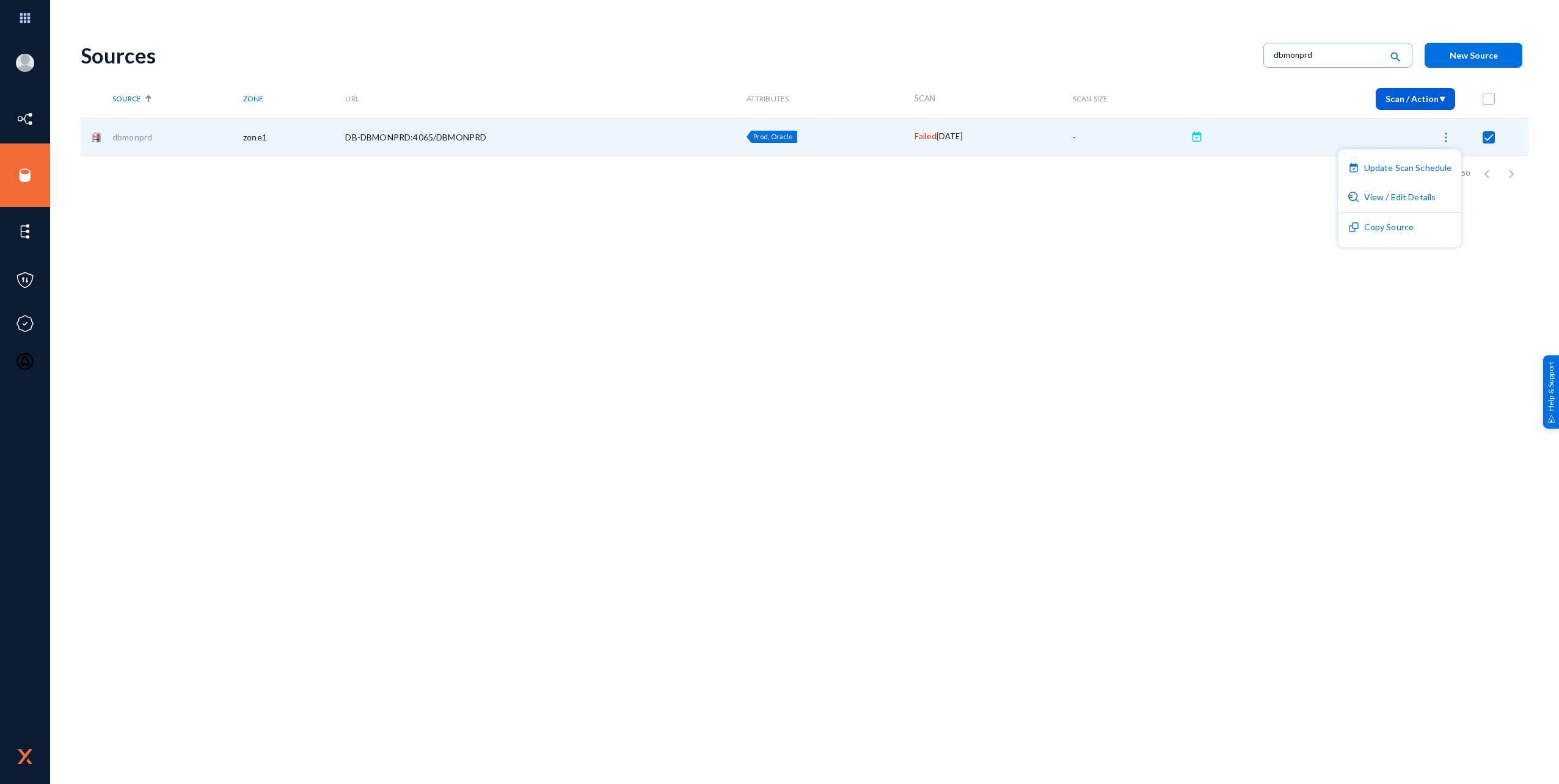
click at [1206, 329] on div at bounding box center [779, 392] width 1559 height 784
checkbox input "false"
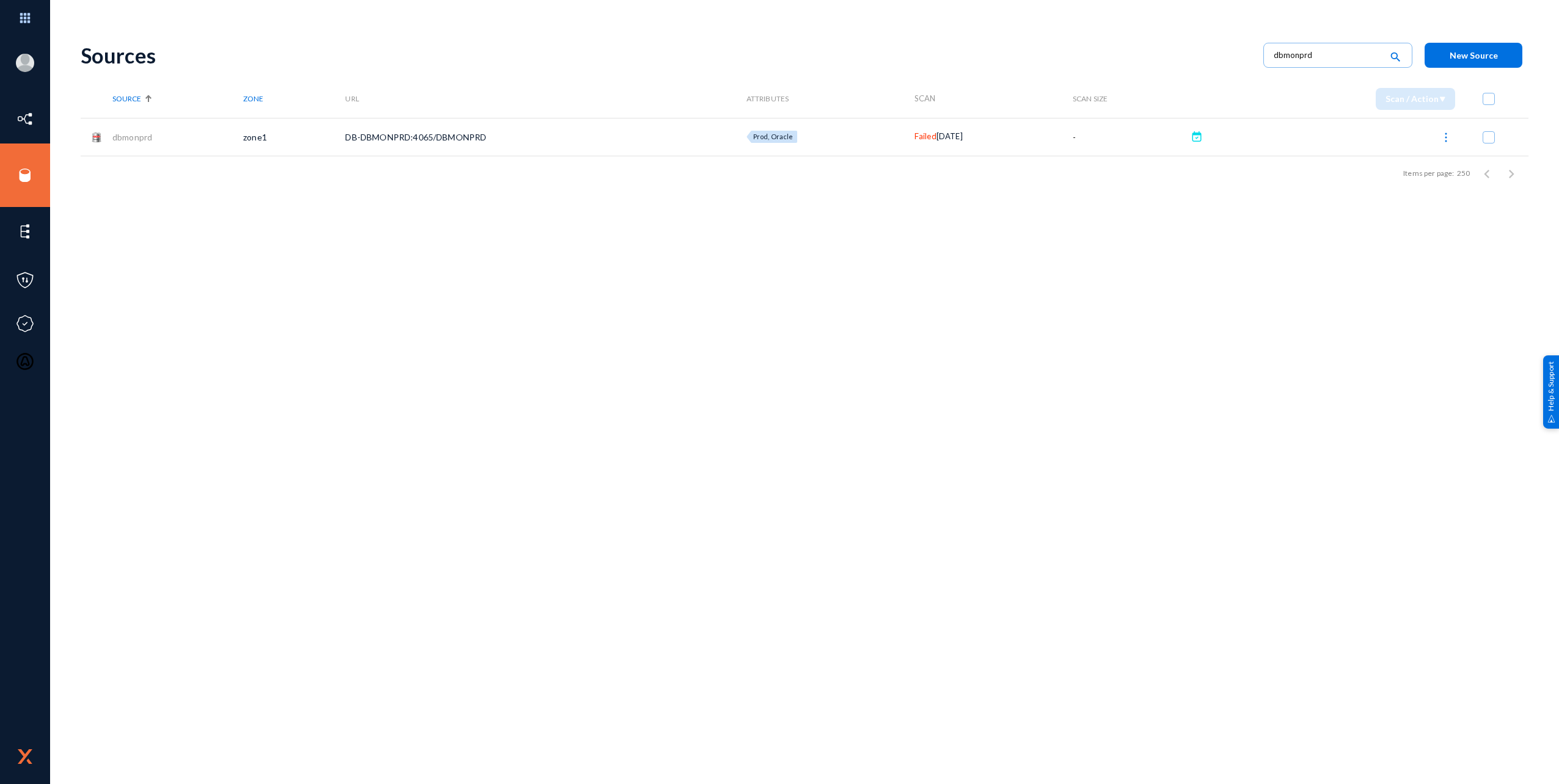
drag, startPoint x: 658, startPoint y: 470, endPoint x: 669, endPoint y: 465, distance: 12.1
click at [658, 470] on div "Sources dbmonprd search New Source Source Zone URL Attributes Scan Scan Size Sc…" at bounding box center [805, 407] width 1448 height 753
click at [1314, 56] on input "dbmonprd" at bounding box center [1327, 55] width 107 height 18
click at [1347, 397] on div "Sources search New Source Source Zone URL Attributes Scan Scan Size Scan / Acti…" at bounding box center [805, 407] width 1448 height 753
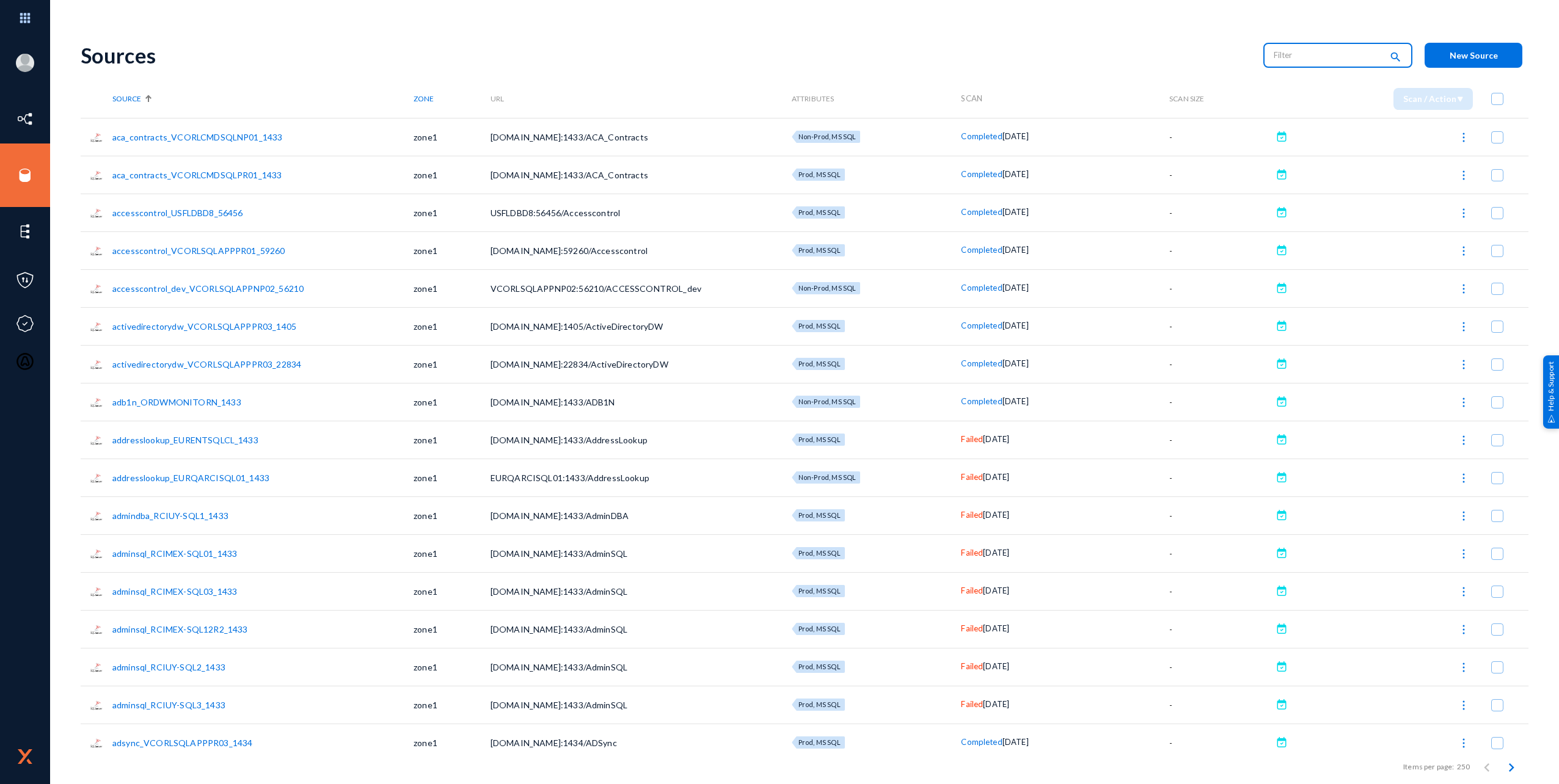
click at [1313, 53] on input "text" at bounding box center [1327, 55] width 107 height 18
type input "dbmon"
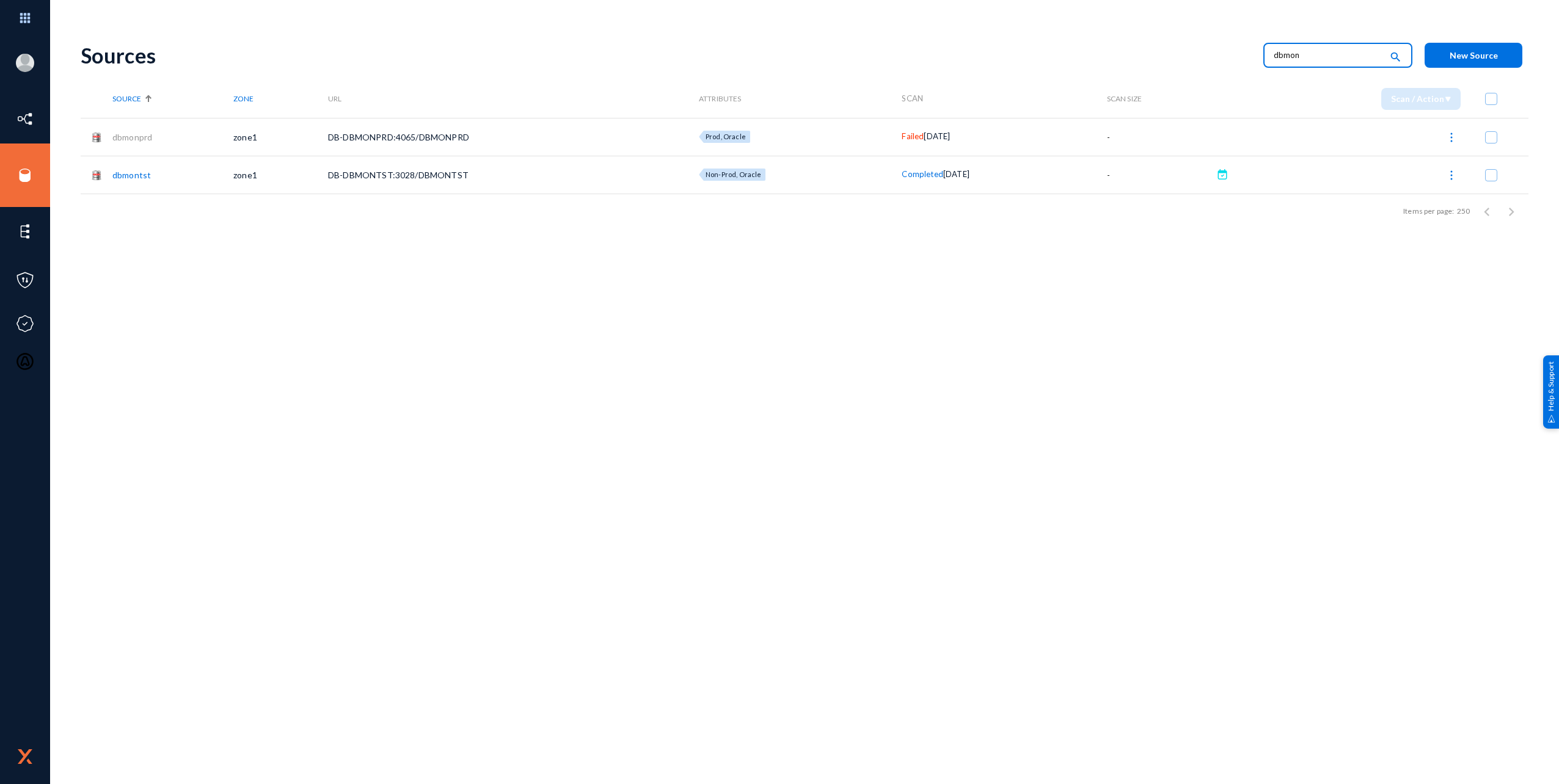
click at [871, 458] on div "Sources dbmon search New Source Source Zone URL Attributes Scan Scan Size Scan …" at bounding box center [805, 407] width 1448 height 753
click at [1309, 62] on input "dbmon" at bounding box center [1327, 55] width 107 height 18
type input "a"
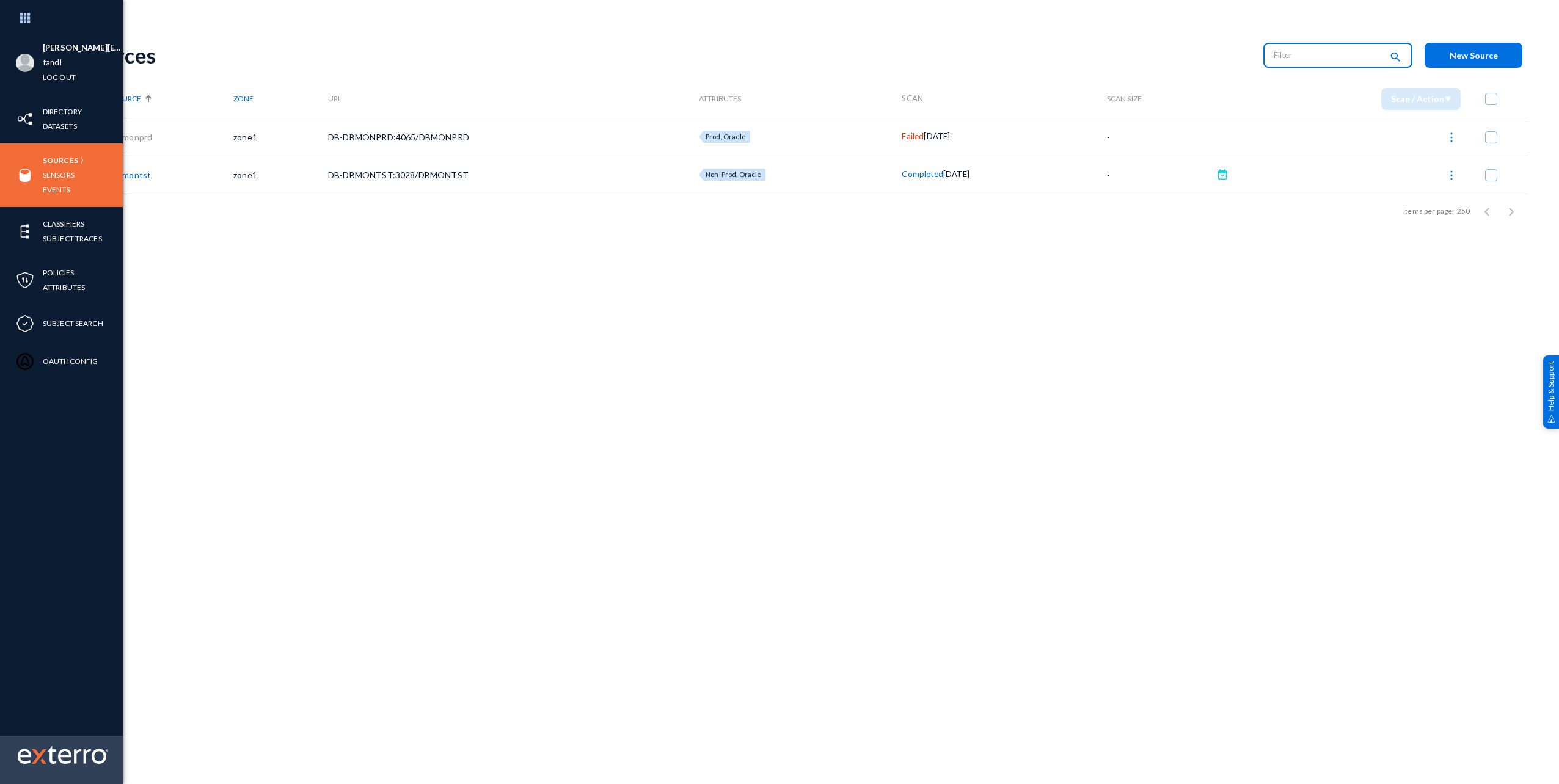
click at [74, 762] on img at bounding box center [63, 755] width 90 height 18
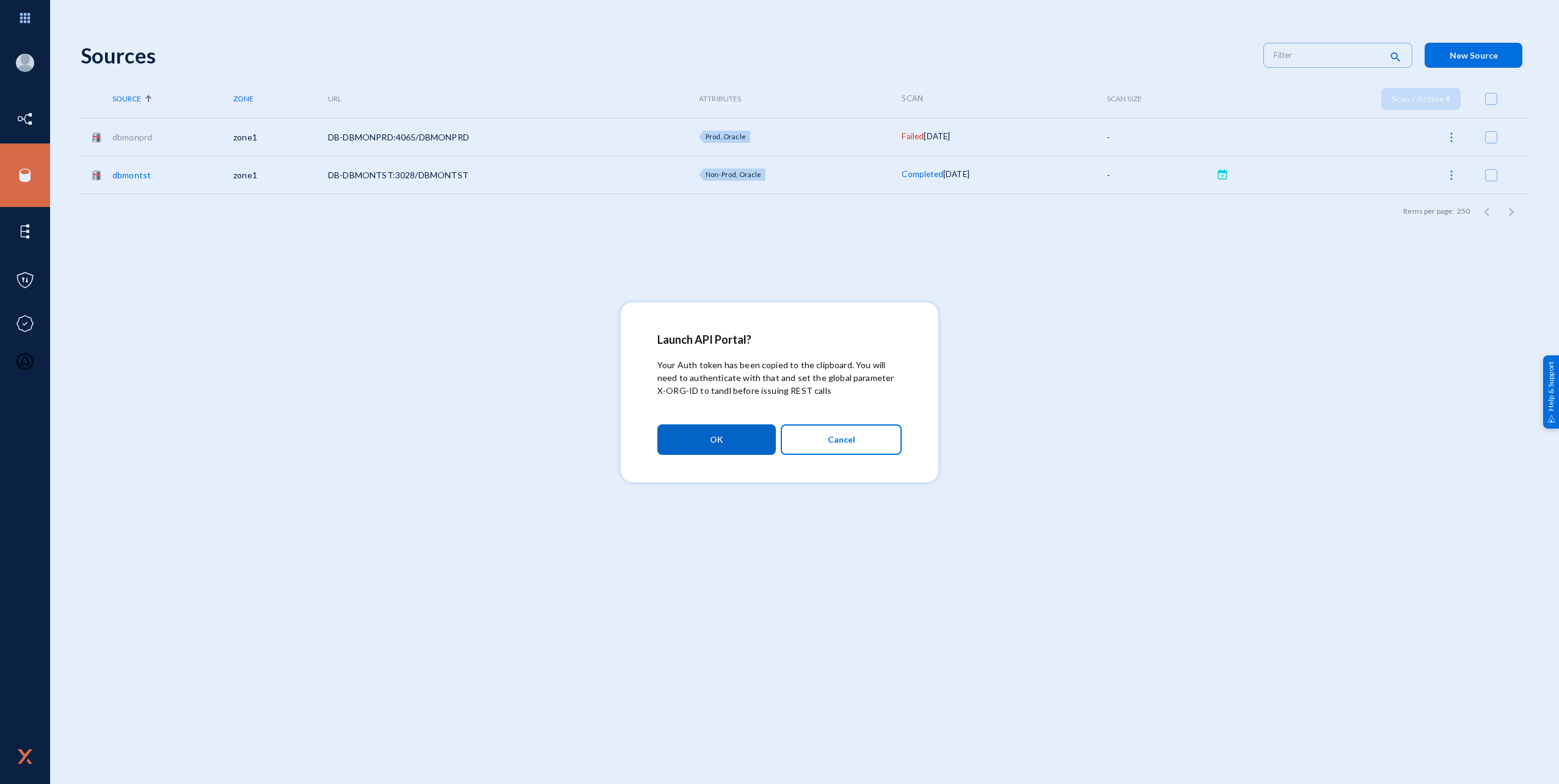
click at [842, 432] on span "Cancel" at bounding box center [841, 439] width 27 height 21
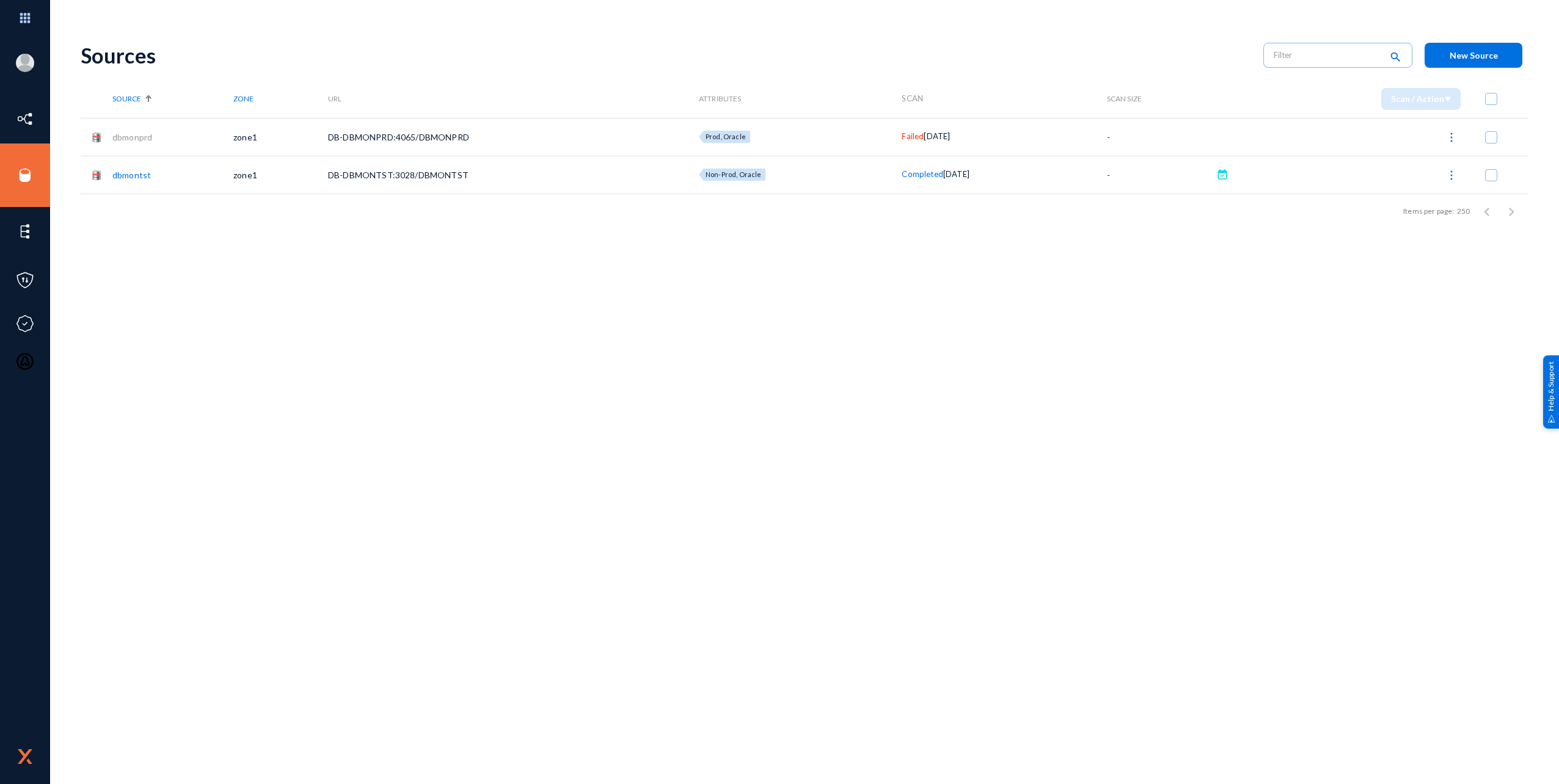
click at [130, 138] on link "dbmonprd" at bounding box center [132, 137] width 39 height 10
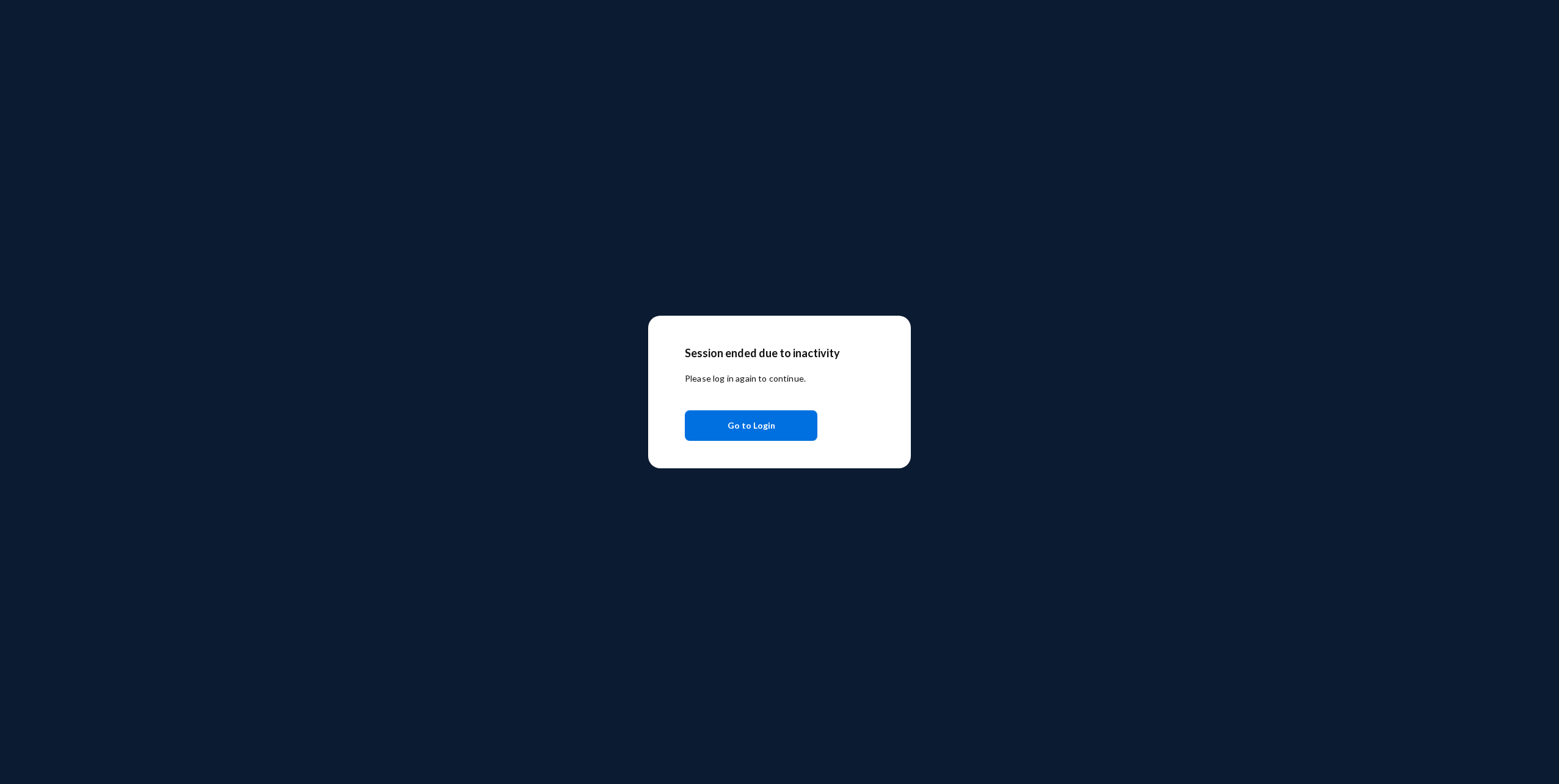
click at [776, 423] on button "Go to Login" at bounding box center [751, 425] width 132 height 31
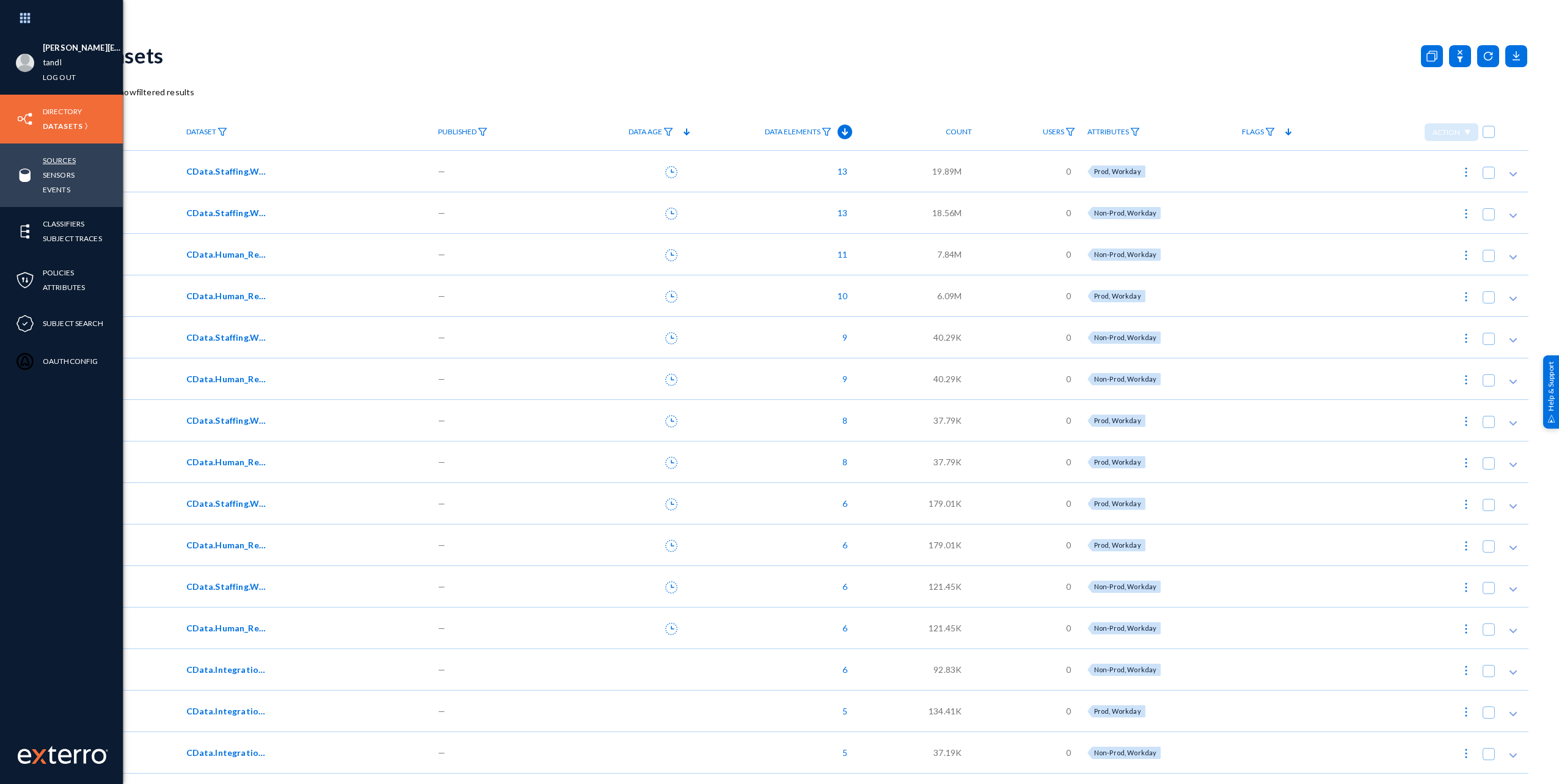
click at [48, 161] on link "Sources" at bounding box center [59, 160] width 33 height 14
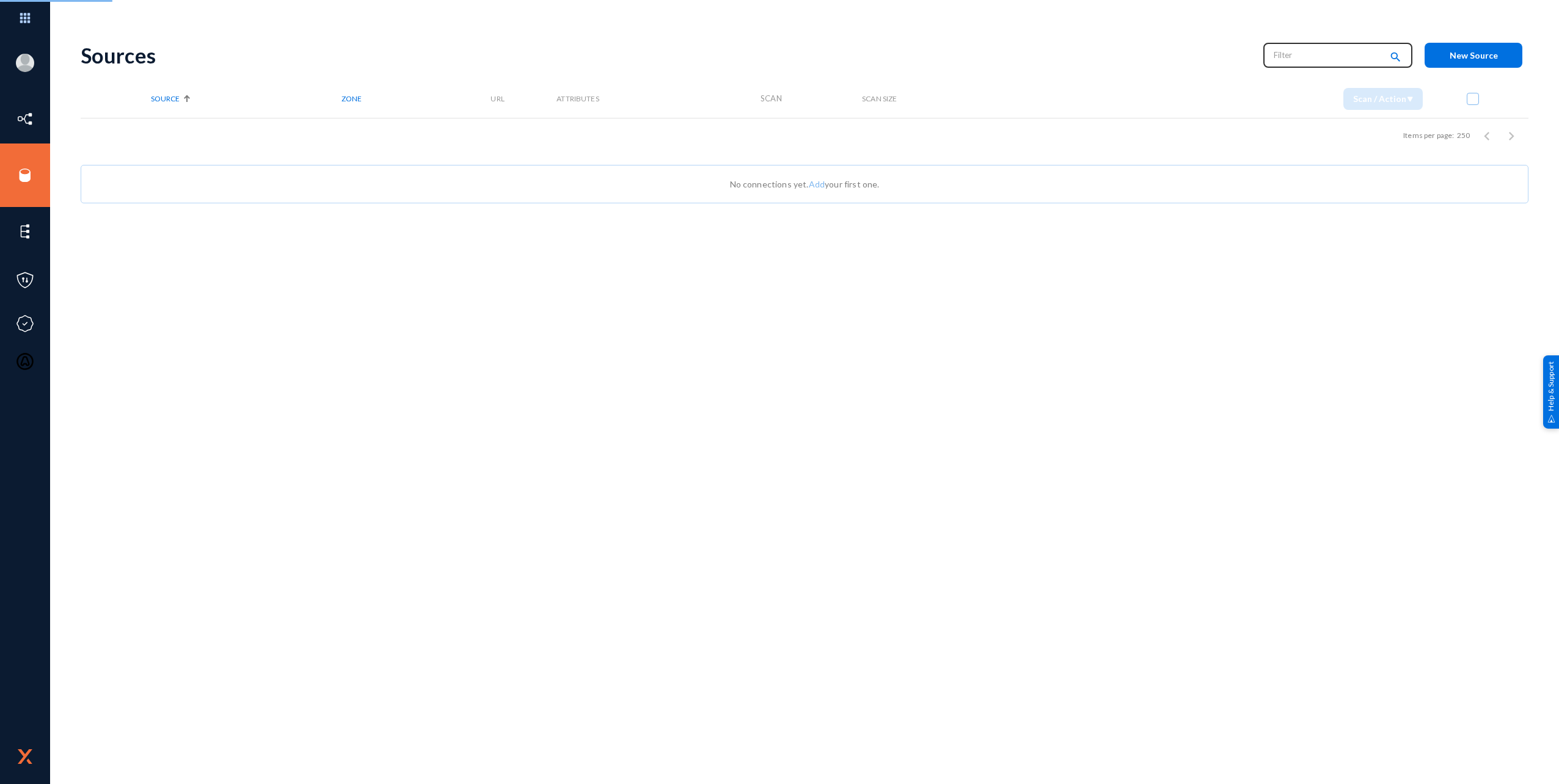
click at [1307, 53] on input "text" at bounding box center [1327, 55] width 107 height 18
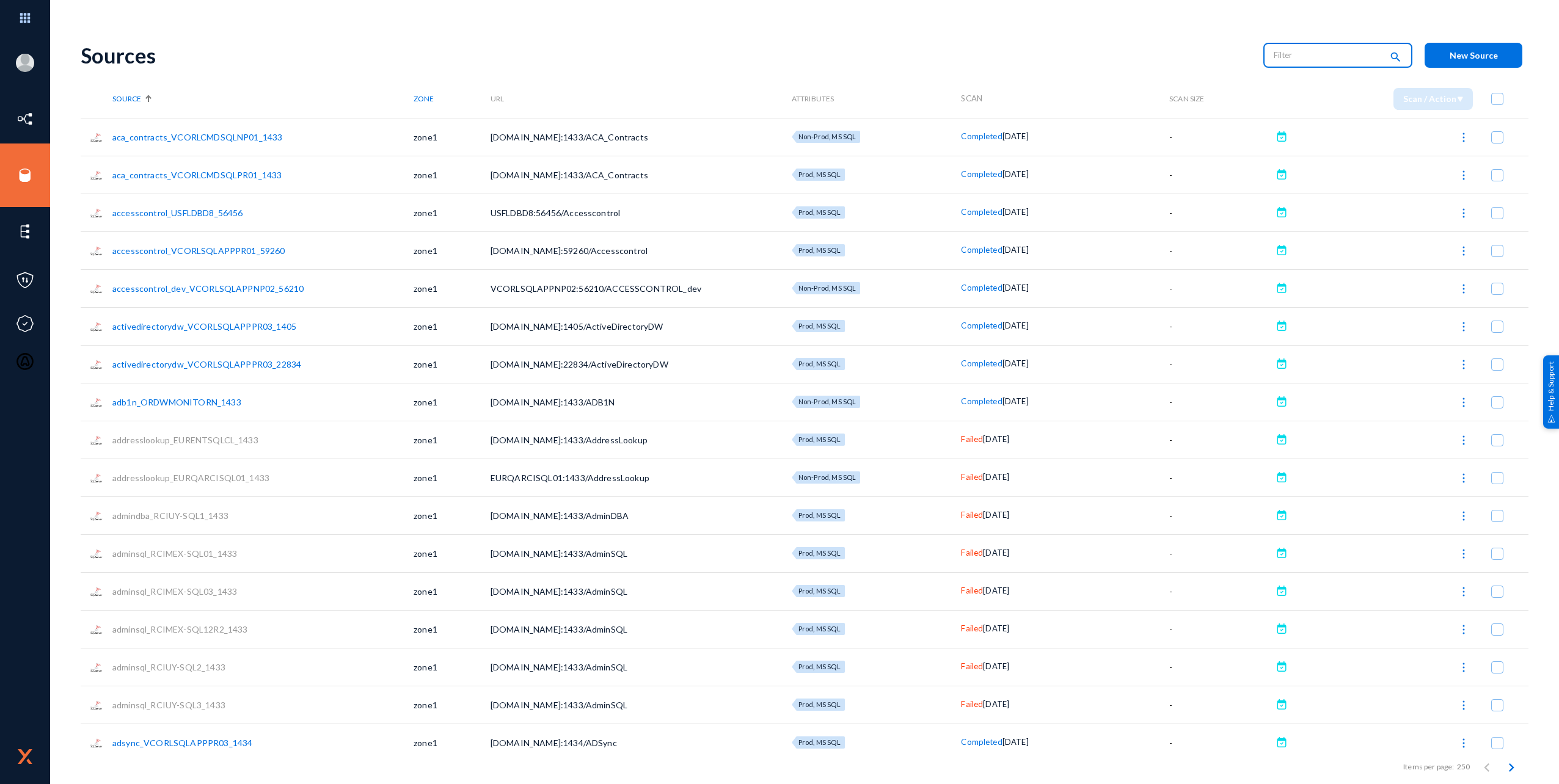
click at [1338, 53] on input "text" at bounding box center [1327, 55] width 107 height 18
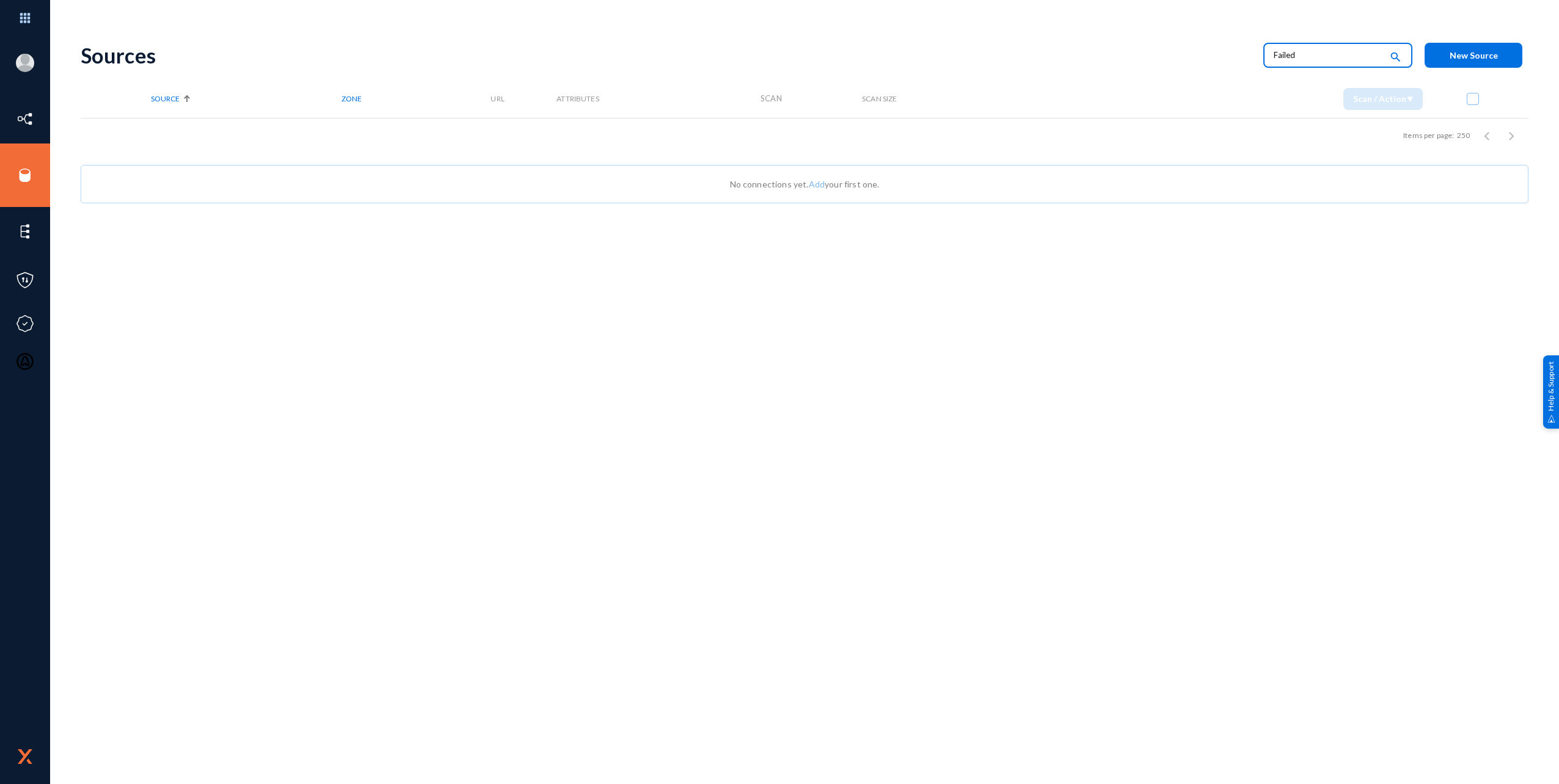
type input "Failed"
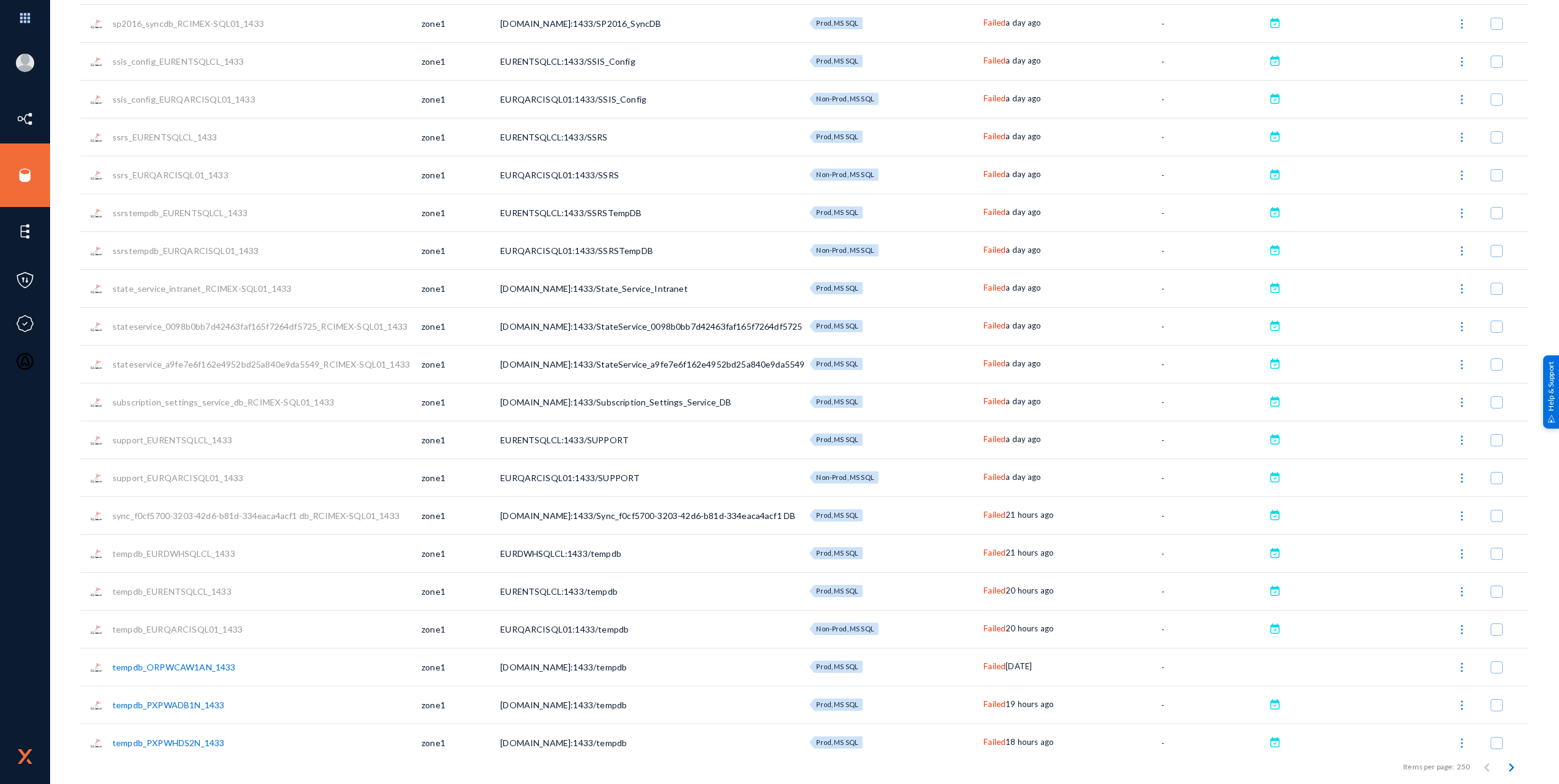
scroll to position [8833, 0]
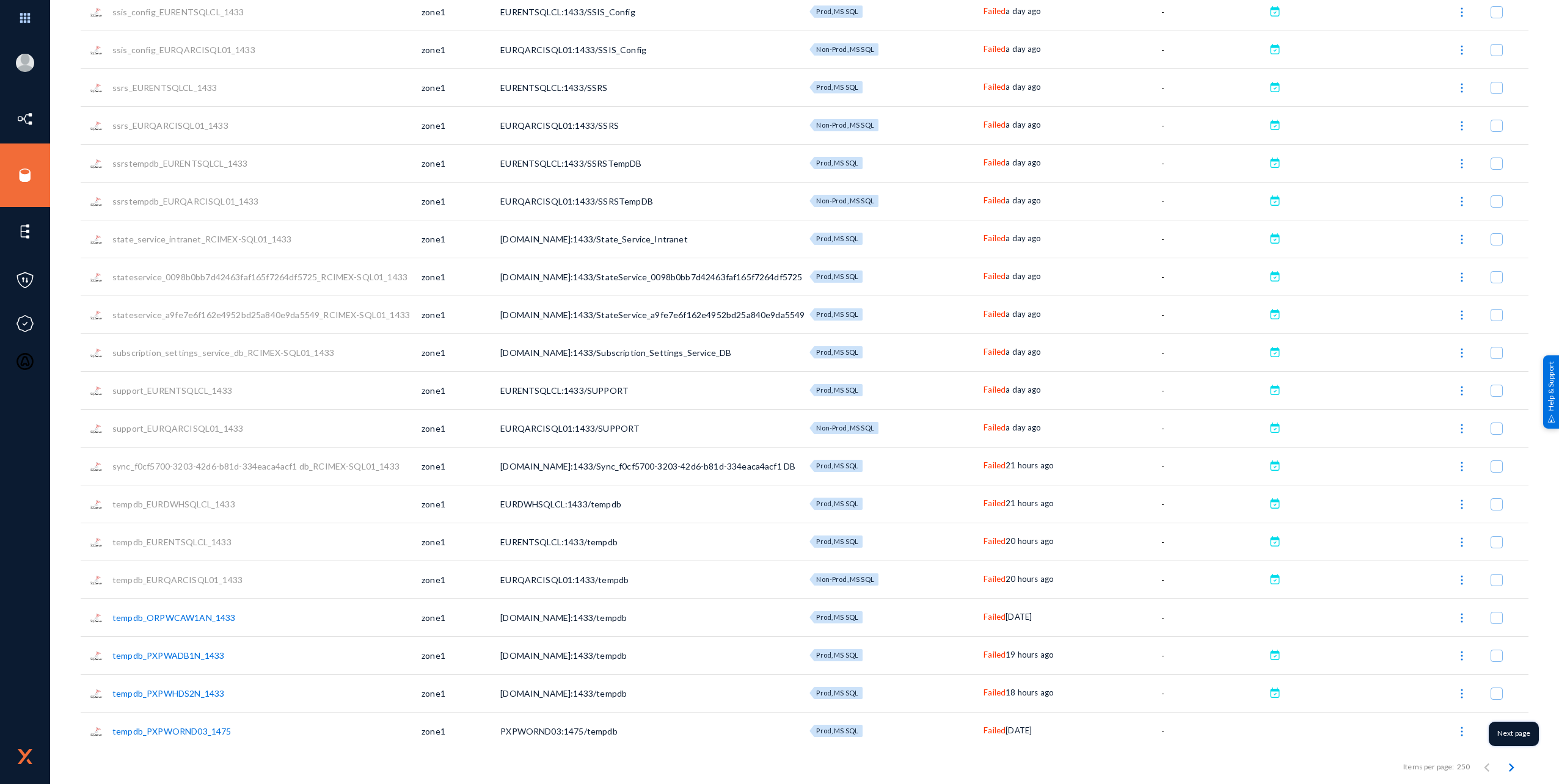
click at [1507, 768] on icon "Next page" at bounding box center [1511, 767] width 17 height 17
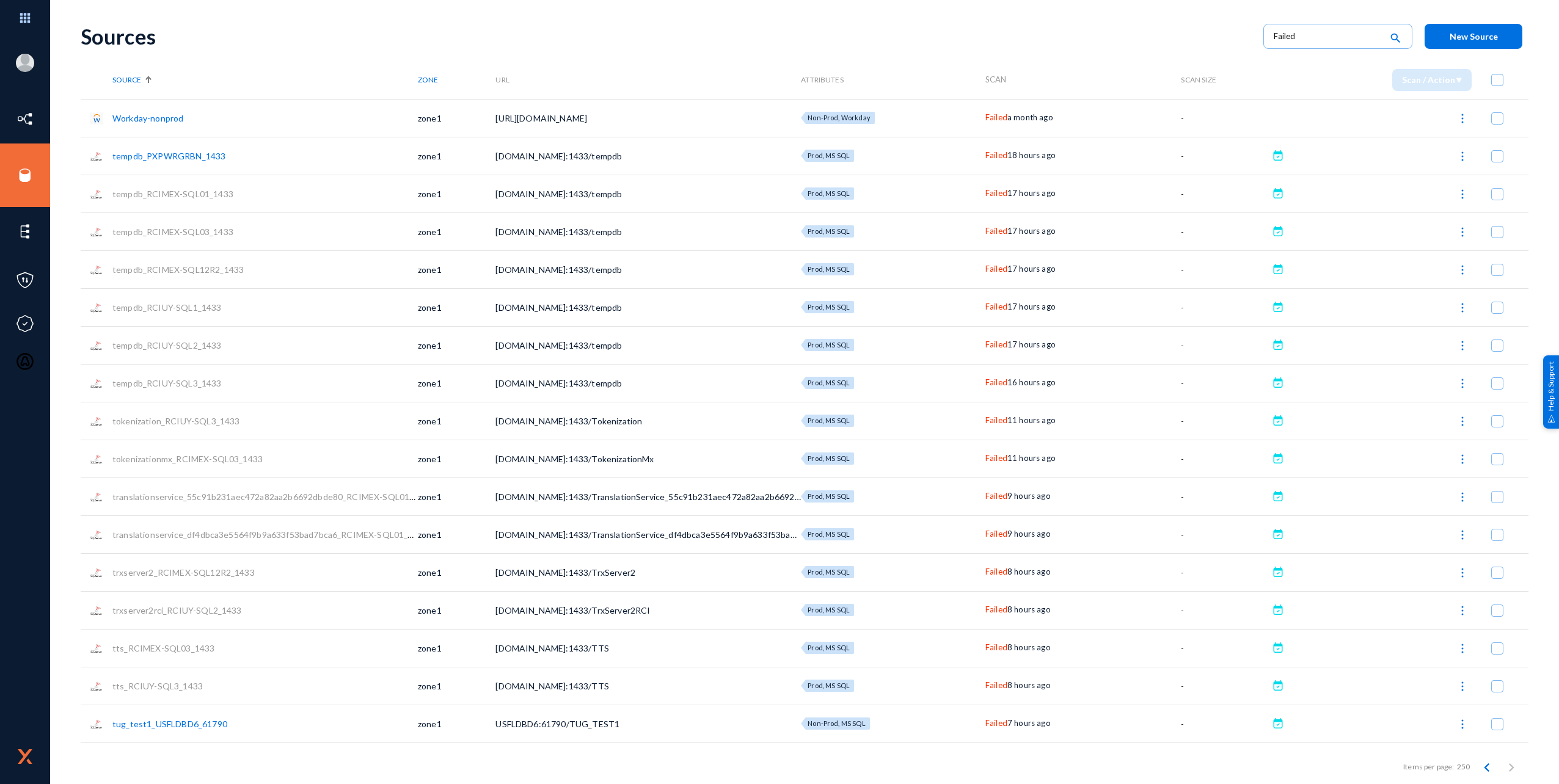
scroll to position [0, 0]
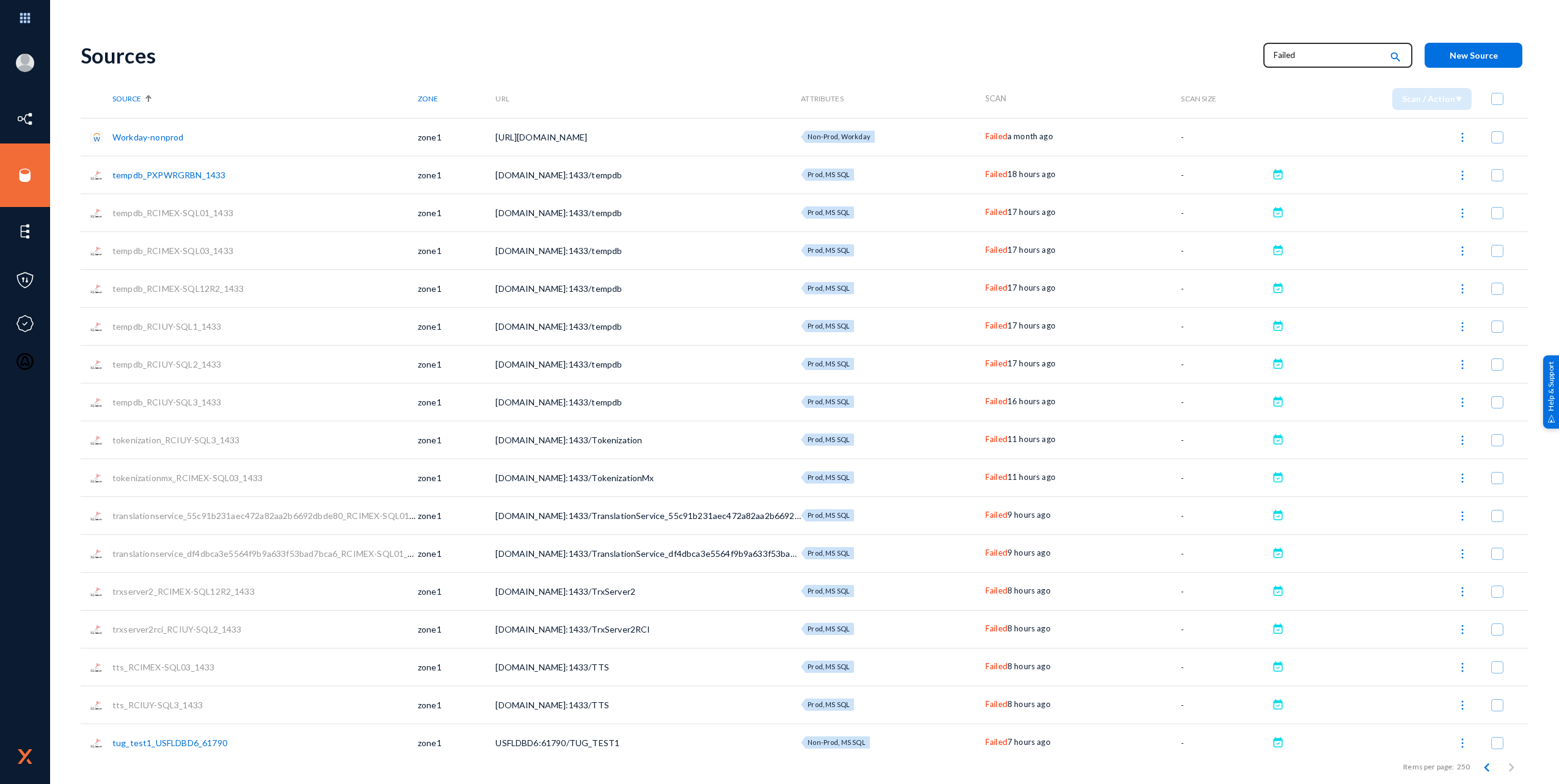
click at [1351, 48] on input "Failed" at bounding box center [1327, 55] width 107 height 18
click at [1162, 69] on div "Sources search New Source" at bounding box center [805, 55] width 1448 height 50
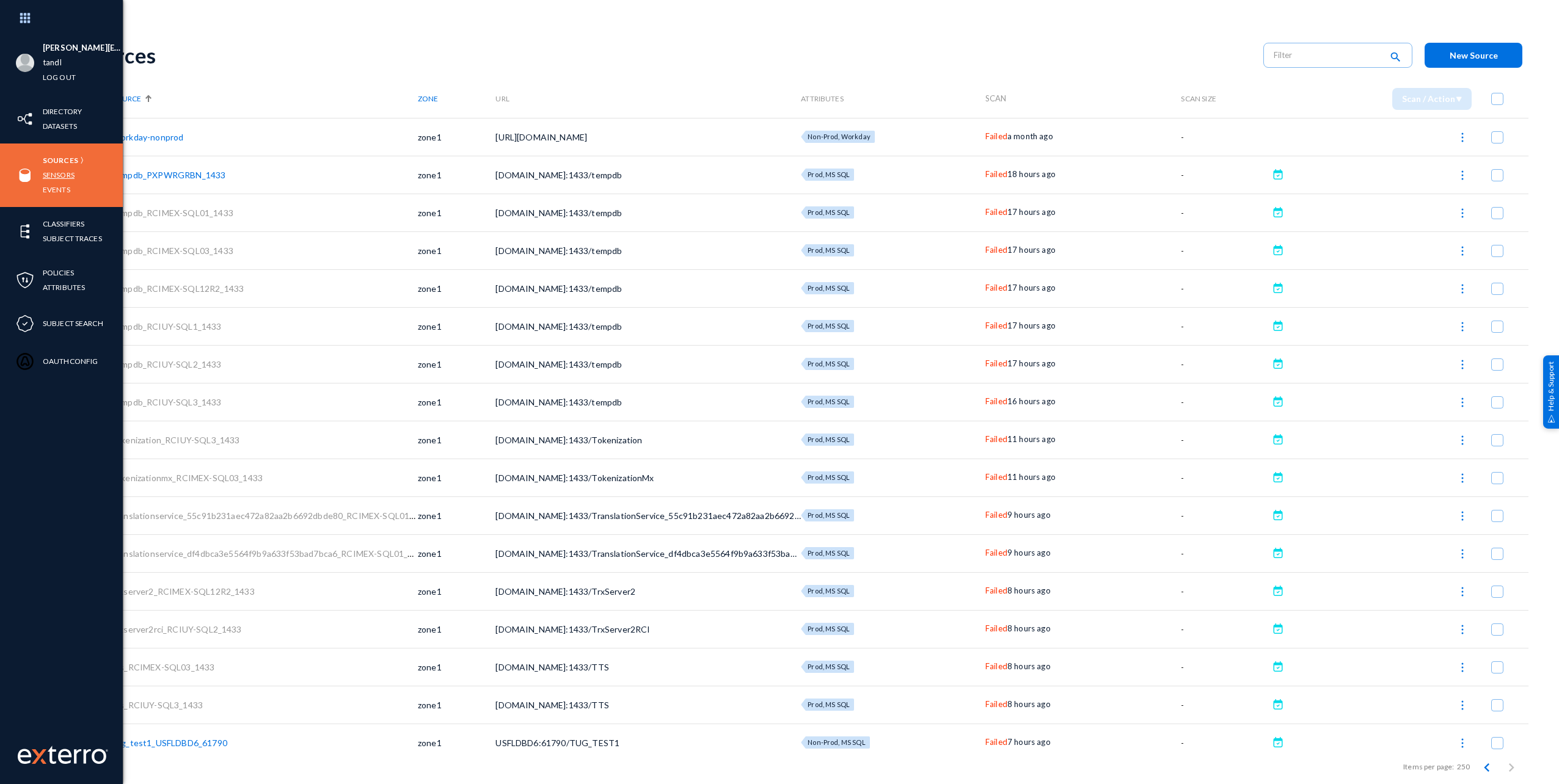
click at [53, 174] on link "Sensors" at bounding box center [59, 175] width 32 height 14
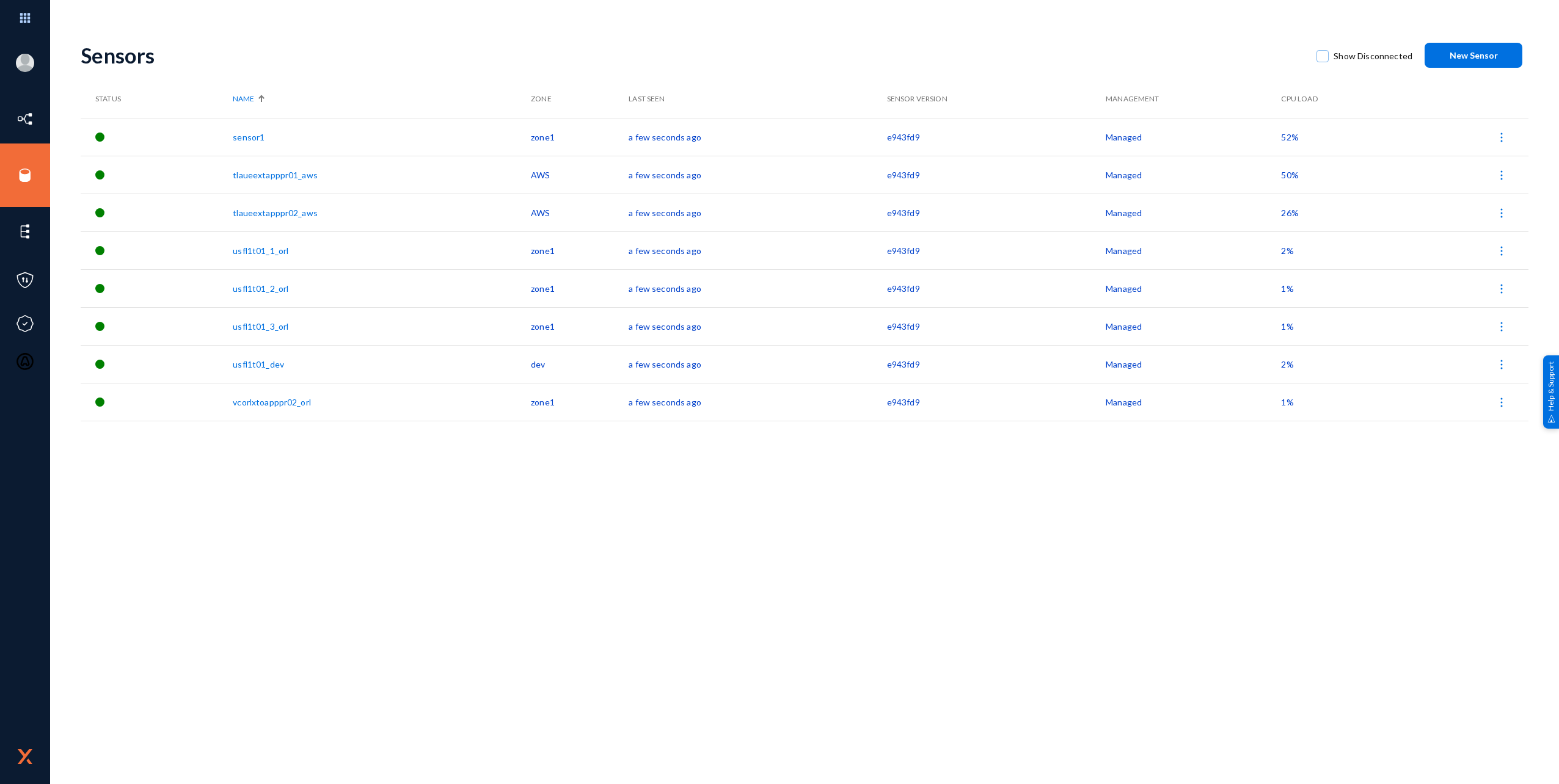
click at [369, 33] on div "Sensors Show Disconnected New Sensor" at bounding box center [805, 55] width 1448 height 50
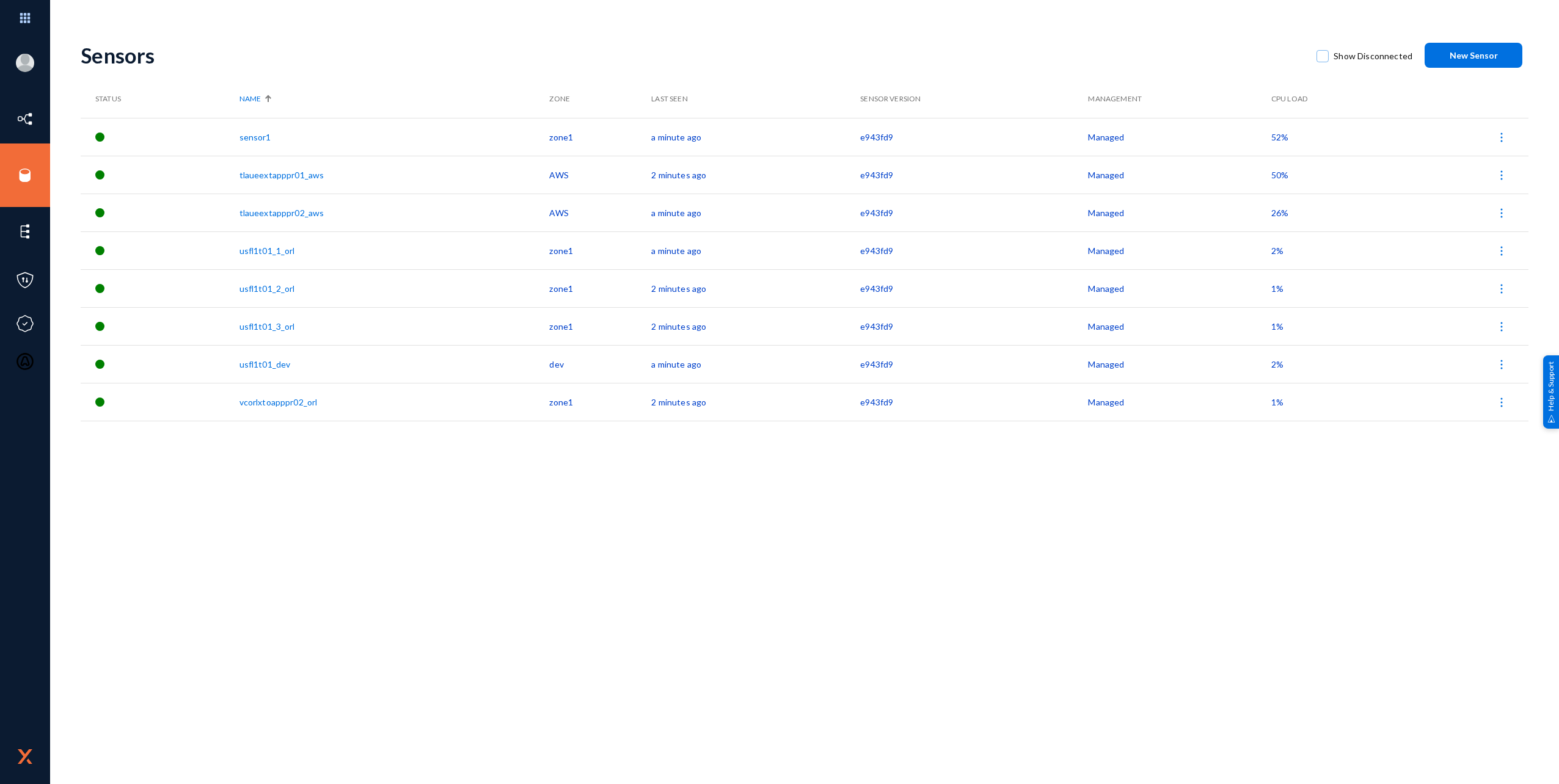
click at [411, 69] on div "Sensors Show Disconnected New Sensor" at bounding box center [805, 55] width 1448 height 50
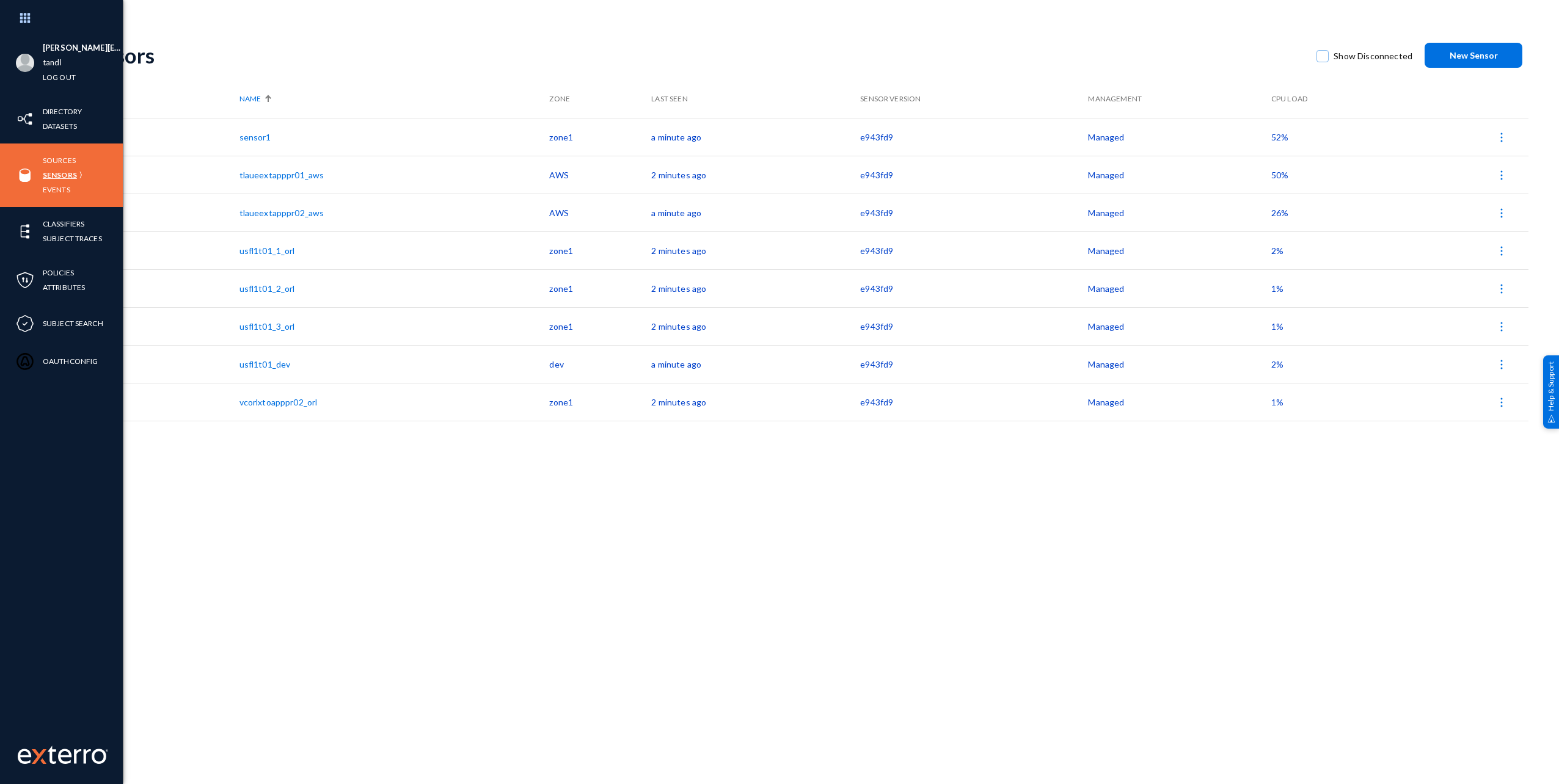
click at [65, 178] on link "Sensors" at bounding box center [60, 175] width 34 height 14
click at [53, 156] on link "Sources" at bounding box center [59, 160] width 33 height 14
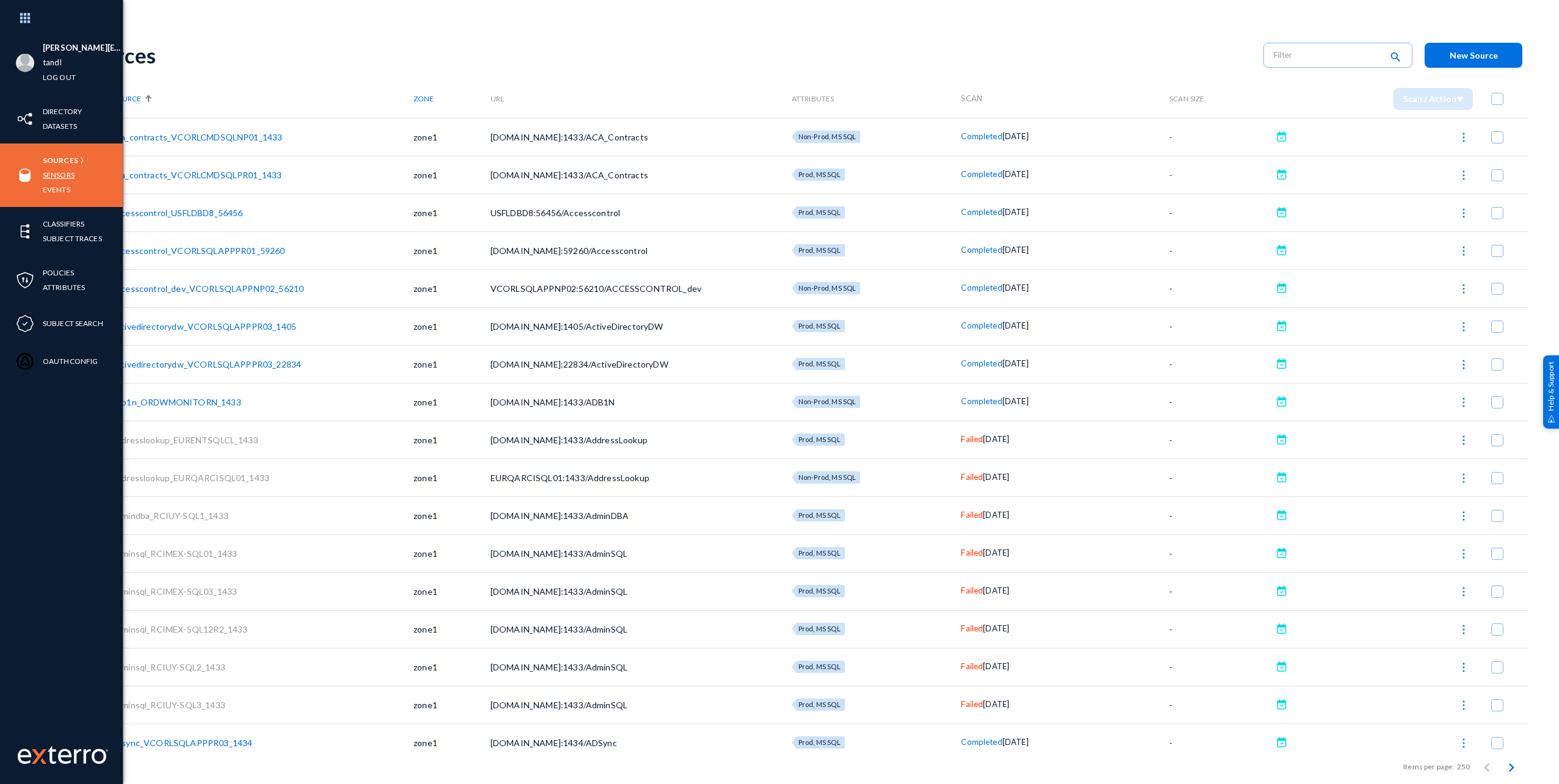
click at [53, 175] on link "Sensors" at bounding box center [59, 175] width 32 height 14
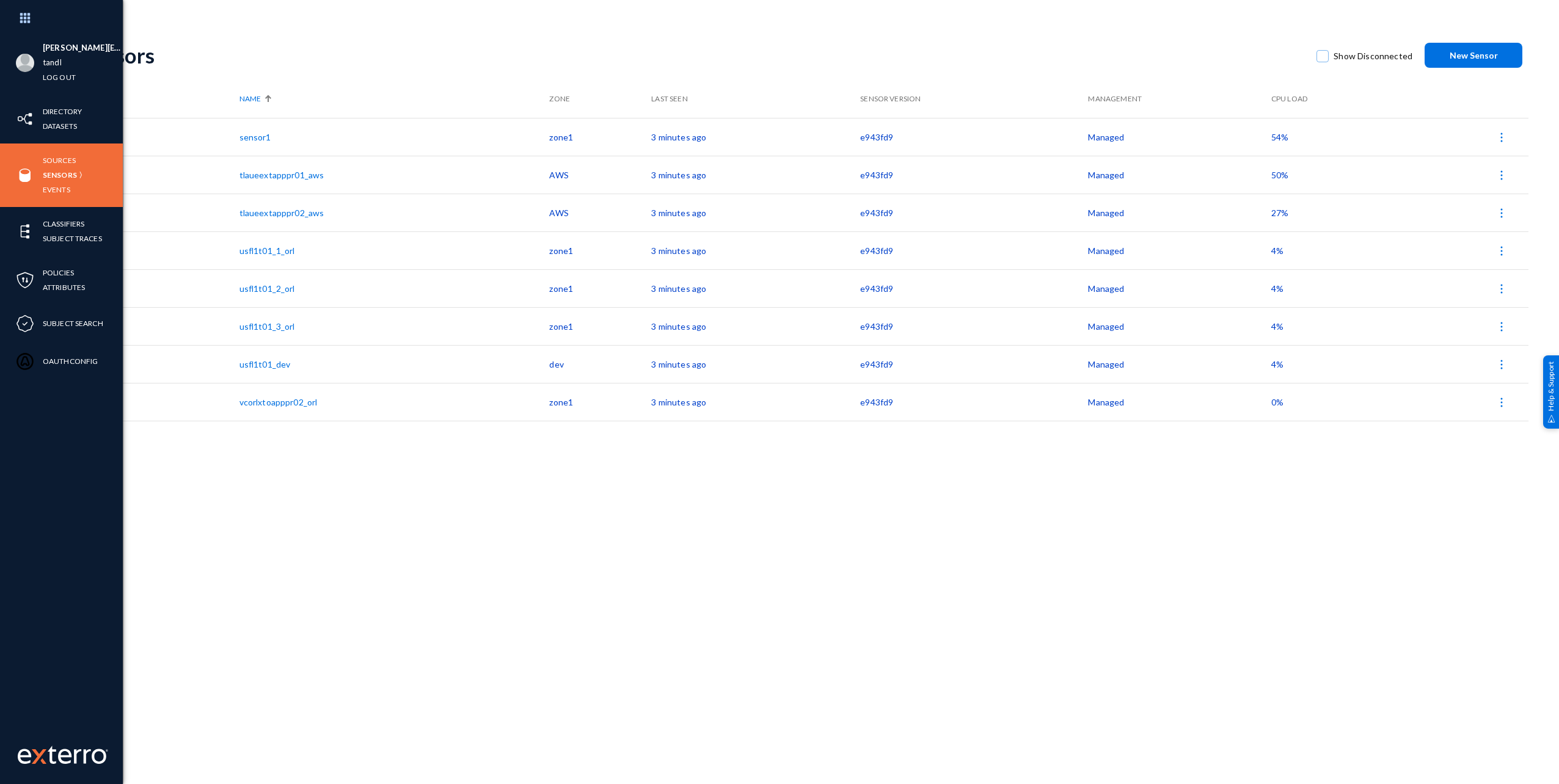
click at [930, 24] on div "[PERSON_NAME][EMAIL_ADDRESS][PERSON_NAME][DOMAIN_NAME] tandl Log out Directory …" at bounding box center [779, 392] width 1559 height 784
click at [55, 165] on link "Sources" at bounding box center [59, 160] width 33 height 14
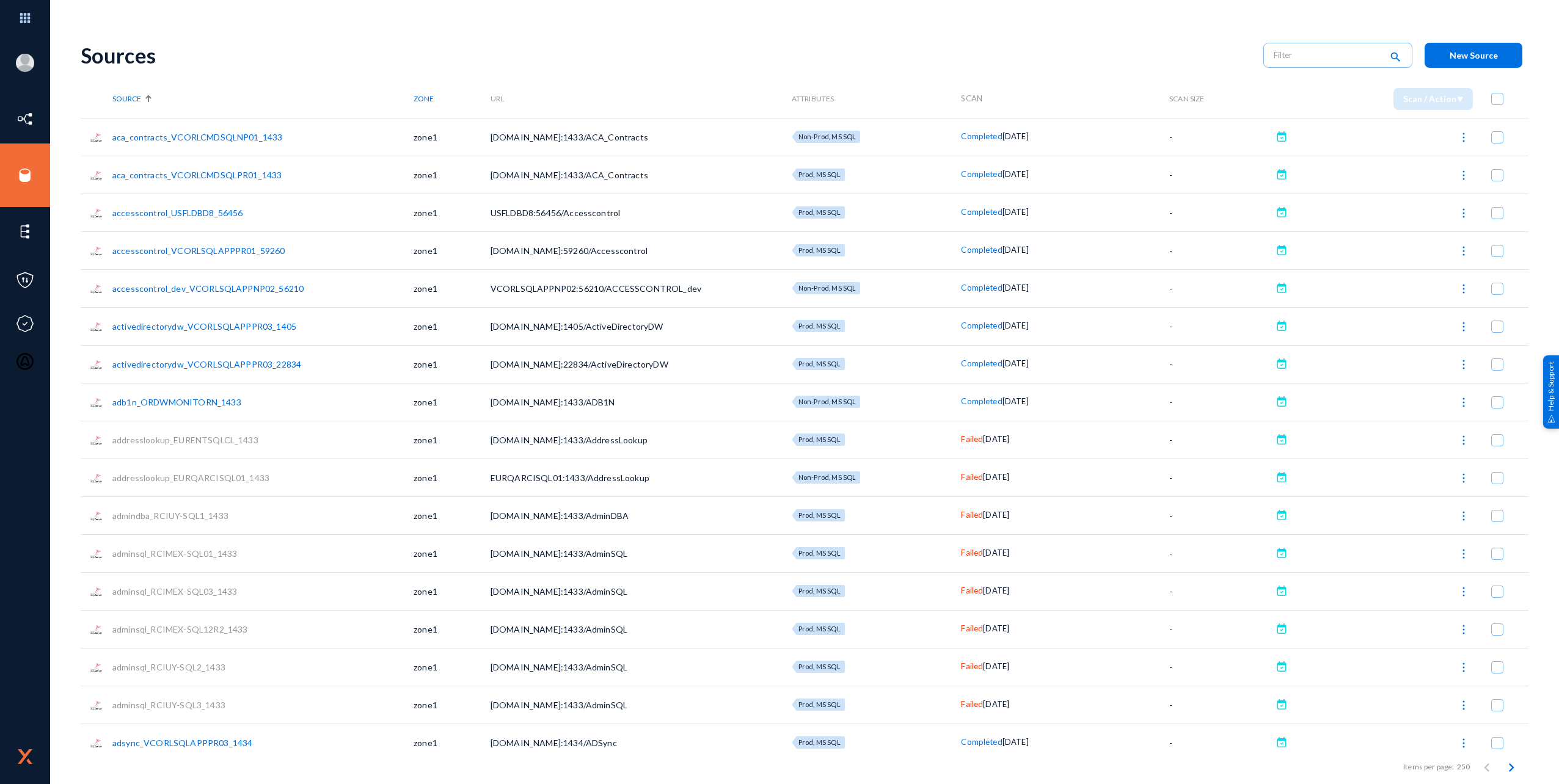
click at [319, 74] on div "Sources search New Source" at bounding box center [805, 55] width 1448 height 50
click at [202, 72] on div "Sources search New Source" at bounding box center [805, 55] width 1448 height 50
drag, startPoint x: 158, startPoint y: 56, endPoint x: 82, endPoint y: 54, distance: 76.0
click at [82, 54] on div "Sources" at bounding box center [666, 55] width 1170 height 25
drag, startPoint x: 82, startPoint y: 54, endPoint x: 291, endPoint y: 43, distance: 209.3
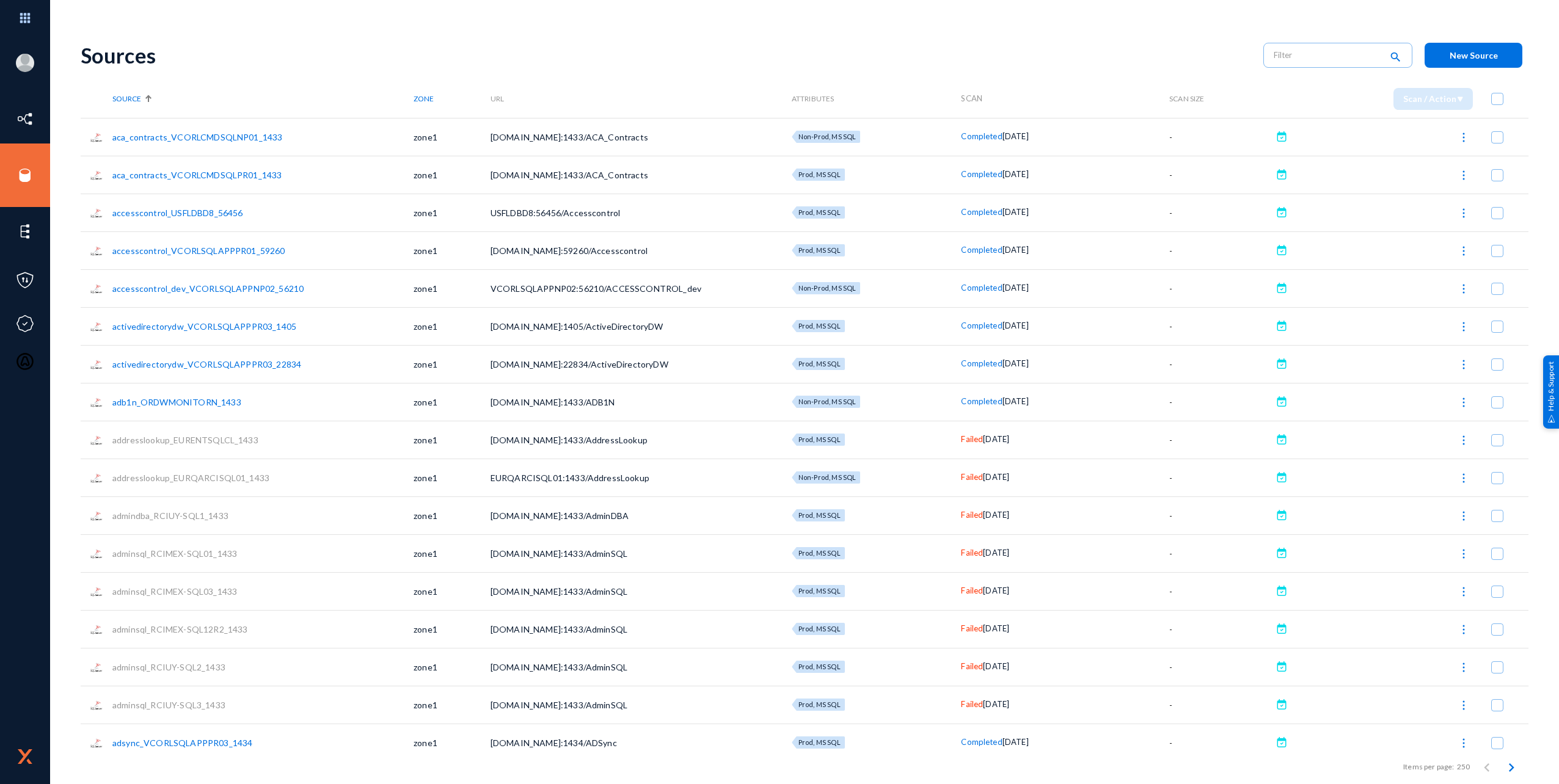
click at [291, 43] on div "Sources search New Source" at bounding box center [805, 55] width 1448 height 50
click at [291, 43] on div "Sources" at bounding box center [666, 55] width 1170 height 25
click at [669, 57] on div "Sources" at bounding box center [666, 55] width 1170 height 25
click at [1276, 53] on input "text" at bounding box center [1327, 55] width 107 height 18
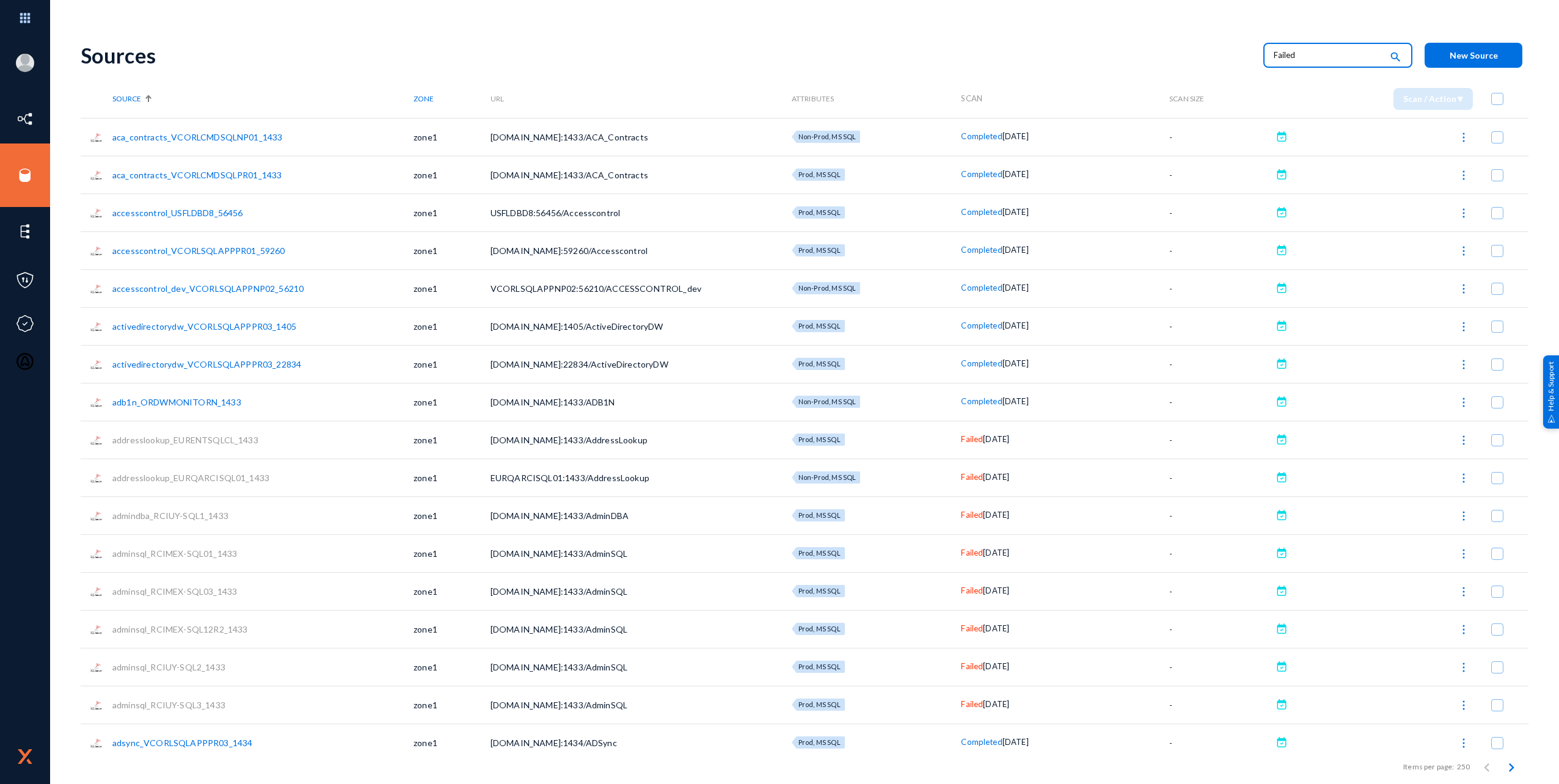
type input "Failed"
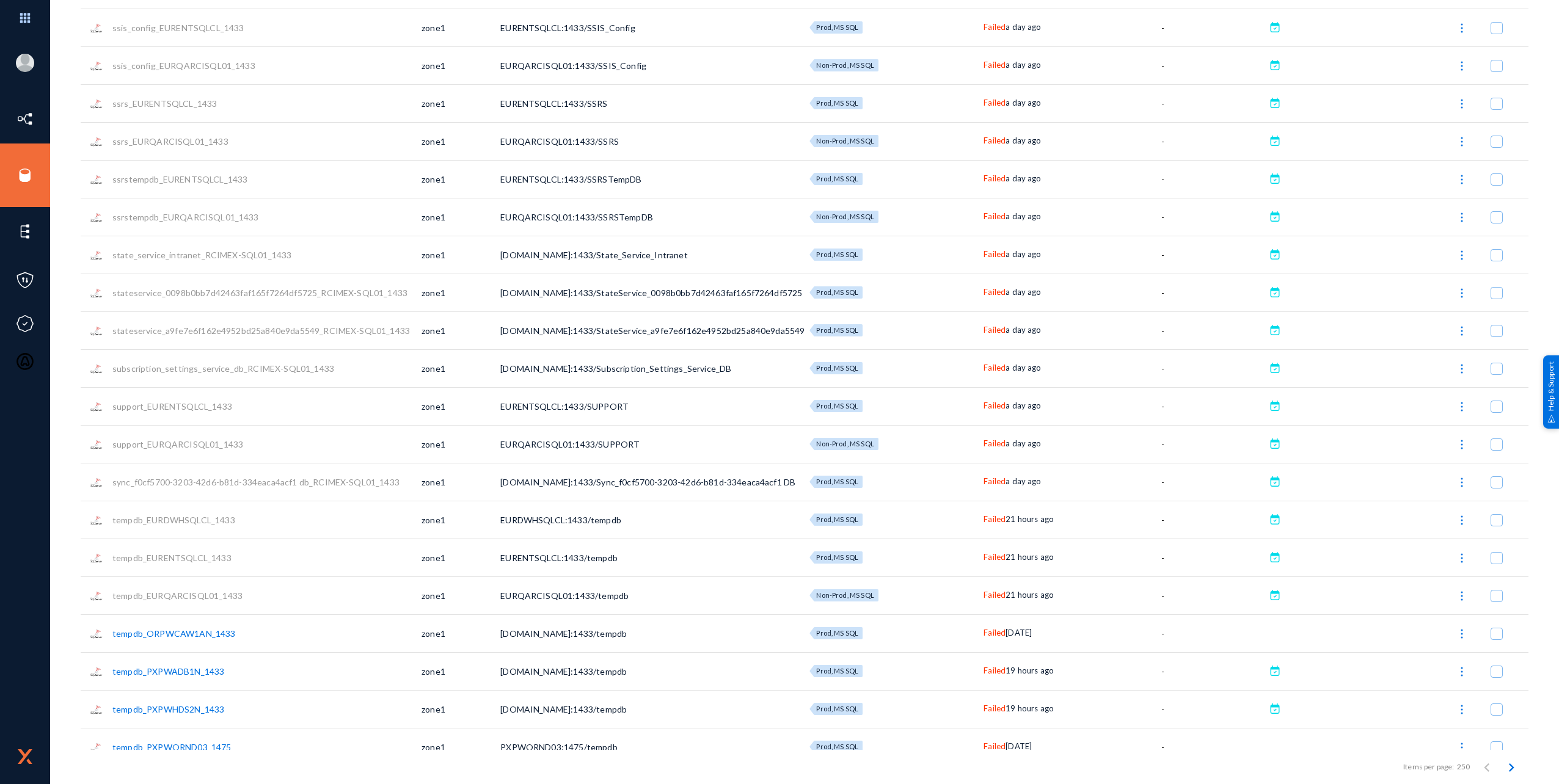
scroll to position [8833, 0]
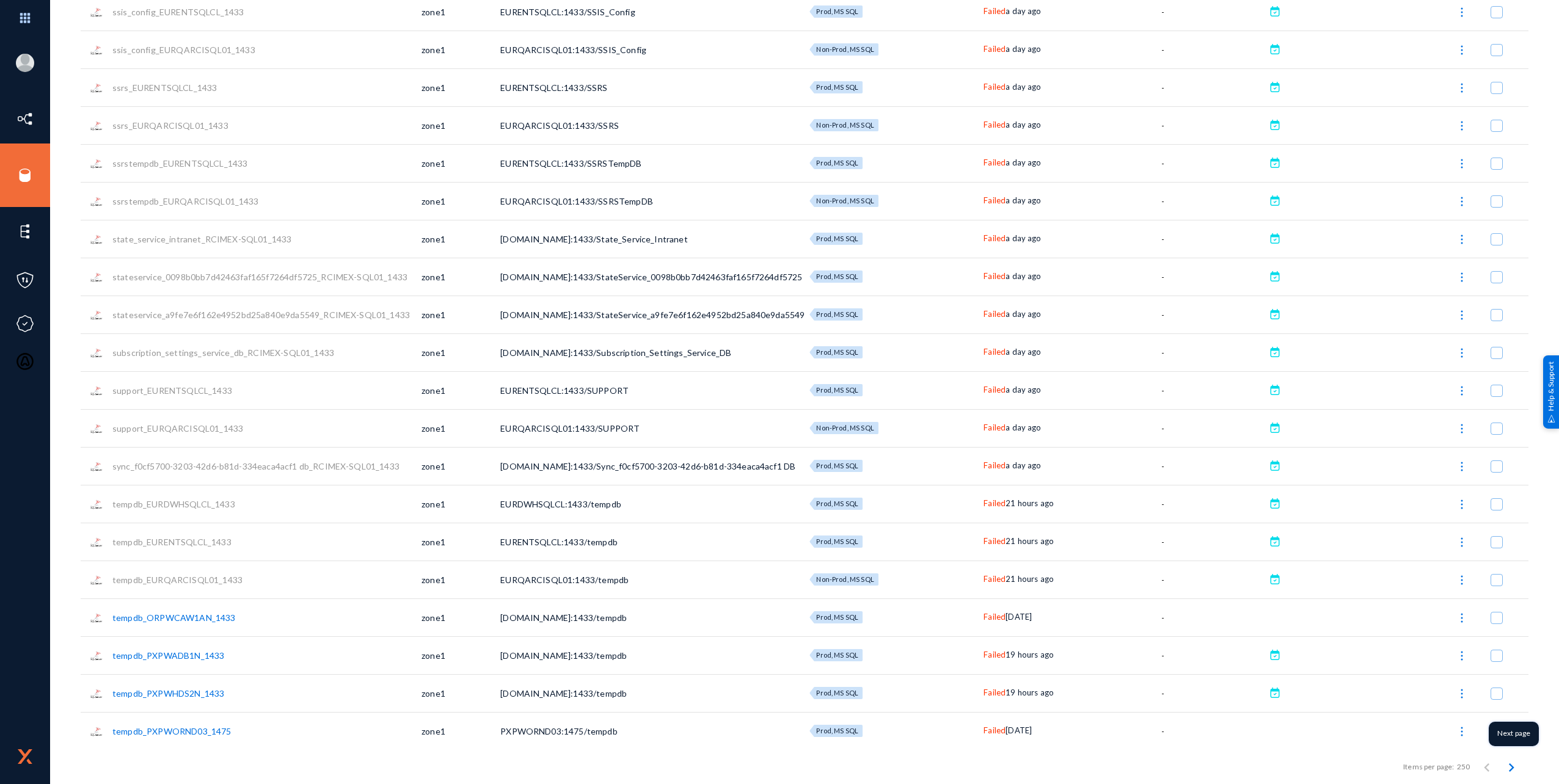
click at [1510, 771] on icon "Next page" at bounding box center [1511, 767] width 17 height 17
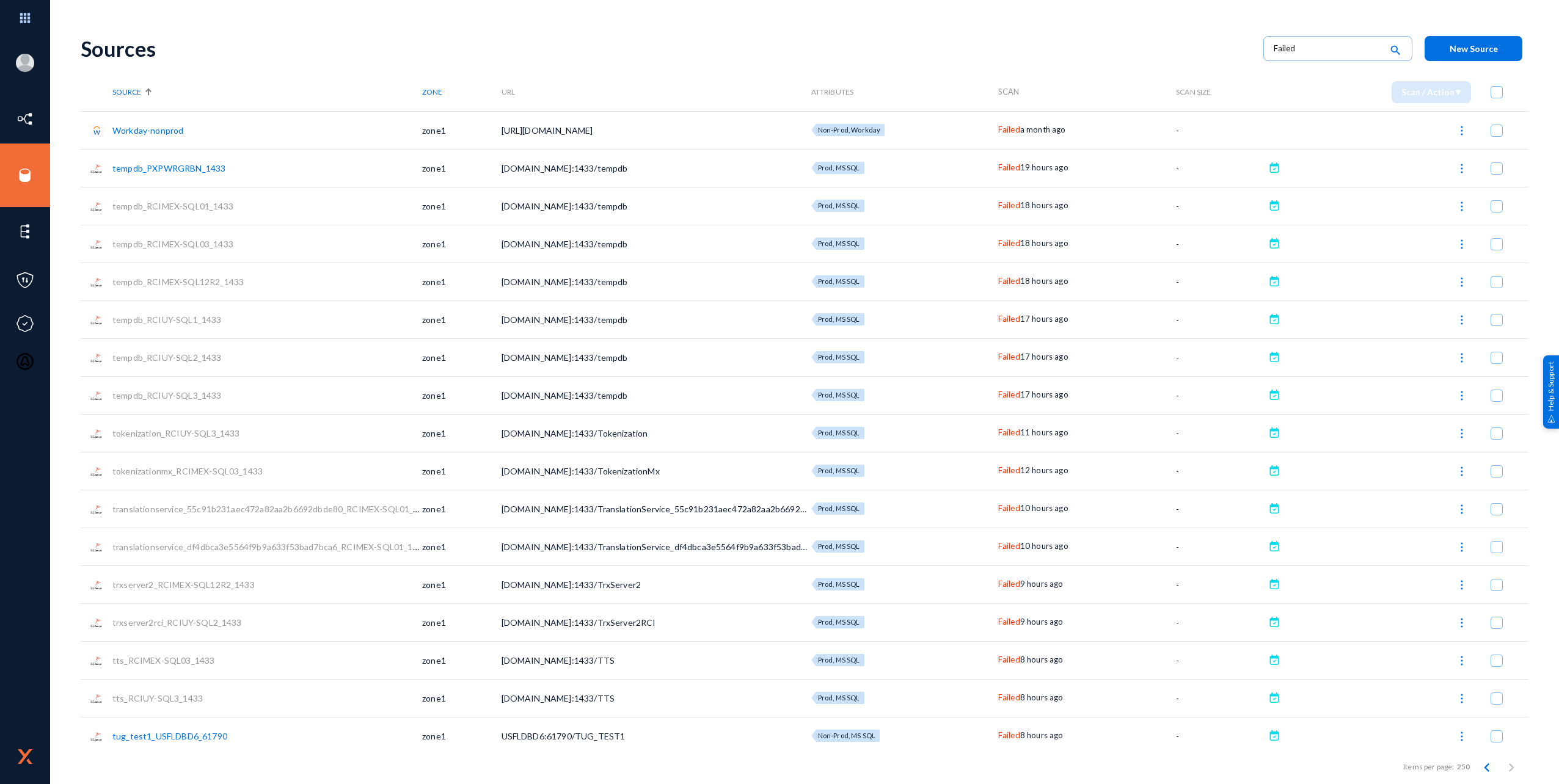
scroll to position [0, 0]
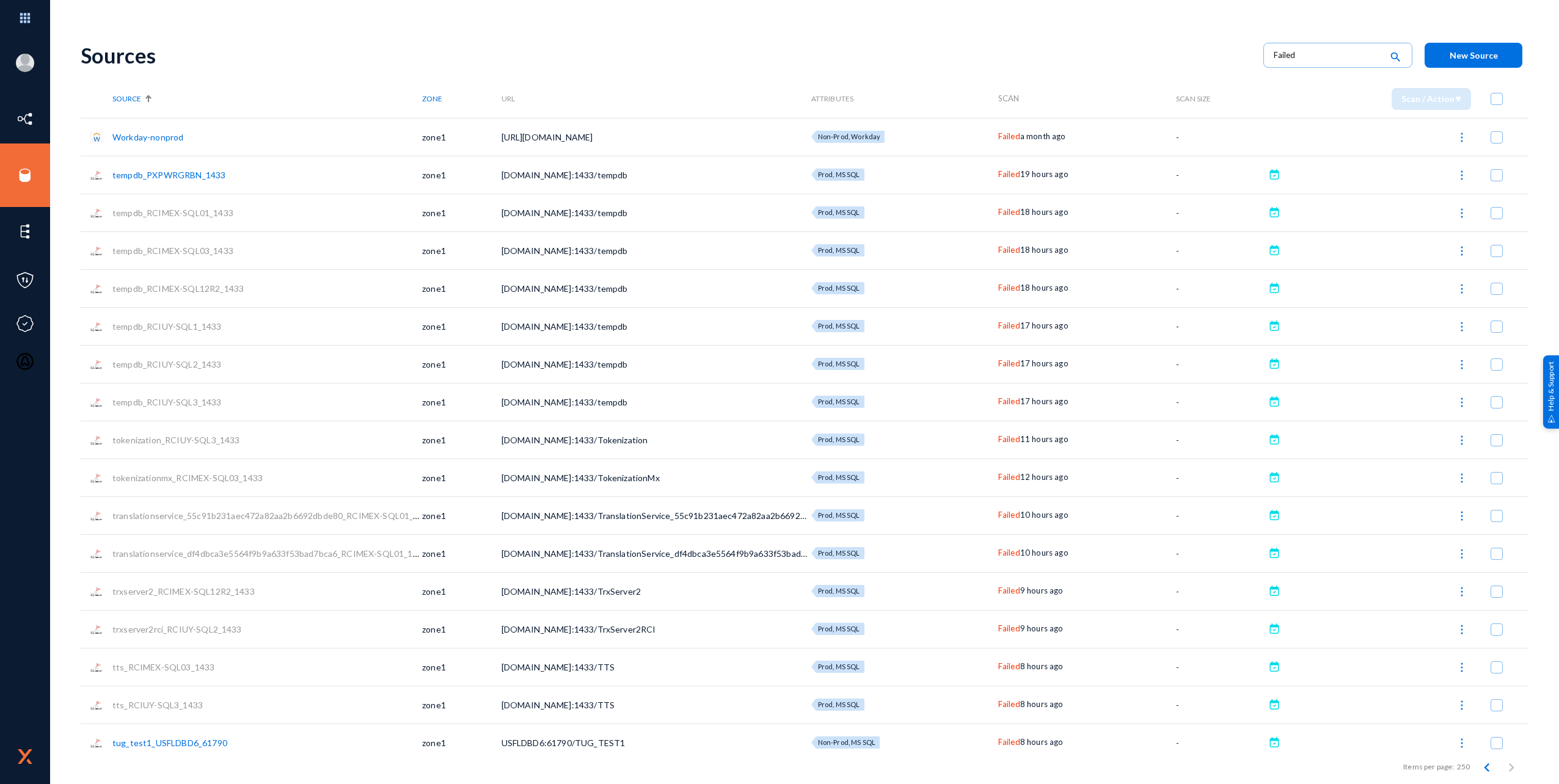
click at [1027, 48] on div "Sources" at bounding box center [666, 55] width 1170 height 25
